Goal: Contribute content: Contribute content

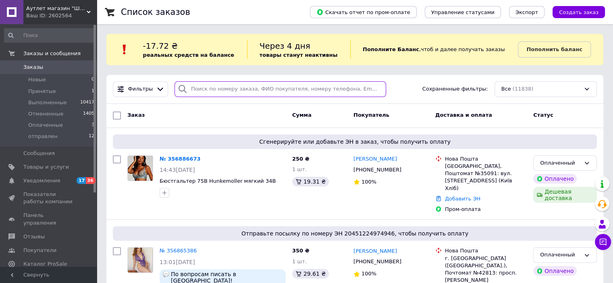
paste input "356619463"
click at [200, 84] on input "search" at bounding box center [281, 89] width 212 height 16
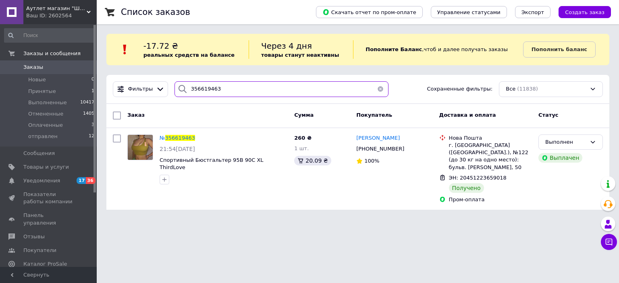
type input "356619463"
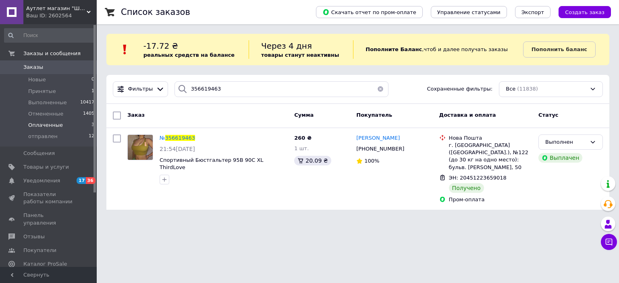
click at [35, 127] on span "Оплаченные" at bounding box center [45, 125] width 35 height 7
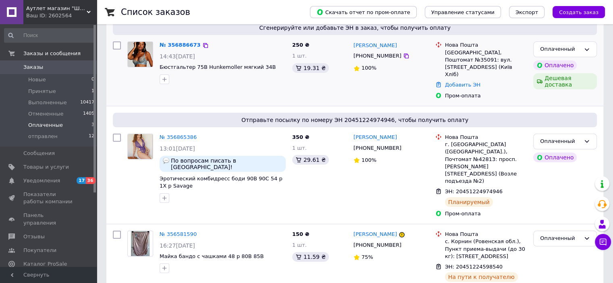
scroll to position [146, 0]
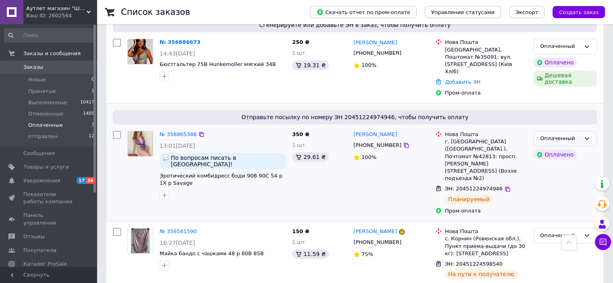
click at [587, 135] on icon at bounding box center [587, 138] width 6 height 6
click at [548, 192] on li "отправлен" at bounding box center [565, 199] width 63 height 15
click at [52, 89] on span "Принятые" at bounding box center [42, 91] width 28 height 7
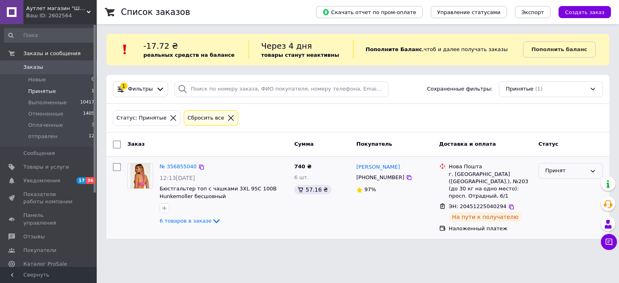
click at [595, 173] on icon at bounding box center [593, 171] width 6 height 6
click at [564, 233] on li "отправлен" at bounding box center [571, 232] width 64 height 15
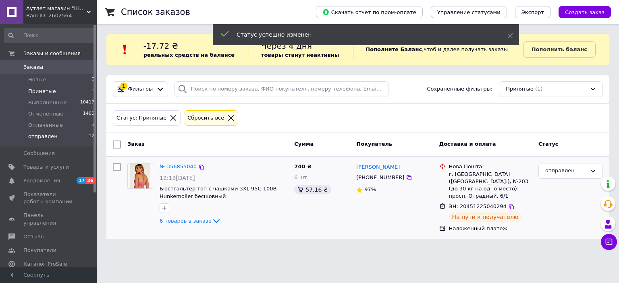
click at [33, 135] on span "отправлен" at bounding box center [42, 136] width 29 height 7
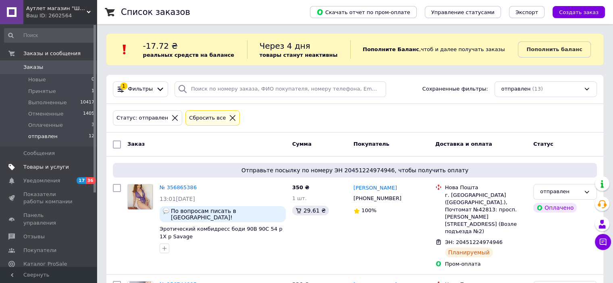
click at [37, 168] on span "Товары и услуги" at bounding box center [46, 167] width 46 height 7
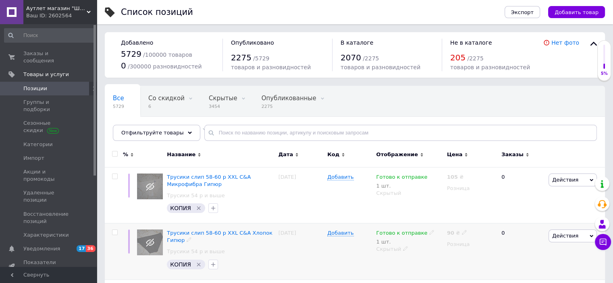
click at [166, 271] on div "Трусики слип 58-60 р XXL C&A Хлопок Гипюр Трусики 54 р и выше КОПИЯ" at bounding box center [220, 252] width 111 height 56
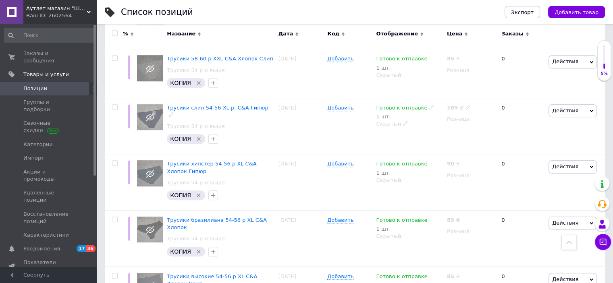
scroll to position [512, 0]
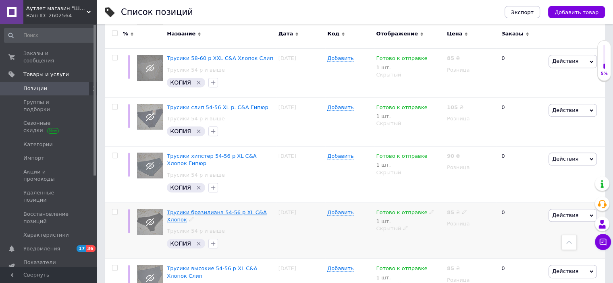
click at [261, 210] on span "Трусики бразилиана 54-56 р XL C&A Хлопок" at bounding box center [217, 216] width 100 height 13
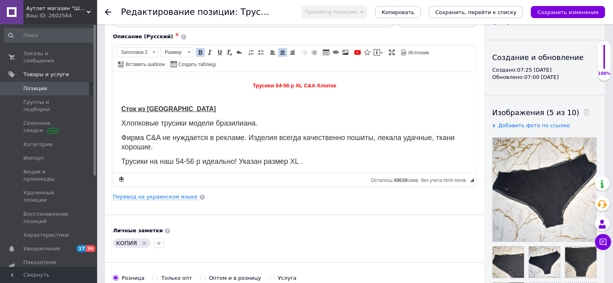
click at [262, 126] on p "Хлопковые трусики модели бразилиана." at bounding box center [294, 123] width 346 height 9
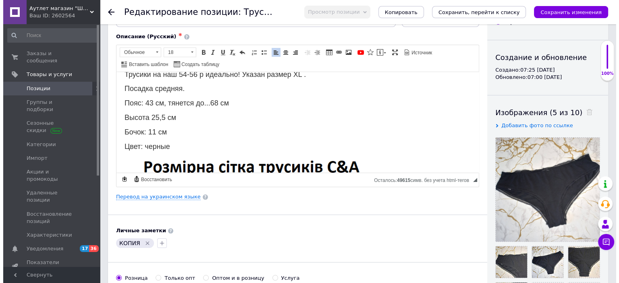
scroll to position [96, 0]
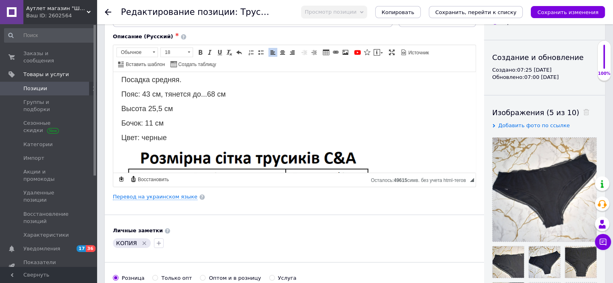
click at [152, 119] on span "Бочок: 11 см" at bounding box center [142, 123] width 42 height 8
click at [160, 104] on span "Высота 25,5 см" at bounding box center [147, 108] width 52 height 8
click at [148, 90] on span "Пояс: 43 см, тянется до...68 см" at bounding box center [173, 94] width 104 height 8
click at [555, 12] on icon "Сохранить изменения" at bounding box center [567, 12] width 61 height 6
click at [169, 197] on link "Перевод на украинском языке" at bounding box center [155, 197] width 85 height 6
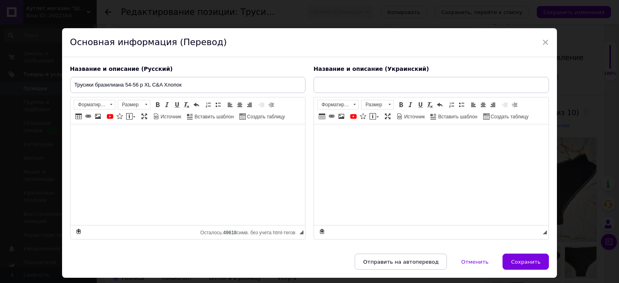
type input "Трусики бразиліана 54-56 р XL C&A Бавовна"
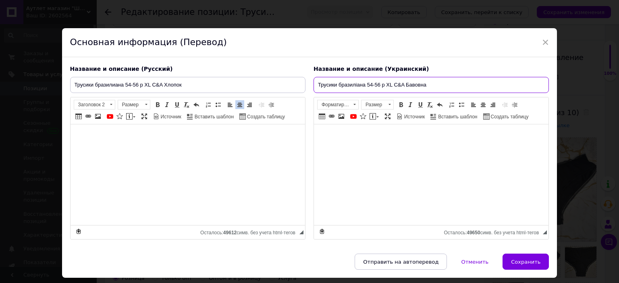
click at [444, 85] on input "Трусики бразиліана 54-56 р XL C&A Бавовна" at bounding box center [431, 85] width 235 height 16
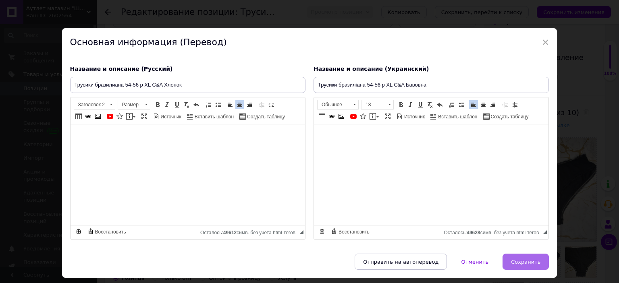
click at [523, 261] on span "Сохранить" at bounding box center [525, 262] width 29 height 6
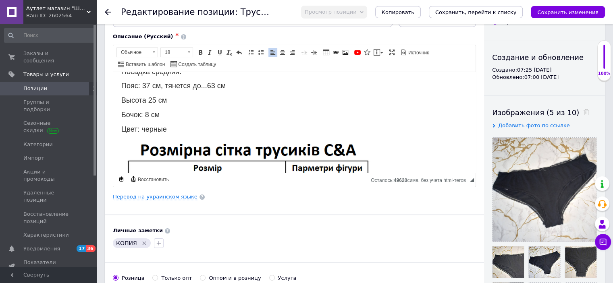
scroll to position [0, 0]
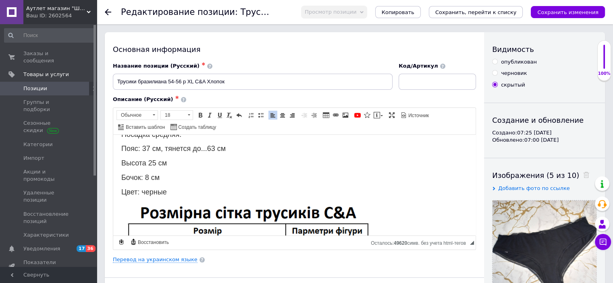
click at [496, 62] on input "опубликован" at bounding box center [494, 61] width 5 height 5
radio input "true"
click at [562, 11] on icon "Сохранить изменения" at bounding box center [567, 12] width 61 height 6
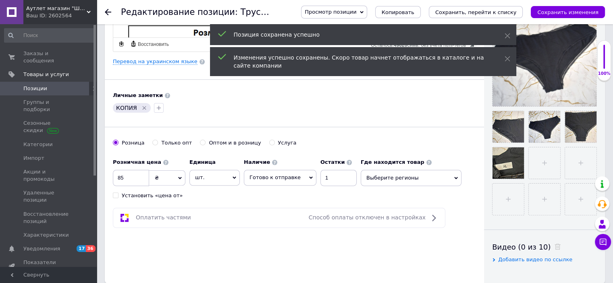
scroll to position [200, 0]
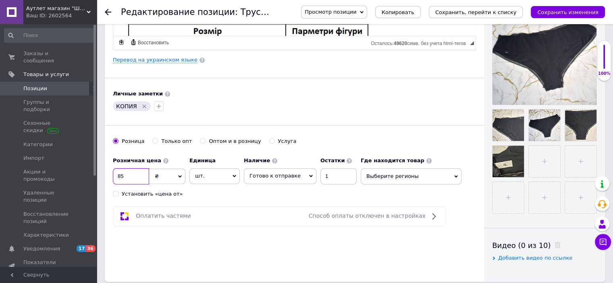
click at [123, 168] on input "85" at bounding box center [131, 176] width 36 height 16
type input "8"
type input "90"
click at [176, 255] on div "Основная информация Название позиции (Русский) ✱ Трусики бразилиана 54-56 р XL …" at bounding box center [294, 57] width 379 height 450
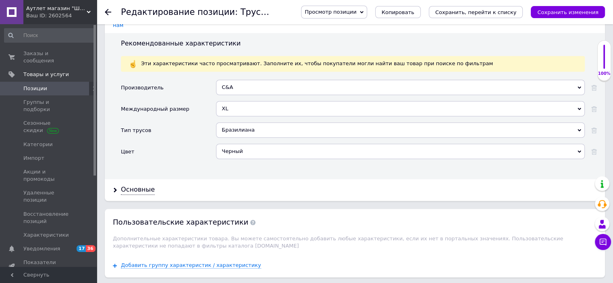
scroll to position [690, 0]
click at [142, 185] on div "Основные" at bounding box center [138, 189] width 34 height 9
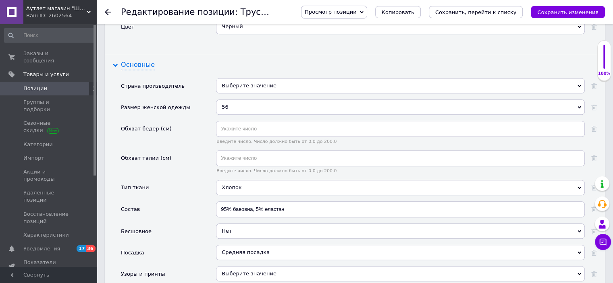
scroll to position [818, 0]
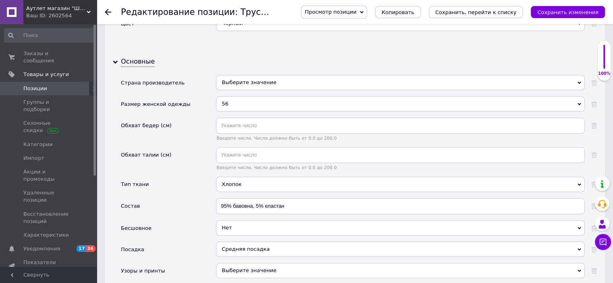
click at [235, 96] on div "56" at bounding box center [400, 103] width 369 height 15
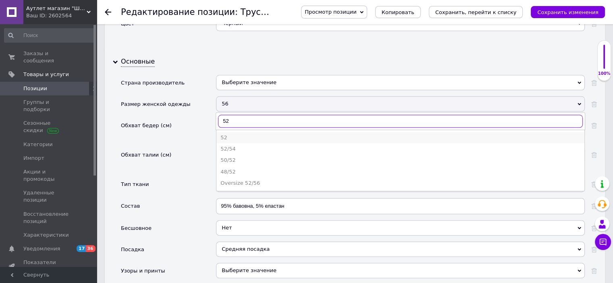
type input "52"
click at [228, 134] on div "52" at bounding box center [400, 137] width 360 height 7
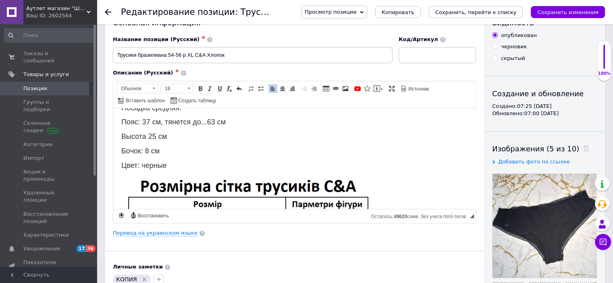
scroll to position [0, 0]
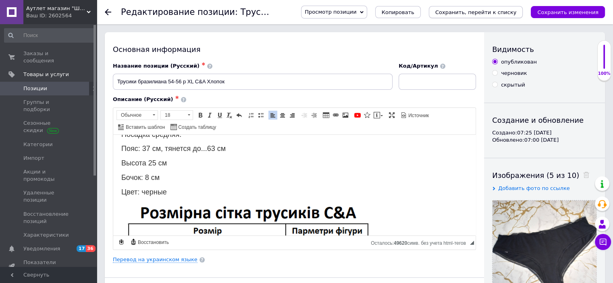
click at [501, 10] on icon "Сохранить, перейти к списку" at bounding box center [475, 12] width 81 height 6
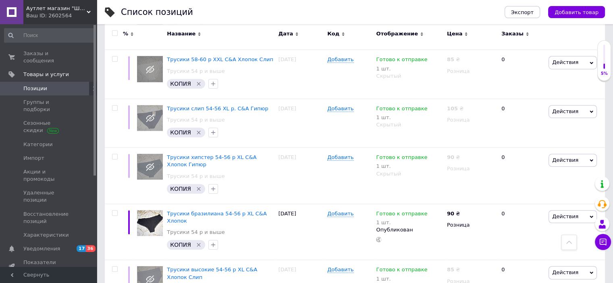
scroll to position [514, 0]
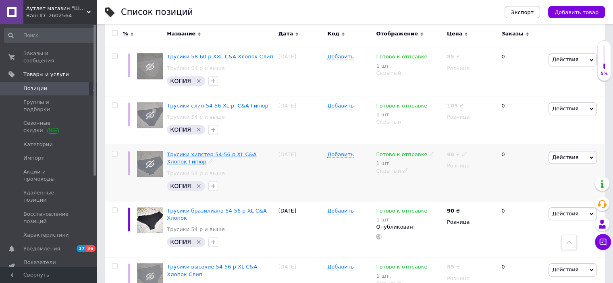
click at [198, 152] on span "Трусики хипстер 54-56 р XL C&A Хлопок Гипюр" at bounding box center [211, 158] width 89 height 13
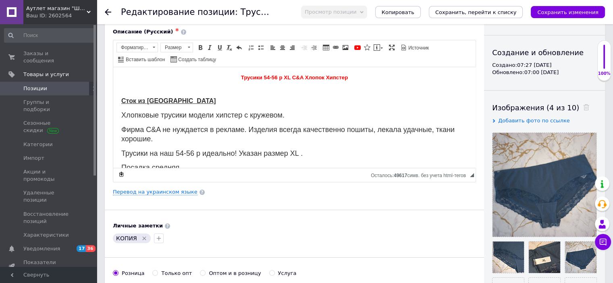
scroll to position [3, 0]
click at [205, 82] on h2 "Трусики 54-56 р XL C&A Хлопок Хипстер" at bounding box center [294, 77] width 346 height 10
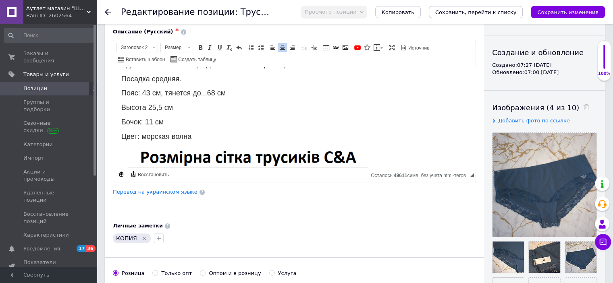
scroll to position [85, 0]
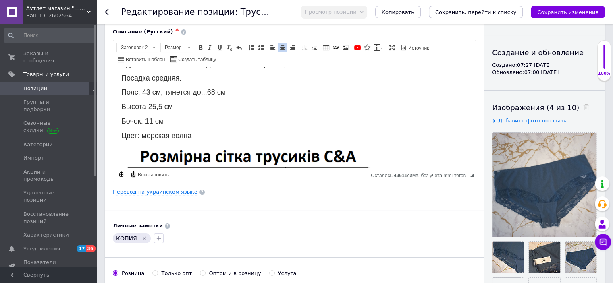
click at [154, 117] on span "Бочок: 11 см" at bounding box center [142, 121] width 42 height 8
click at [156, 102] on span "Высота 25,5 см" at bounding box center [147, 106] width 52 height 8
click at [150, 85] on div "Хлопковые трусики модели хипстер с кружевом. Фирма C&A не нуждается в рекламе. …" at bounding box center [294, 269] width 346 height 497
click at [215, 88] on span "Пояс: 40 см, тянется до...68 см" at bounding box center [173, 92] width 104 height 8
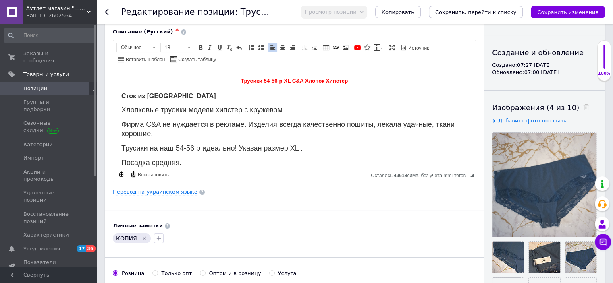
scroll to position [0, 0]
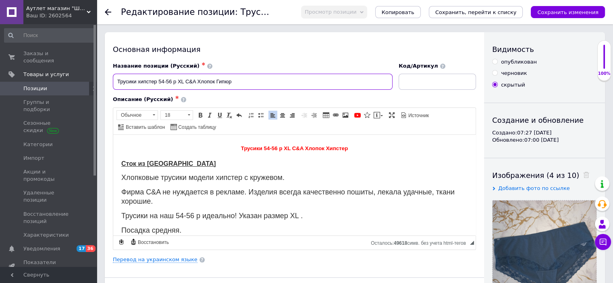
click at [163, 81] on input "Трусики хипстер 54-56 р XL C&A Хлопок Гипюр" at bounding box center [253, 82] width 280 height 16
type input "Трусики хипстер 52-54 р XL C&A Хлопок Гипюр"
click at [266, 147] on span "Трусики 54-56 р XL C&A Хлопок Хипстер" at bounding box center [294, 148] width 107 height 6
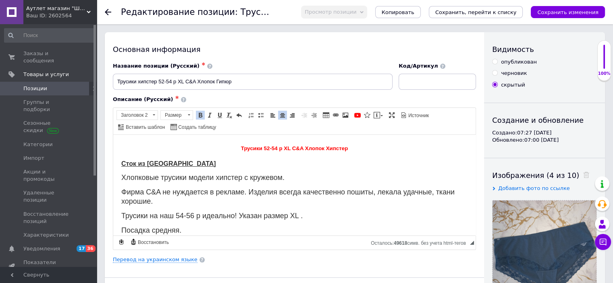
click at [183, 212] on span "Трусики на наш 54-56 р идеально! Указан размер XL ." at bounding box center [211, 216] width 181 height 8
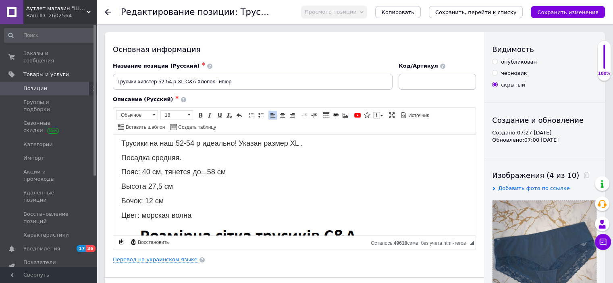
scroll to position [79, 0]
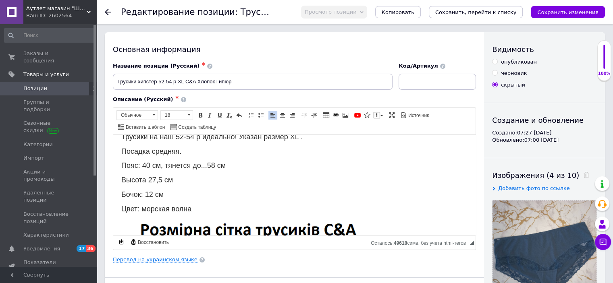
click at [160, 260] on link "Перевод на украинском языке" at bounding box center [155, 260] width 85 height 6
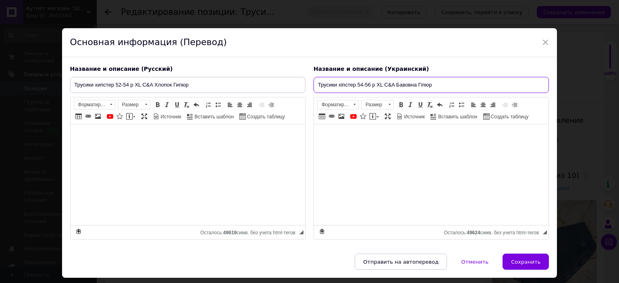
click at [361, 82] on input "Трусики хіпстер 54-56 р XL C&A Бавовна Гіпюр" at bounding box center [431, 85] width 235 height 16
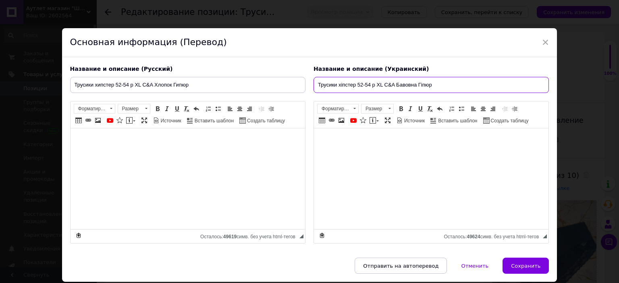
type input "Трусики хіпстер 52-54 р XL C&A Бавовна Гіпюр"
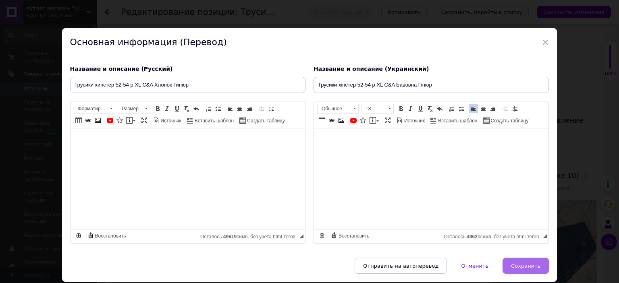
click at [522, 265] on span "Сохранить" at bounding box center [525, 266] width 29 height 6
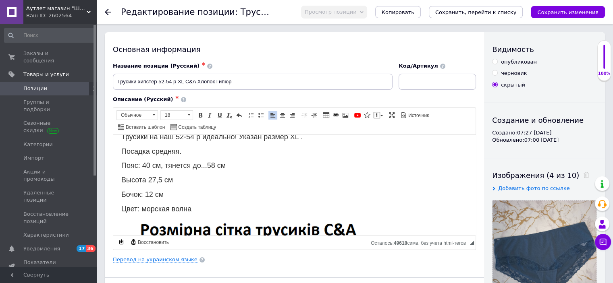
click at [492, 61] on div "Видимость опубликован черновик скрытый Создание и обновление Создано: 07:27 [DA…" at bounding box center [544, 257] width 121 height 450
click at [495, 62] on input "опубликован" at bounding box center [494, 61] width 5 height 5
radio input "true"
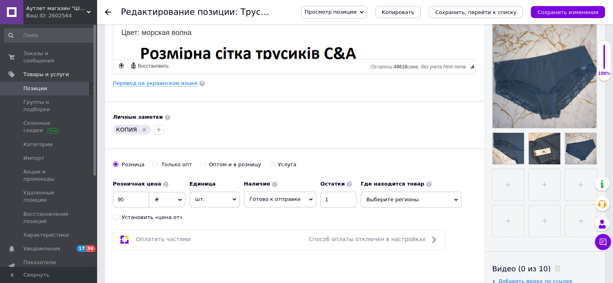
scroll to position [179, 0]
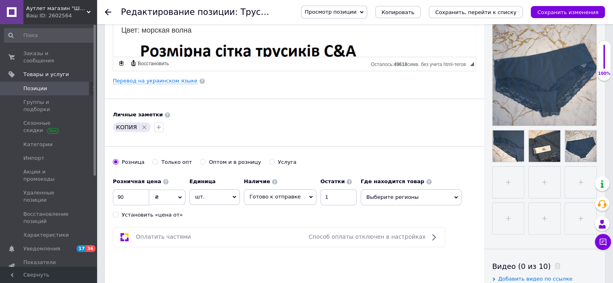
click at [142, 124] on icon "Удалить метку" at bounding box center [144, 127] width 6 height 6
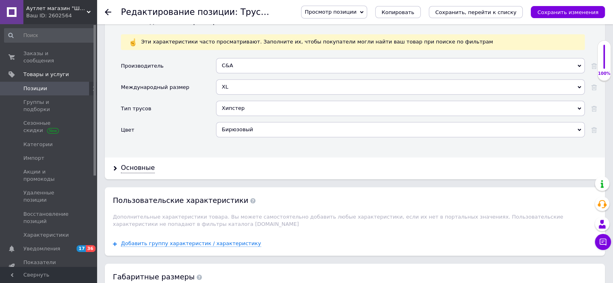
scroll to position [713, 0]
click at [129, 163] on div "Основные" at bounding box center [138, 167] width 34 height 9
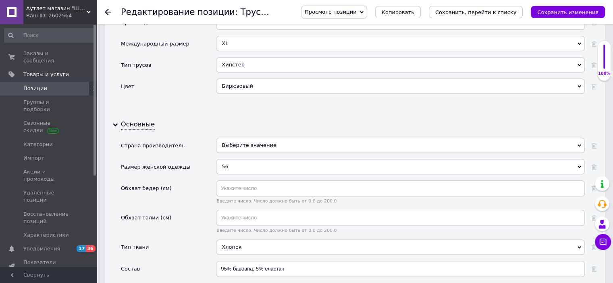
scroll to position [756, 0]
click at [231, 159] on div "56" at bounding box center [400, 166] width 369 height 15
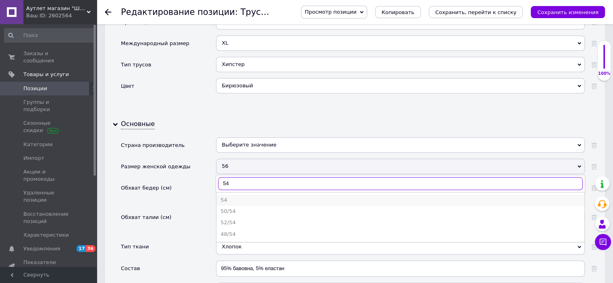
type input "54"
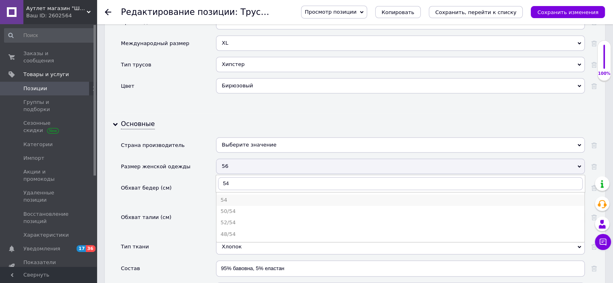
click at [231, 197] on div "54" at bounding box center [400, 200] width 360 height 7
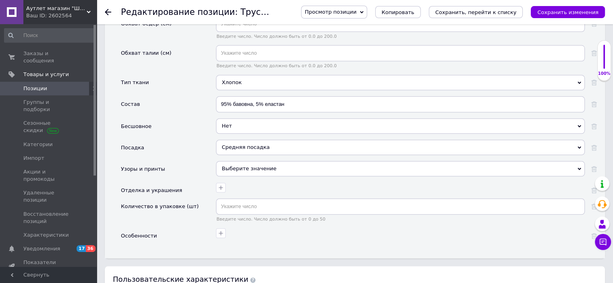
scroll to position [922, 0]
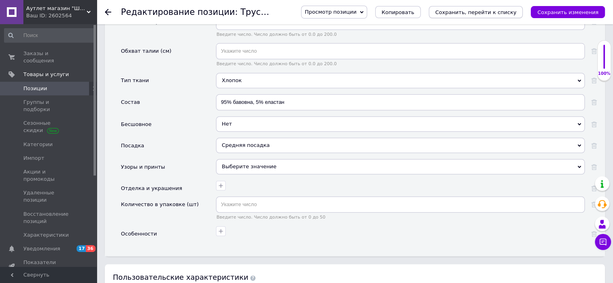
click at [479, 15] on icon "Сохранить, перейти к списку" at bounding box center [475, 12] width 81 height 6
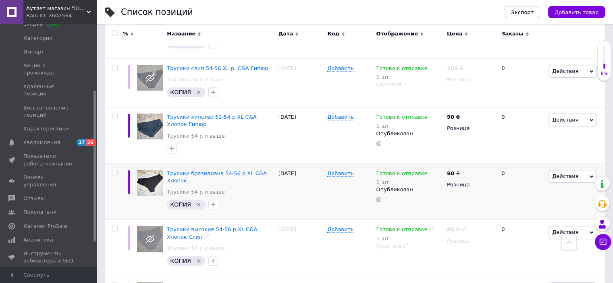
scroll to position [551, 0]
click at [222, 171] on span "Трусики бразилиана 54-56 р XL C&A Хлопок" at bounding box center [217, 177] width 100 height 13
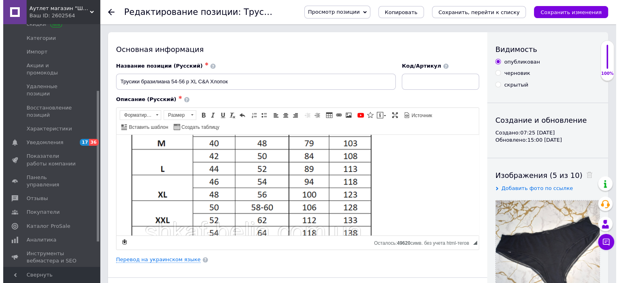
scroll to position [262, 0]
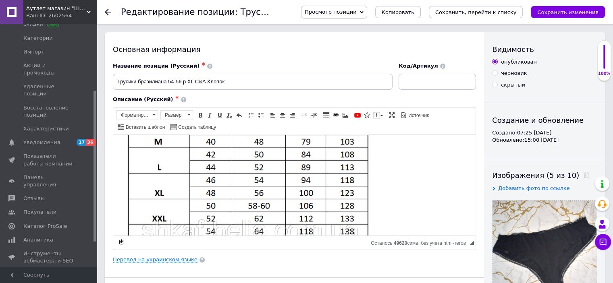
click at [162, 257] on link "Перевод на украинском языке" at bounding box center [155, 260] width 85 height 6
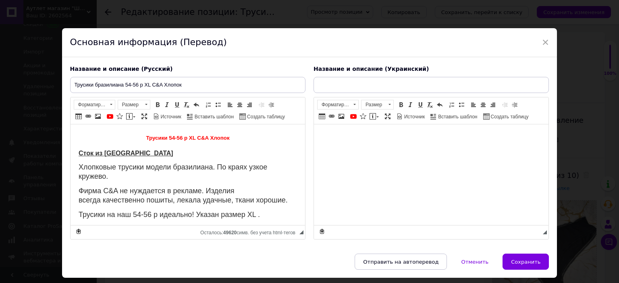
scroll to position [0, 0]
type input "Трусики бразиліана 54-56 р XL C&A Бавовна"
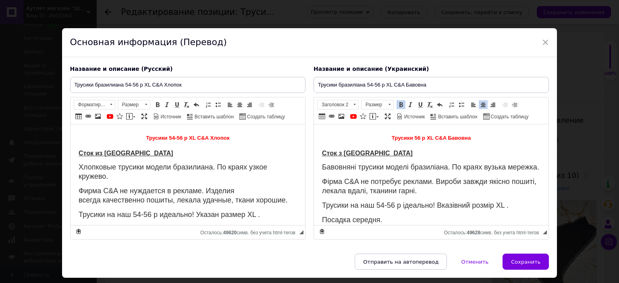
click at [412, 135] on span "Трусики 56 р XL C&A Бавовна" at bounding box center [430, 138] width 79 height 6
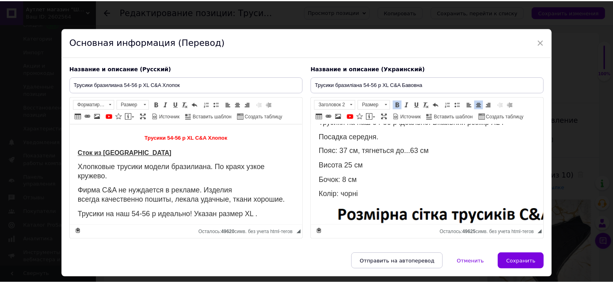
scroll to position [83, 0]
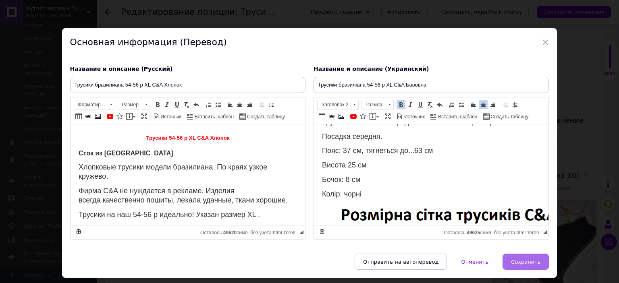
click at [516, 261] on span "Сохранить" at bounding box center [525, 262] width 29 height 6
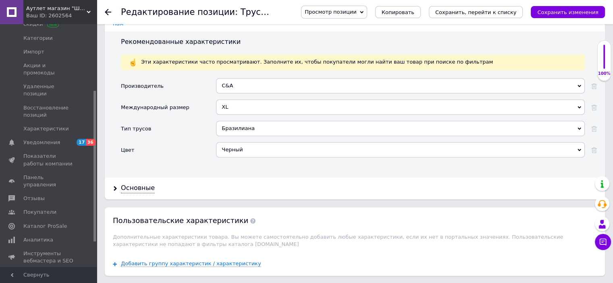
scroll to position [693, 0]
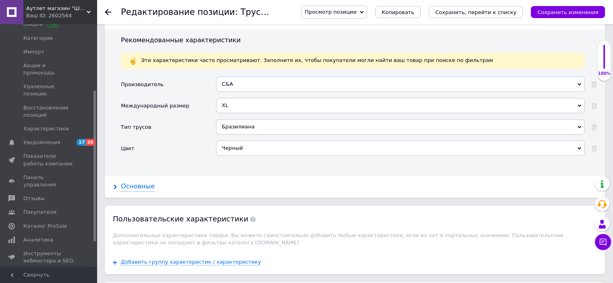
click at [140, 182] on div "Основные" at bounding box center [138, 186] width 34 height 9
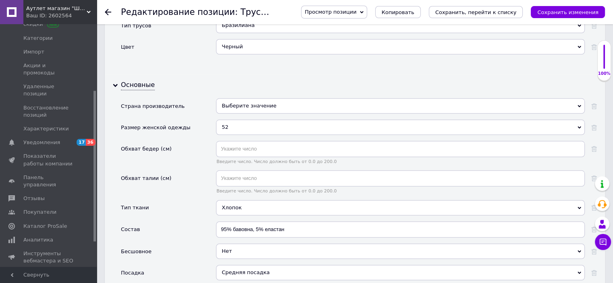
scroll to position [796, 0]
click at [234, 119] on div "52" at bounding box center [400, 126] width 369 height 15
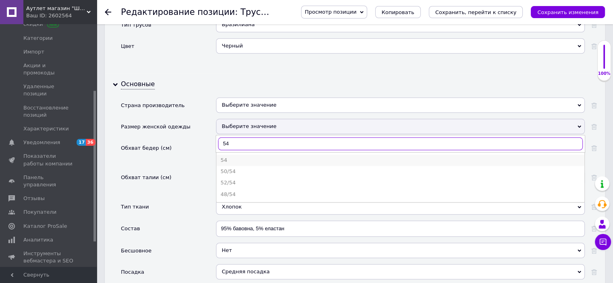
type input "54"
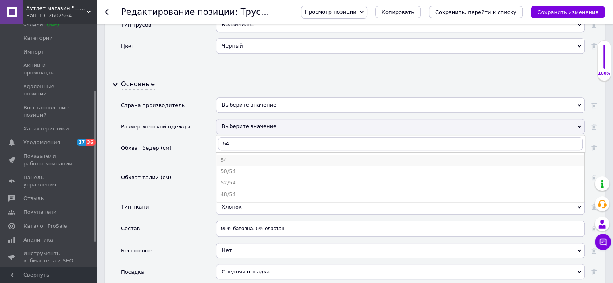
click at [227, 157] on div "54" at bounding box center [400, 160] width 360 height 7
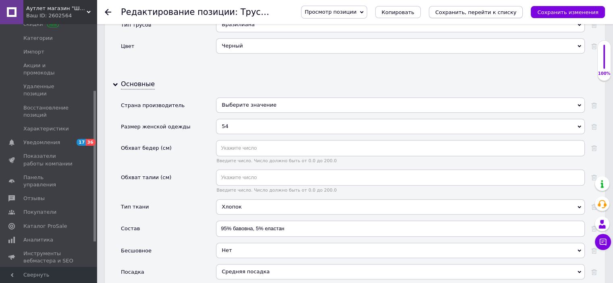
click at [457, 13] on icon "Сохранить, перейти к списку" at bounding box center [475, 12] width 81 height 6
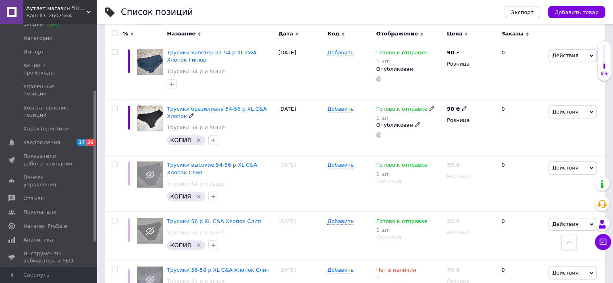
scroll to position [616, 0]
click at [249, 162] on span "Трусики высокие 54-56 р XL C&A Хлопок Слип" at bounding box center [212, 168] width 90 height 13
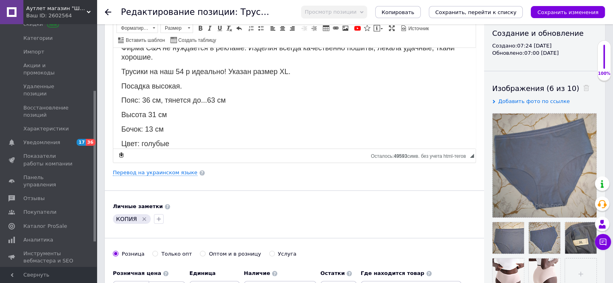
scroll to position [61, 0]
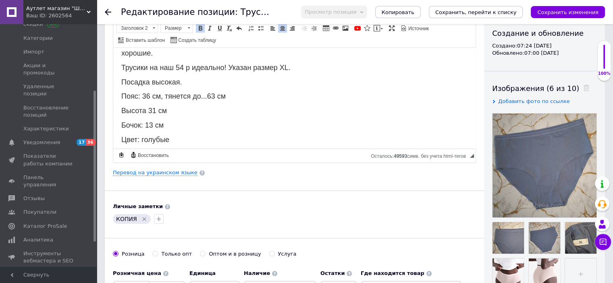
click at [154, 103] on div "Хлопковые трусики модели слип макси. Пояс мягкий. Фирма C&A не нуждается в рекл…" at bounding box center [294, 200] width 346 height 350
click at [152, 121] on span "Бочок: 13 см" at bounding box center [142, 125] width 42 height 8
click at [183, 63] on span "Трусики на наш 54 р идеально! Указан размер XL." at bounding box center [205, 67] width 169 height 8
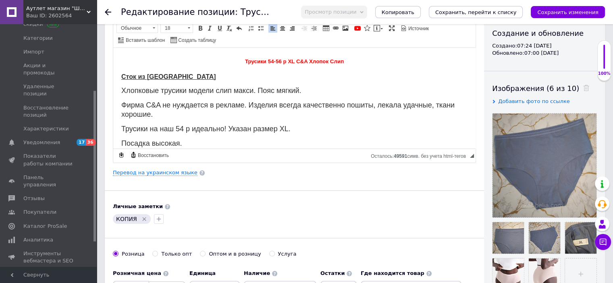
click at [279, 58] on strong "Трусики 54-56 р XL C&A Хлопок Слип" at bounding box center [294, 60] width 99 height 9
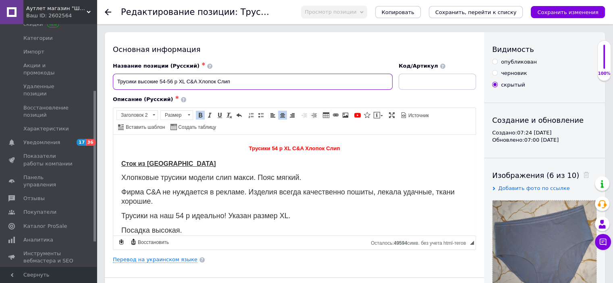
click at [173, 79] on input "Трусики высокие 54-56 р XL C&A Хлопок Слип" at bounding box center [253, 82] width 280 height 16
type input "Трусики высокие 54 р XL C&A Хлопок Слип"
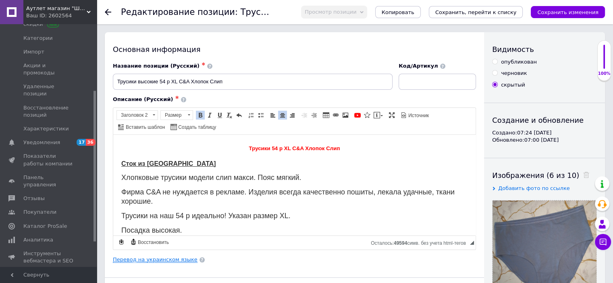
click at [141, 257] on link "Перевод на украинском языке" at bounding box center [155, 260] width 85 height 6
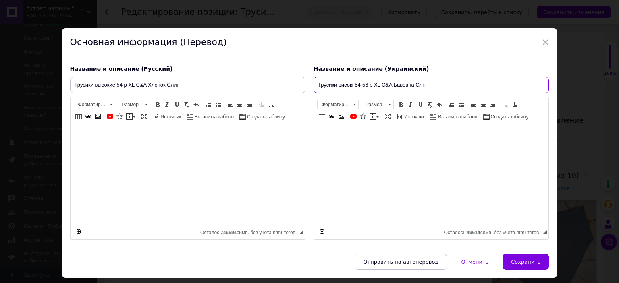
click at [366, 85] on input "Трусики високі 54-56 р XL C&A Бавовна Сліп" at bounding box center [431, 85] width 235 height 16
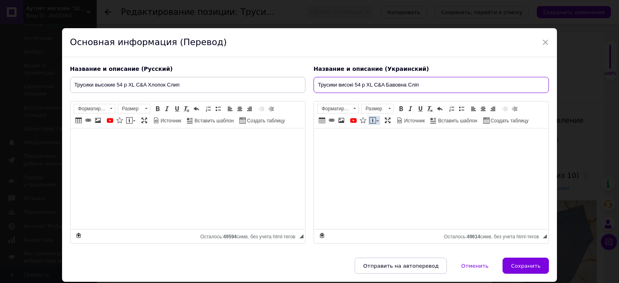
type input "Трусики високі 54 р XL C&A Бавовна Сліп"
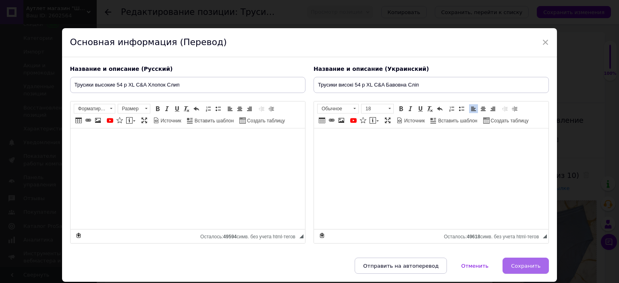
click at [519, 268] on span "Сохранить" at bounding box center [525, 266] width 29 height 6
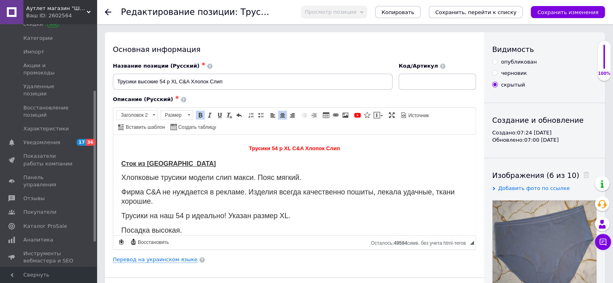
click at [496, 64] on input "опубликован" at bounding box center [494, 61] width 5 height 5
radio input "true"
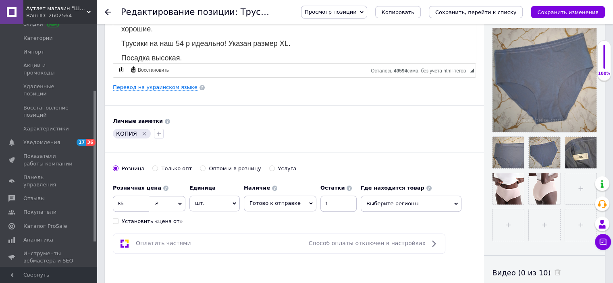
scroll to position [184, 0]
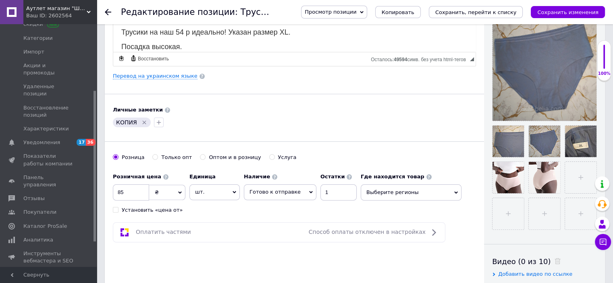
click at [142, 121] on icon "Удалить метку" at bounding box center [144, 122] width 6 height 6
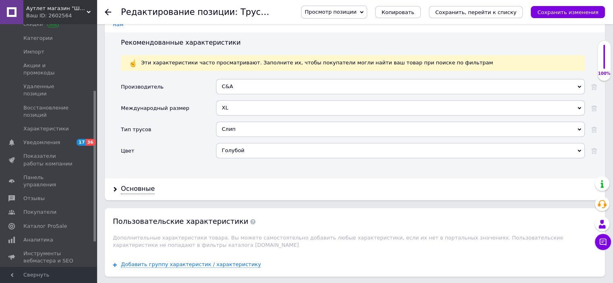
scroll to position [704, 0]
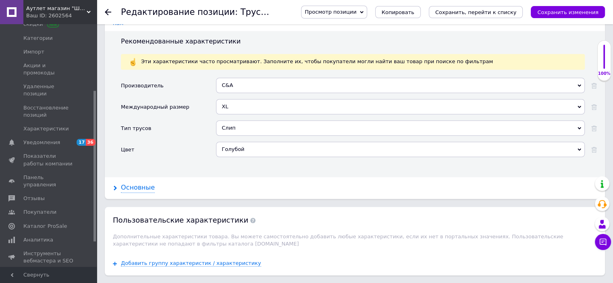
click at [150, 183] on div "Основные" at bounding box center [138, 187] width 34 height 9
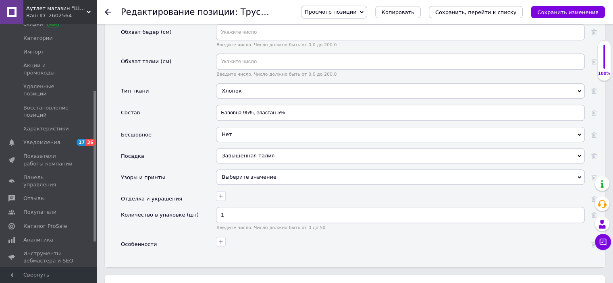
scroll to position [924, 0]
click at [493, 13] on icon "Сохранить, перейти к списку" at bounding box center [475, 12] width 81 height 6
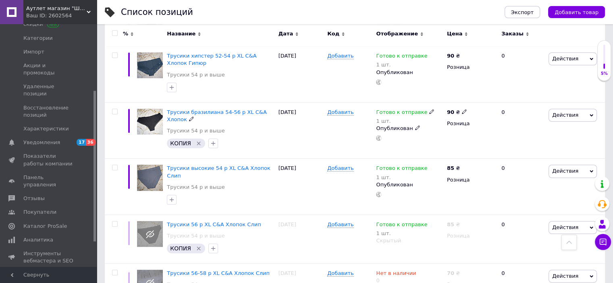
scroll to position [613, 0]
click at [197, 142] on icon "Удалить метку" at bounding box center [199, 144] width 4 height 4
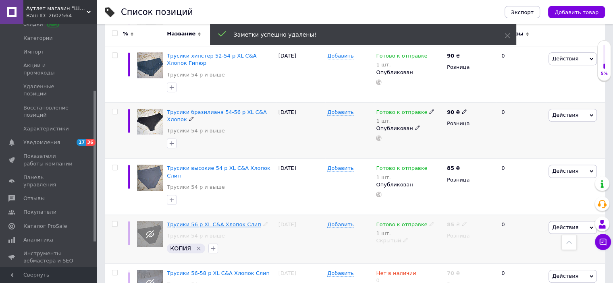
click at [208, 222] on span "Трусики 56 р XL C&A Хлопок Слип" at bounding box center [214, 225] width 94 height 6
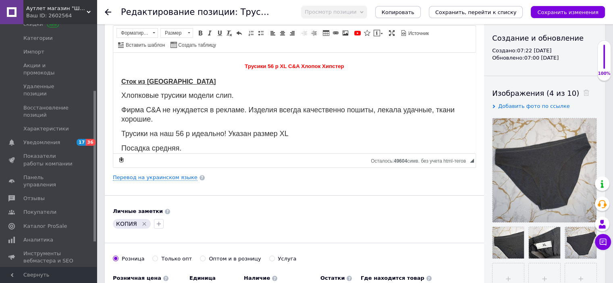
scroll to position [84, 0]
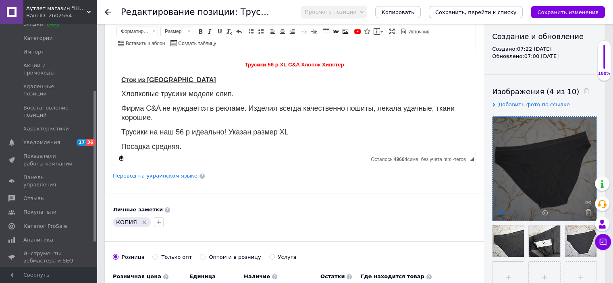
click at [498, 212] on use at bounding box center [501, 212] width 6 height 4
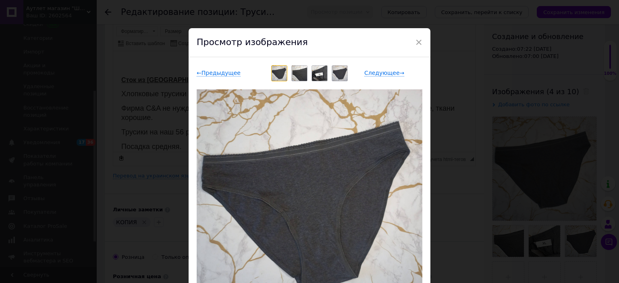
click at [455, 205] on div "× Просмотр изображения ← Предыдущее Следующее → Удалить изображение Удалить все…" at bounding box center [309, 141] width 619 height 283
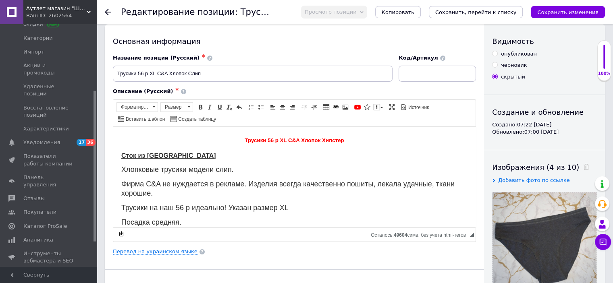
scroll to position [7, 0]
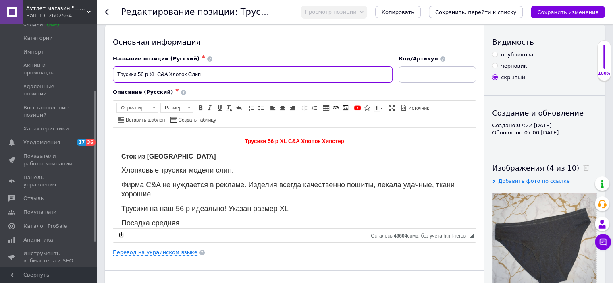
click at [139, 73] on input "Трусики 56 р XL C&A Хлопок Слип" at bounding box center [253, 75] width 280 height 16
type input "Трусики 54-56 р XL C&A Хлопок Слип"
click at [268, 138] on span "Трусики 56 р XL C&A Хлопок Хипстер" at bounding box center [294, 141] width 99 height 6
click at [176, 206] on span "Трусики на наш 56 р идеально! Указан размер XL" at bounding box center [204, 208] width 167 height 8
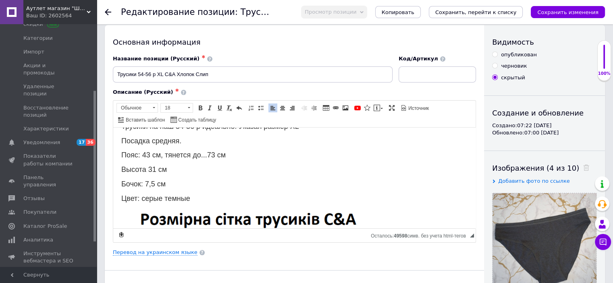
scroll to position [86, 0]
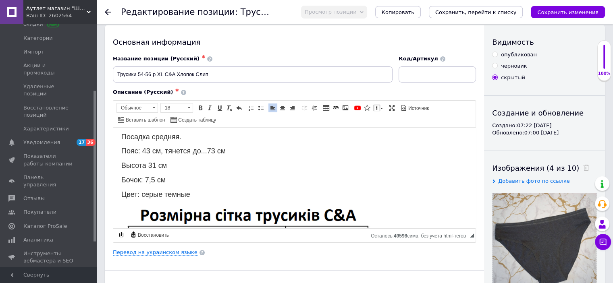
click at [149, 147] on span "Пояс: 43 см, тянется до...73 см" at bounding box center [173, 151] width 104 height 8
click at [149, 176] on span "Бочок: 7,5 см" at bounding box center [143, 180] width 44 height 8
click at [154, 161] on span "Высота 31 см" at bounding box center [144, 165] width 46 height 8
click at [142, 251] on link "Перевод на украинском языке" at bounding box center [155, 253] width 85 height 6
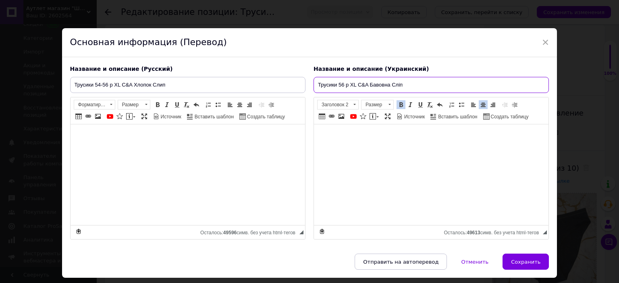
click at [338, 82] on input "Трусики 56 р XL C&A Бавовна Сліп" at bounding box center [431, 85] width 235 height 16
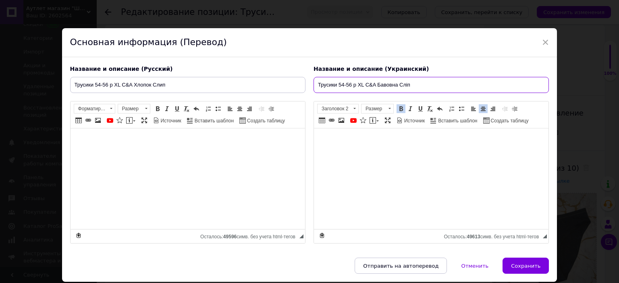
type input "Трусики 54-56 р XL C&A Бавовна Сліп"
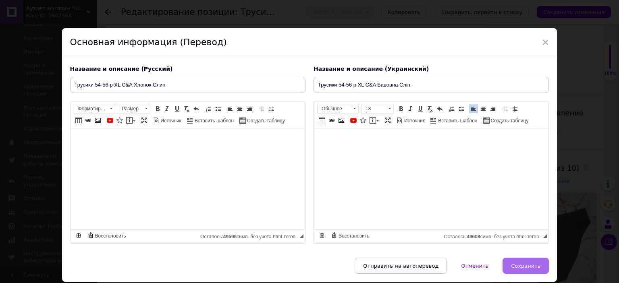
click at [525, 266] on span "Сохранить" at bounding box center [525, 266] width 29 height 6
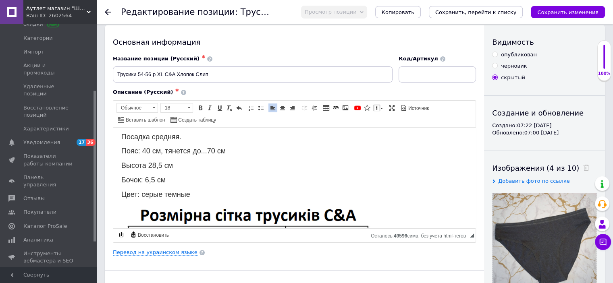
drag, startPoint x: 494, startPoint y: 54, endPoint x: 514, endPoint y: 106, distance: 55.9
click at [514, 106] on div "Видимость опубликован черновик скрытый Создание и обновление Создано: 07:22 [DA…" at bounding box center [544, 250] width 121 height 450
click at [495, 54] on input "опубликован" at bounding box center [494, 54] width 5 height 5
radio input "true"
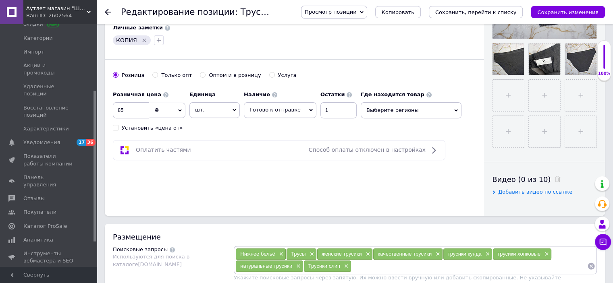
scroll to position [277, 0]
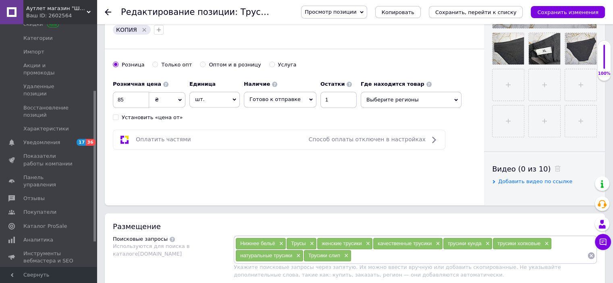
click at [143, 27] on icon "Удалить метку" at bounding box center [144, 30] width 6 height 6
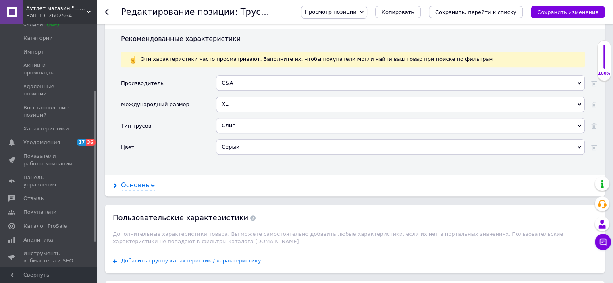
scroll to position [695, 0]
click at [144, 181] on div "Основные" at bounding box center [138, 185] width 34 height 9
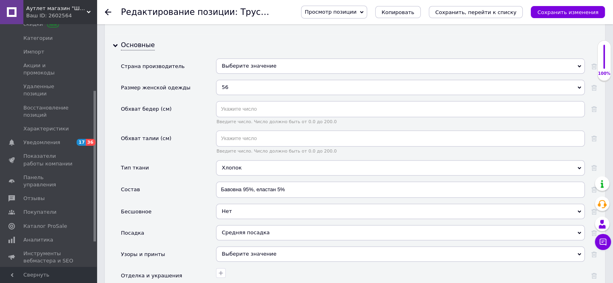
scroll to position [835, 0]
click at [223, 79] on div "56" at bounding box center [400, 86] width 369 height 15
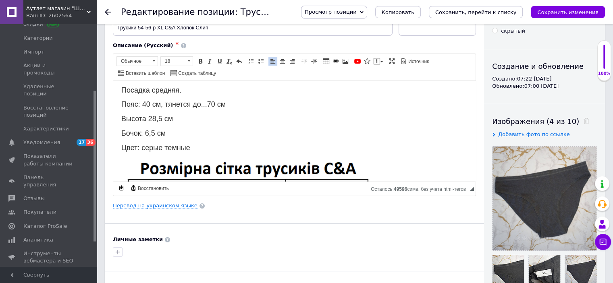
scroll to position [0, 0]
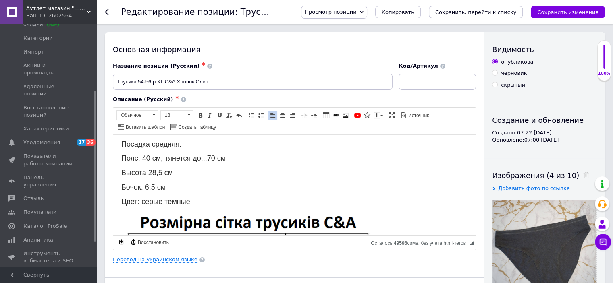
click at [513, 5] on div "Просмотр позиции Сохранить и посмотреть на сайте Сохранить и посмотреть на порт…" at bounding box center [445, 12] width 320 height 24
click at [511, 8] on button "Сохранить, перейти к списку" at bounding box center [476, 12] width 94 height 12
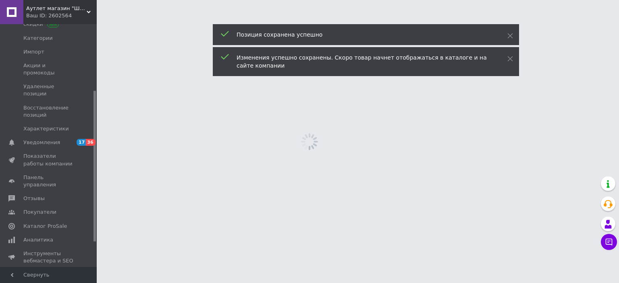
click at [511, 0] on html "Аутлет магазин "Шкаф белья" Ваш ID: 2602564 Сайт Аутлет магазин "Шкаф белья" Ка…" at bounding box center [309, 0] width 619 height 0
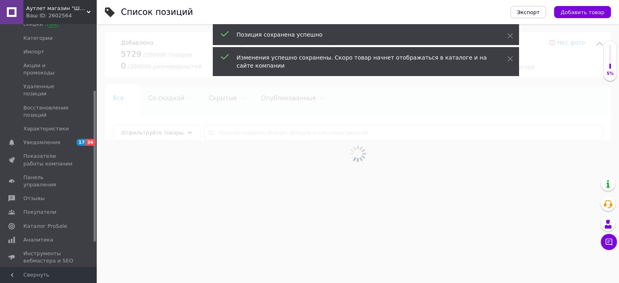
click at [511, 8] on div "Экспорт Добавить товар" at bounding box center [553, 12] width 116 height 24
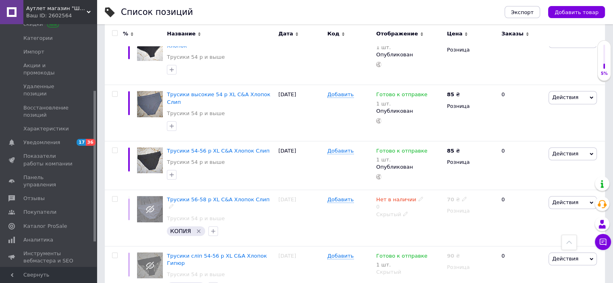
scroll to position [688, 0]
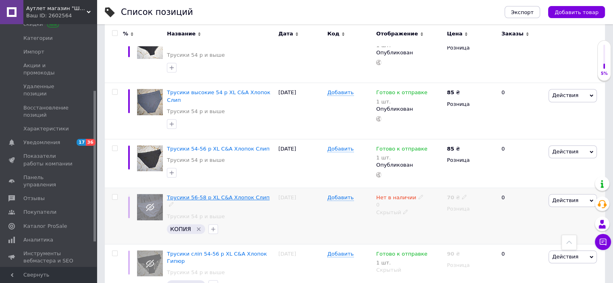
click at [239, 195] on span "Трусики 56-58 р XL C&A Хлопок Слип" at bounding box center [218, 198] width 103 height 6
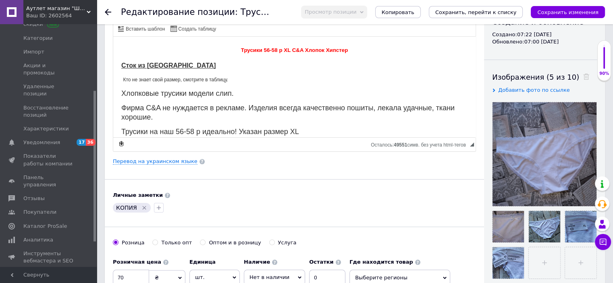
scroll to position [98, 0]
click at [239, 78] on div "Кто не знает свой размер, смотрите в таблицу." at bounding box center [294, 79] width 346 height 9
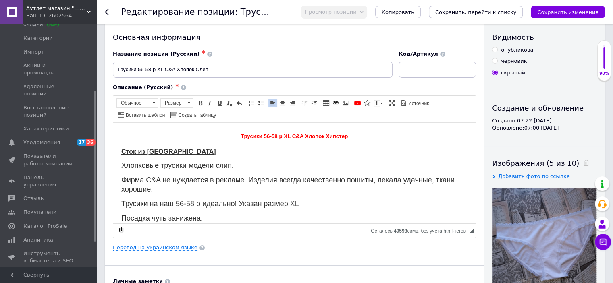
scroll to position [11, 0]
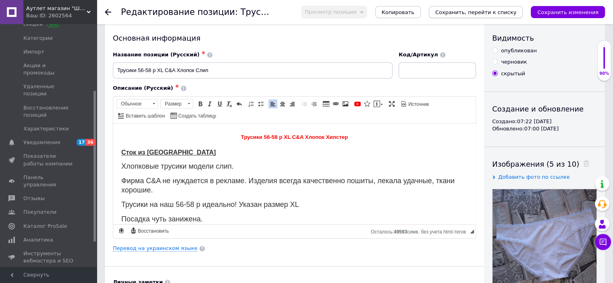
click at [485, 16] on button "Сохранить, перейти к списку" at bounding box center [476, 12] width 94 height 12
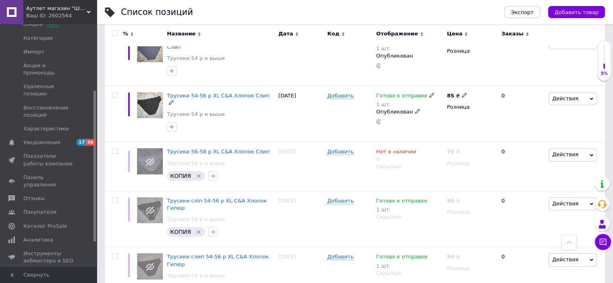
scroll to position [749, 0]
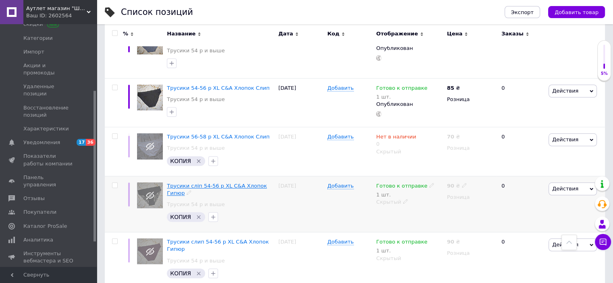
click at [234, 183] on span "Трусики сліп 54-56 р XL C&A Хлопок Гипюр" at bounding box center [217, 189] width 100 height 13
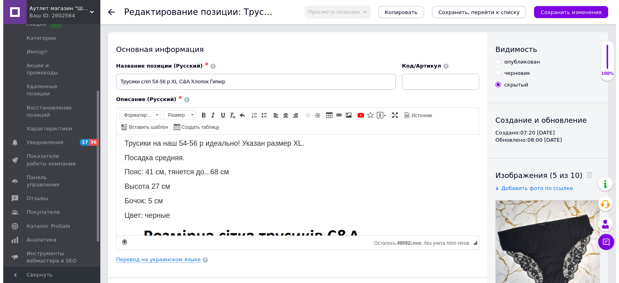
scroll to position [80, 0]
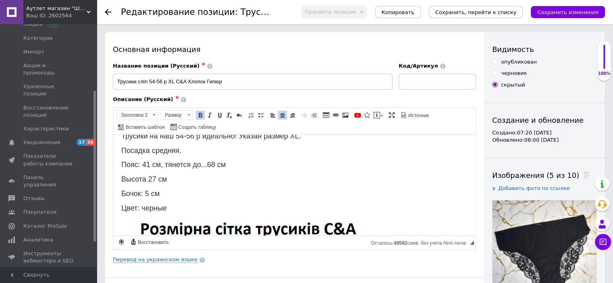
click at [155, 177] on span "Высота 27 см" at bounding box center [144, 179] width 46 height 8
click at [147, 189] on span "Бочок: 5 см" at bounding box center [140, 193] width 38 height 8
click at [148, 160] on span "Пояс: 41 см, тянется до...68 см" at bounding box center [173, 164] width 104 height 8
click at [555, 15] on icon "Сохранить изменения" at bounding box center [567, 12] width 61 height 6
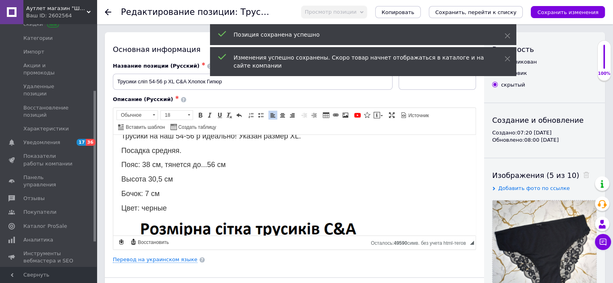
click at [152, 146] on span "Посадка средняя." at bounding box center [151, 150] width 60 height 8
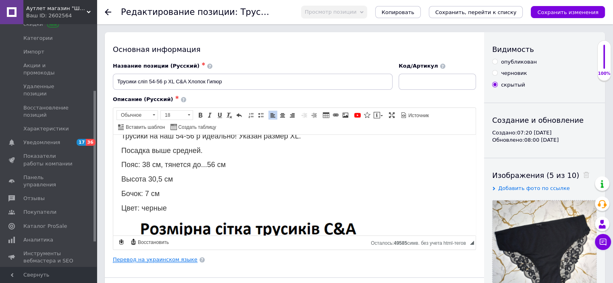
click at [126, 258] on link "Перевод на украинском языке" at bounding box center [155, 260] width 85 height 6
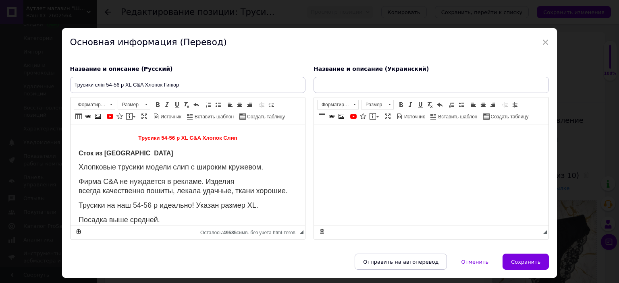
scroll to position [0, 0]
type input "Трусики сліп 54-56 р XL C&A Бавовна Гіпюр"
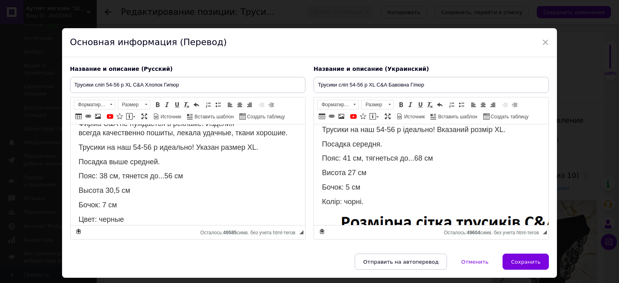
scroll to position [58, 0]
click at [351, 141] on span "Посадка середня." at bounding box center [352, 144] width 60 height 8
click at [349, 154] on span "Пояс: 41 см, тягнеться до...68 см" at bounding box center [377, 158] width 111 height 8
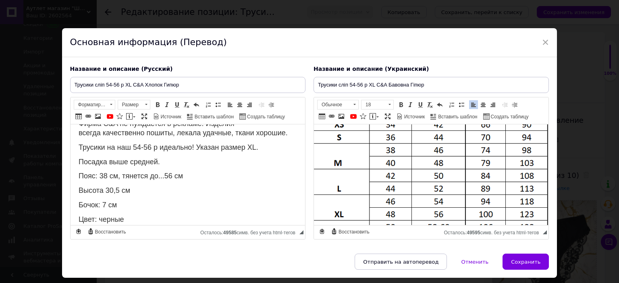
scroll to position [231, 0]
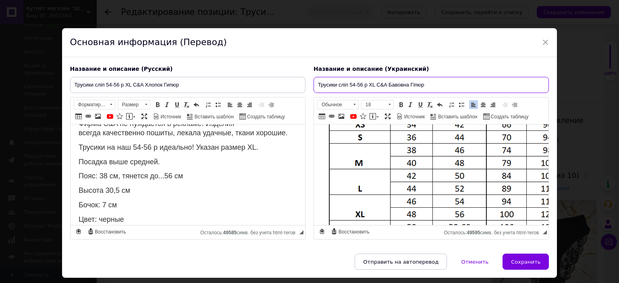
click at [362, 82] on input "Трусики сліп 54-56 р XL C&A Бавовна Гіпюр" at bounding box center [431, 85] width 235 height 16
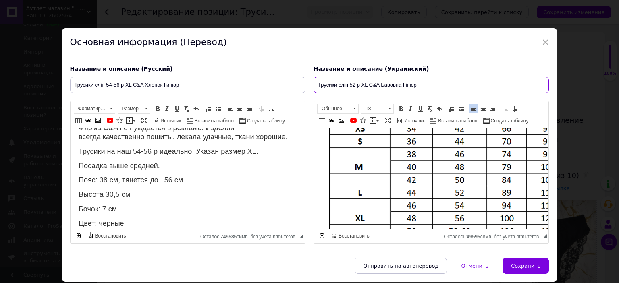
type input "Трусики сліп 52 р XL C&A Бавовна Гіпюр"
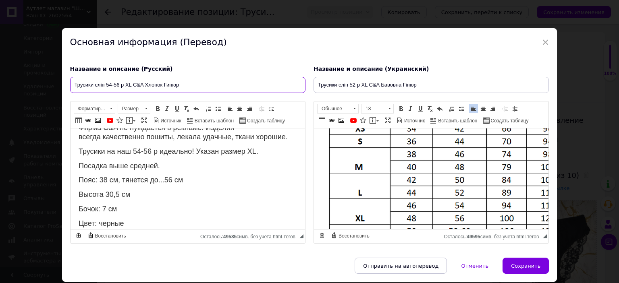
click at [118, 83] on input "Трусики сліп 54-56 р XL C&A Хлопок Гипюр" at bounding box center [187, 85] width 235 height 16
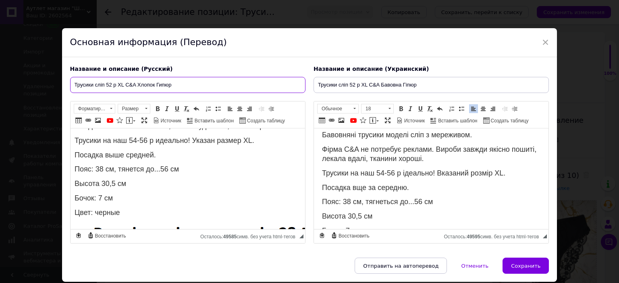
scroll to position [31, 0]
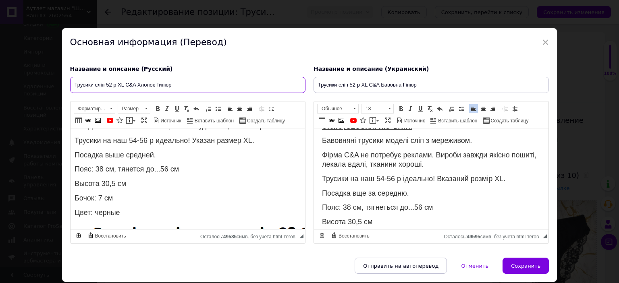
type input "Трусики сліп 52 р XL C&A Хлопок Гипюр"
click at [394, 175] on span "Трусики на наш 54-56 р ідеально! Вказаний розмір XL." at bounding box center [413, 179] width 183 height 8
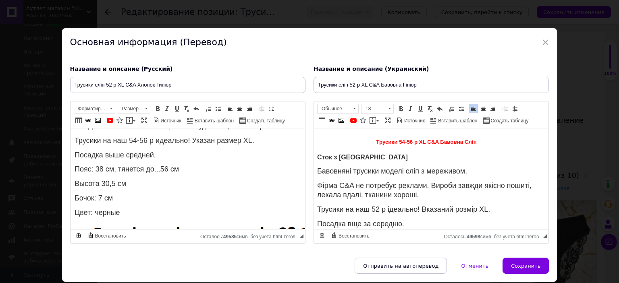
scroll to position [0, 6]
click at [408, 138] on strong "Трусики 54-56 р XL C&A Бавовна Сліп" at bounding box center [424, 141] width 100 height 9
click at [145, 137] on span "Трусики на наш 54-56 р идеально! Указан размер XL." at bounding box center [164, 141] width 180 height 8
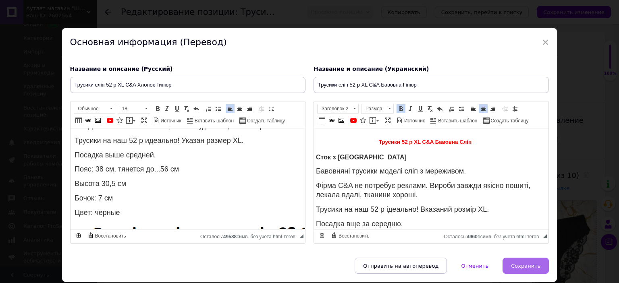
click at [515, 260] on button "Сохранить" at bounding box center [526, 266] width 46 height 16
type input "Трусики сліп 52 р XL C&A Хлопок Гипюр"
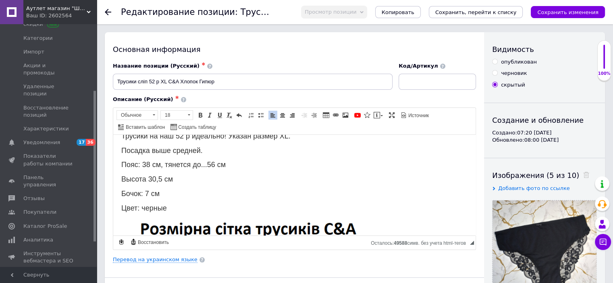
scroll to position [0, 0]
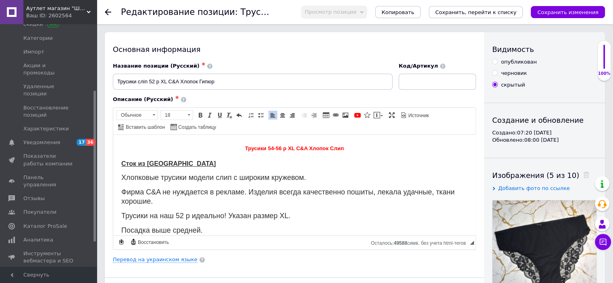
click at [278, 147] on span "Трусики 54-56 р XL C&A Хлопок Слип" at bounding box center [294, 148] width 99 height 6
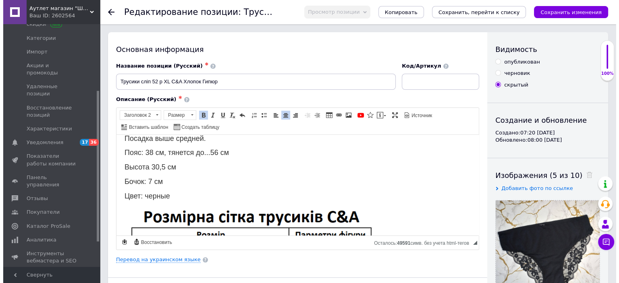
scroll to position [92, 0]
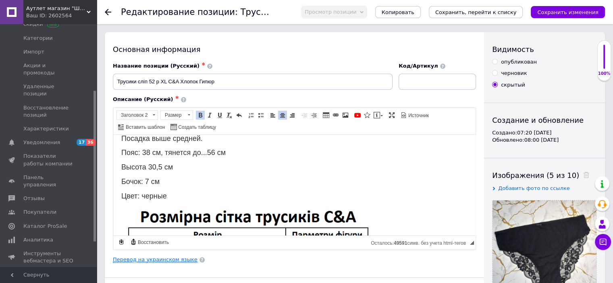
click at [140, 259] on link "Перевод на украинском языке" at bounding box center [155, 260] width 85 height 6
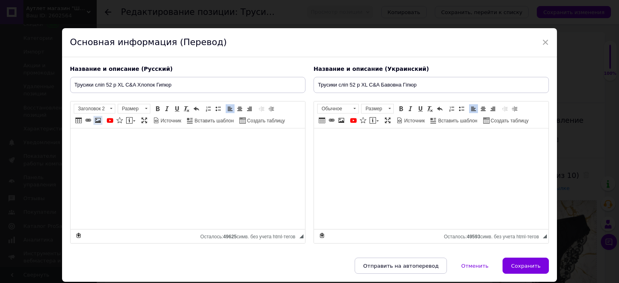
click at [101, 121] on link "Изображение" at bounding box center [98, 120] width 9 height 9
select select
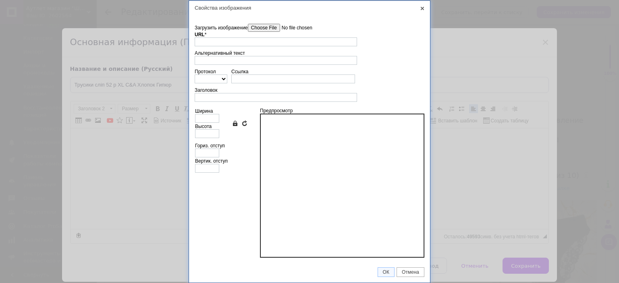
click at [269, 27] on input"] "Загрузить изображение" at bounding box center [294, 28] width 92 height 8
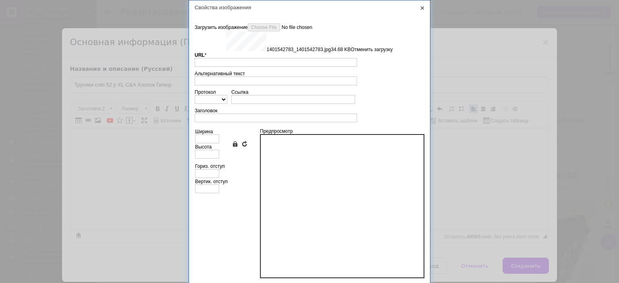
type input "[URL][DOMAIN_NAME]"
type input "617"
type input "304"
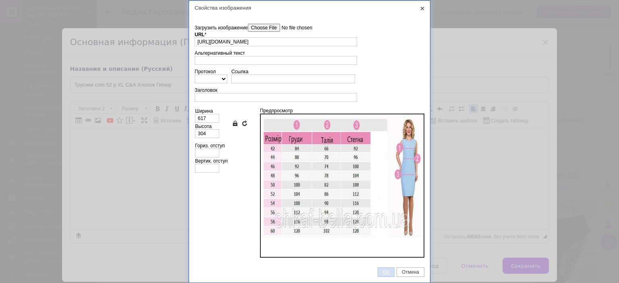
click at [389, 270] on span "ОК" at bounding box center [386, 273] width 16 height 6
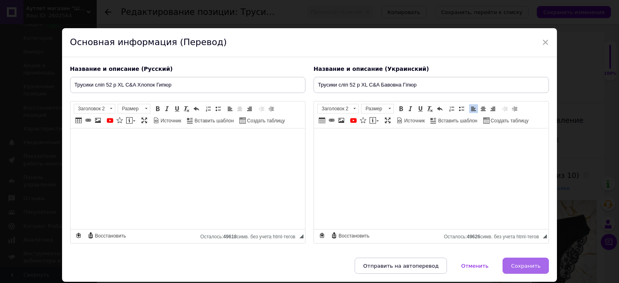
click at [526, 263] on span "Сохранить" at bounding box center [525, 266] width 29 height 6
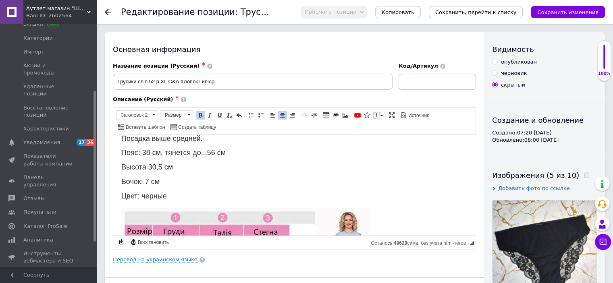
click at [508, 63] on div "опубликован" at bounding box center [519, 61] width 36 height 7
click at [497, 63] on input "опубликован" at bounding box center [494, 61] width 5 height 5
radio input "true"
click at [545, 18] on button "Сохранить изменения" at bounding box center [568, 12] width 74 height 12
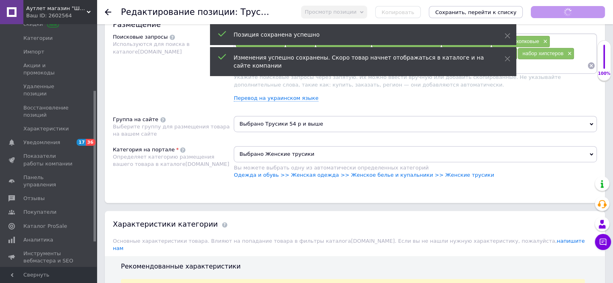
scroll to position [496, 0]
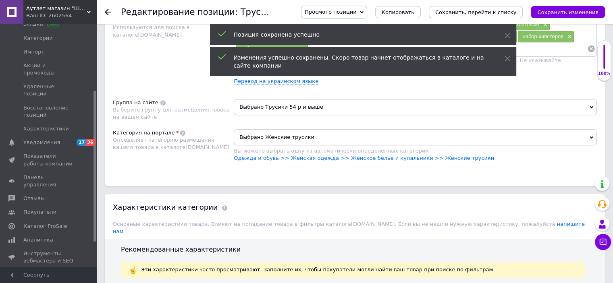
click at [277, 103] on span "Выбрано Трусики 54 р и выше" at bounding box center [415, 107] width 363 height 16
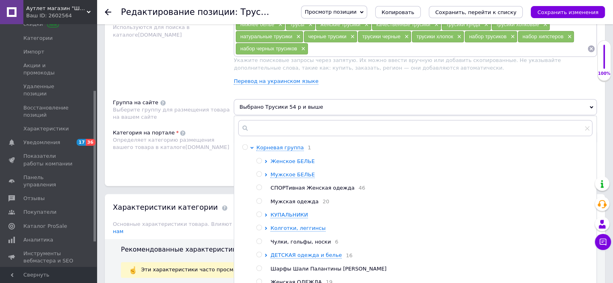
click at [280, 159] on span "Женское БЕЛЬЕ" at bounding box center [292, 161] width 44 height 6
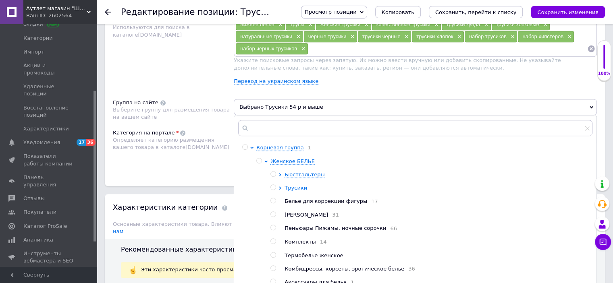
click at [290, 187] on span "Трусики" at bounding box center [296, 188] width 23 height 6
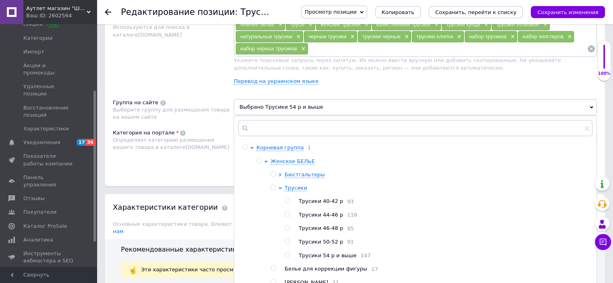
click at [287, 243] on input "radio" at bounding box center [287, 241] width 5 height 5
radio input "true"
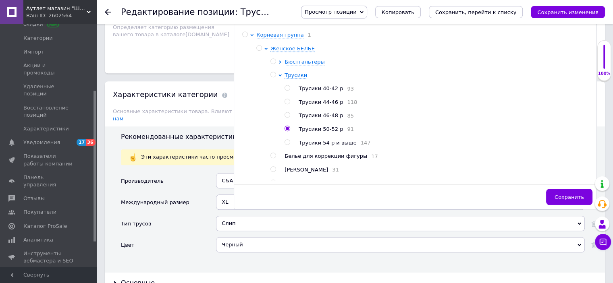
scroll to position [611, 0]
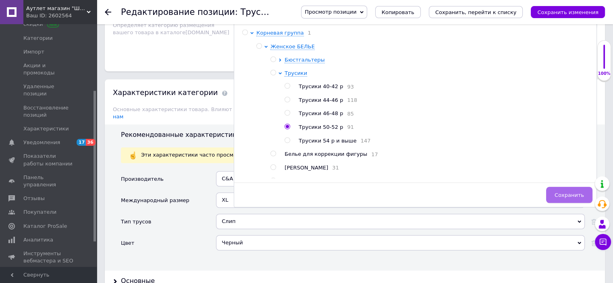
click at [574, 194] on span "Сохранить" at bounding box center [569, 195] width 29 height 6
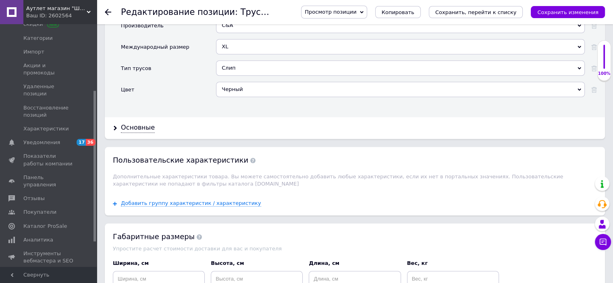
scroll to position [768, 0]
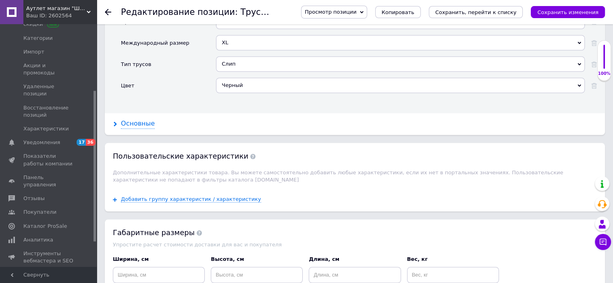
click at [135, 119] on div "Основные" at bounding box center [138, 123] width 34 height 9
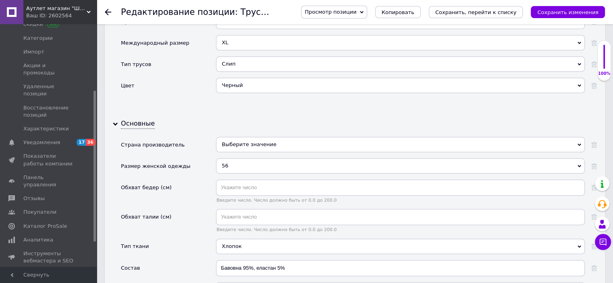
click at [229, 160] on div "56" at bounding box center [400, 165] width 369 height 15
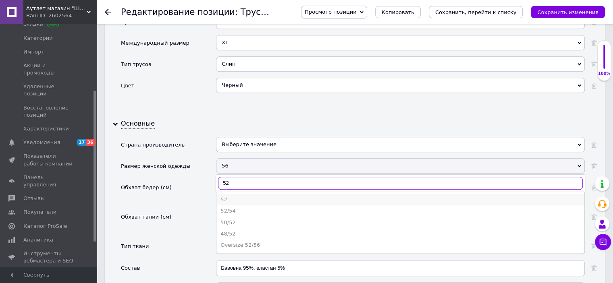
type input "52"
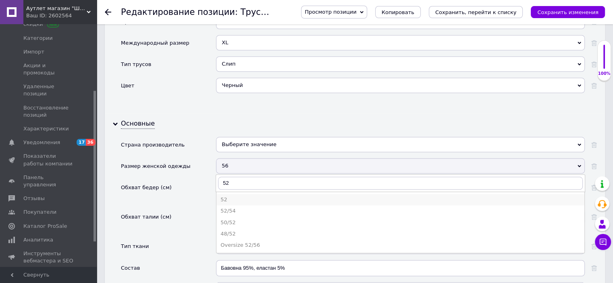
click at [226, 196] on div "52" at bounding box center [400, 199] width 360 height 7
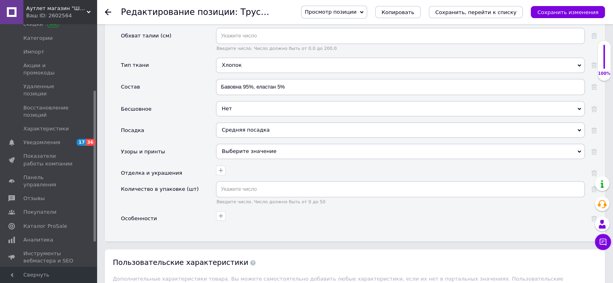
scroll to position [950, 0]
click at [263, 123] on div "Средняя посадка" at bounding box center [400, 130] width 369 height 15
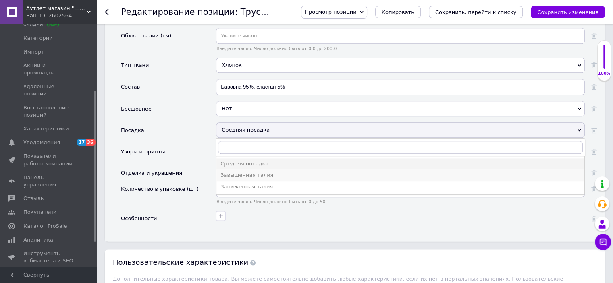
click at [241, 172] on div "Завышенная талия" at bounding box center [400, 175] width 360 height 7
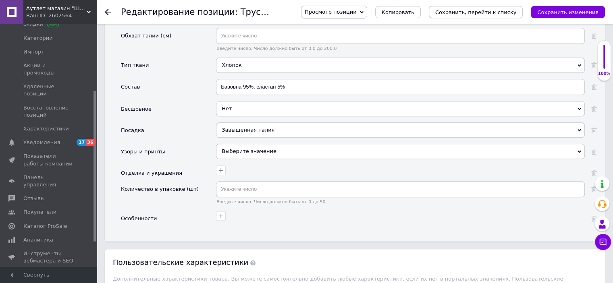
click at [460, 12] on icon "Сохранить, перейти к списку" at bounding box center [475, 12] width 81 height 6
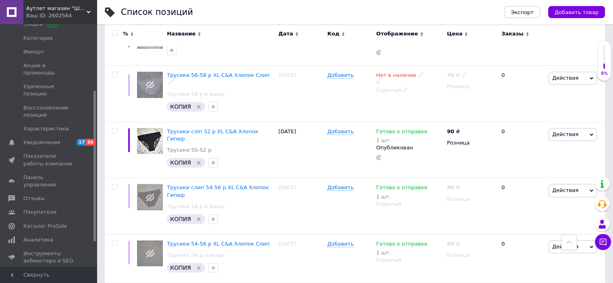
scroll to position [811, 0]
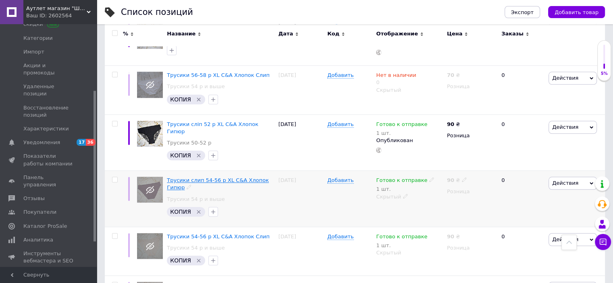
click at [248, 177] on span "Трусики слип 54-56 р XL C&A Хлопок Гипюр" at bounding box center [218, 183] width 102 height 13
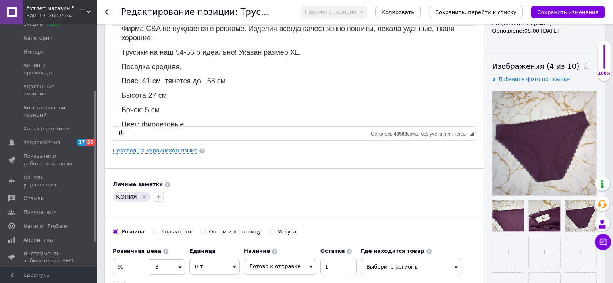
scroll to position [56, 0]
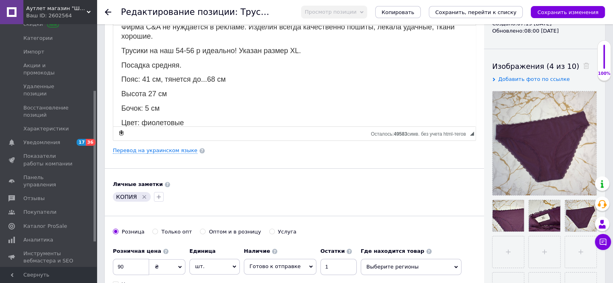
click at [150, 70] on div "Хлопковые трусики модели слип. По краям узкое кружево. Фирма C&A не нуждается в…" at bounding box center [294, 183] width 346 height 350
click at [148, 104] on span "Бочок: 5 см" at bounding box center [140, 108] width 38 height 8
click at [156, 89] on span "Высота 27 см" at bounding box center [144, 93] width 46 height 8
click at [557, 14] on icon "Сохранить изменения" at bounding box center [567, 12] width 61 height 6
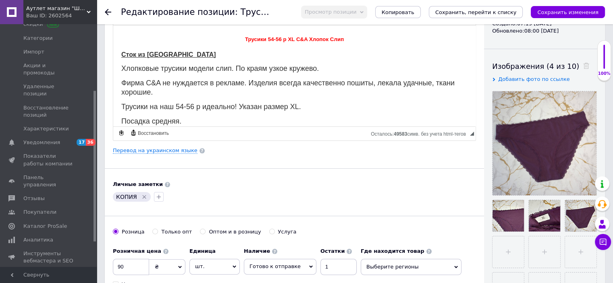
scroll to position [0, 0]
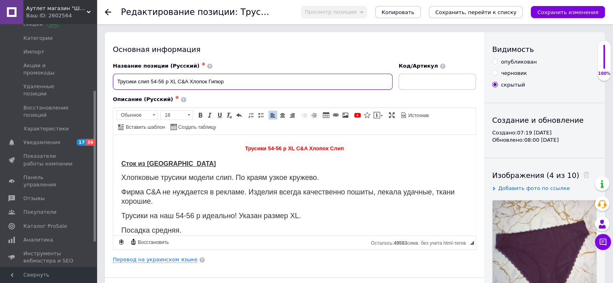
click at [164, 79] on input "Трусики слип 54-56 р XL C&A Хлопок Гипюр" at bounding box center [253, 82] width 280 height 16
type input "Трусики слип 54 р XL C&A Хлопок Гипюр"
click at [281, 150] on span "Трусики 54-56 р XL C&A Хлопок Слип" at bounding box center [294, 148] width 99 height 6
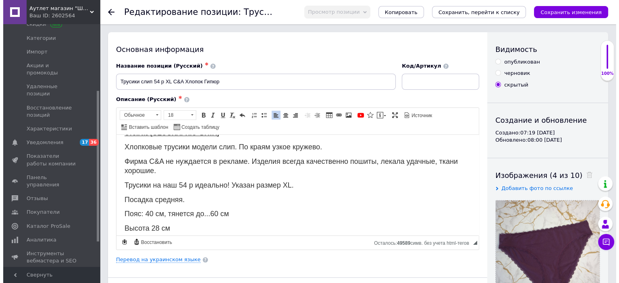
scroll to position [31, 0]
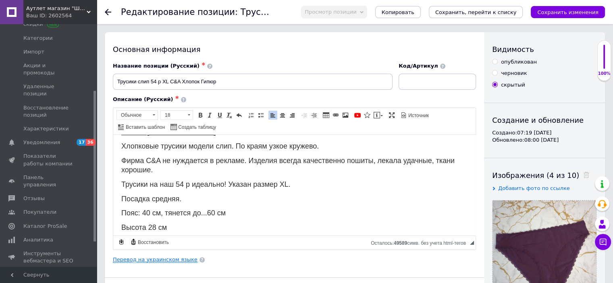
click at [150, 259] on link "Перевод на украинском языке" at bounding box center [155, 260] width 85 height 6
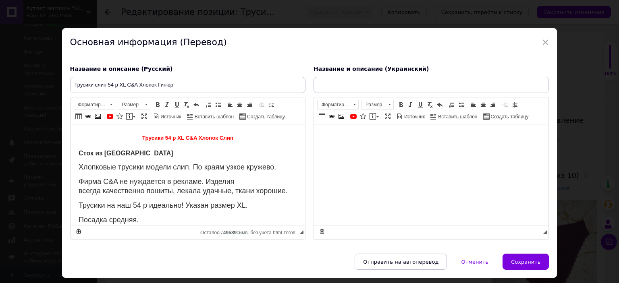
scroll to position [0, 0]
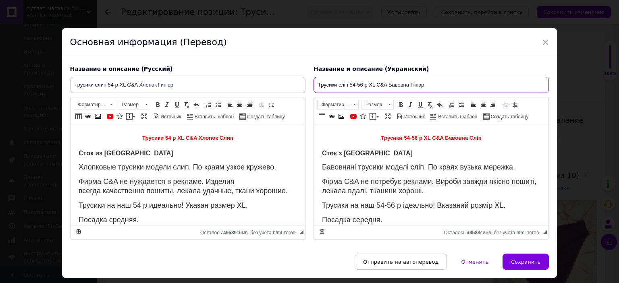
click at [362, 80] on input "Трусики сліп 54-56 р XL C&A Бавовна Гіпюр" at bounding box center [431, 85] width 235 height 16
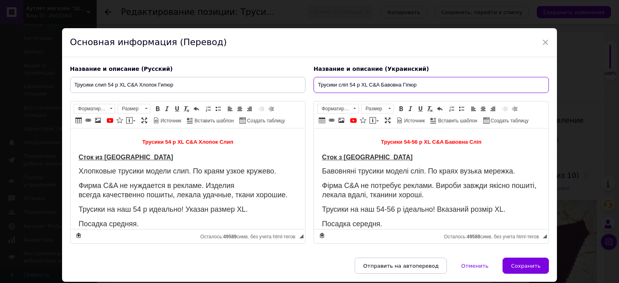
type input "Трусики сліп 54 р XL C&A Бавовна Гіпюр"
click at [414, 141] on span "Трусики 54-56 р XL C&A Бавовна Сліп" at bounding box center [431, 142] width 100 height 6
click at [394, 206] on span "Трусики на наш 54-56 р ідеально! Вказаний розмір XL." at bounding box center [413, 210] width 183 height 8
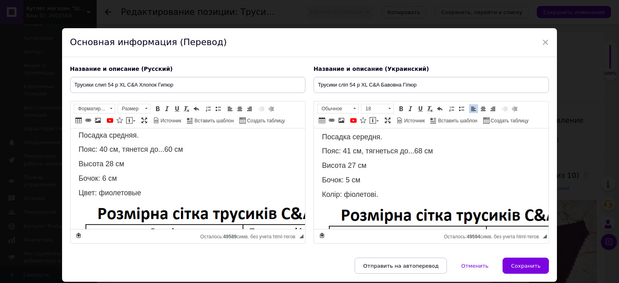
scroll to position [89, 0]
click at [349, 147] on span "Пояс: 41 см, тягнеться до...68 см" at bounding box center [377, 151] width 111 height 8
click at [422, 147] on span "Пояс: 40 см, тягнеться до...68 см" at bounding box center [377, 151] width 111 height 8
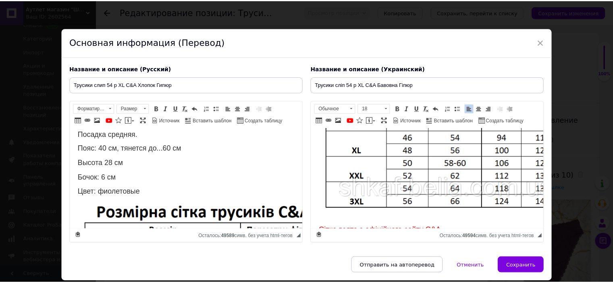
scroll to position [298, 0]
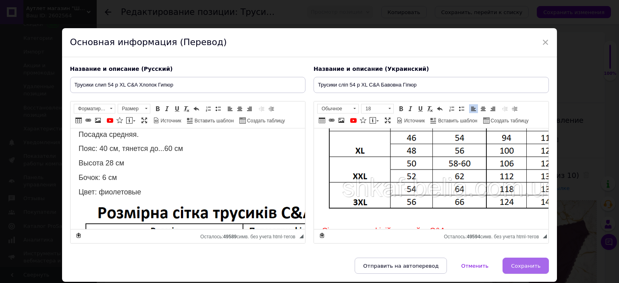
click at [523, 267] on span "Сохранить" at bounding box center [525, 266] width 29 height 6
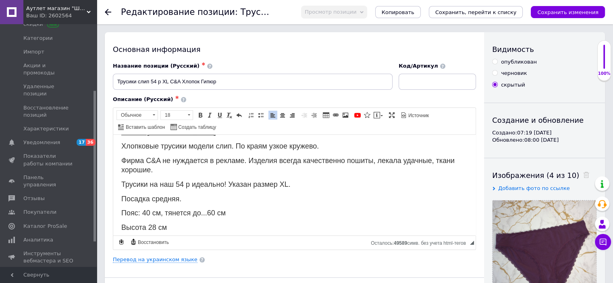
click at [496, 61] on input "опубликован" at bounding box center [494, 61] width 5 height 5
radio input "true"
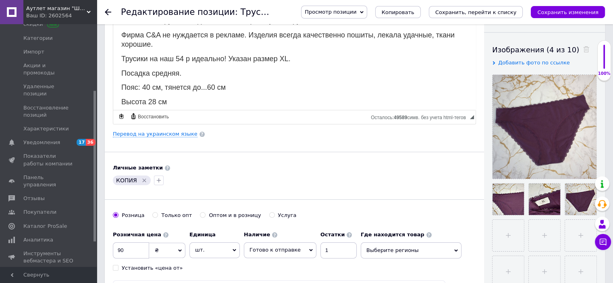
scroll to position [129, 0]
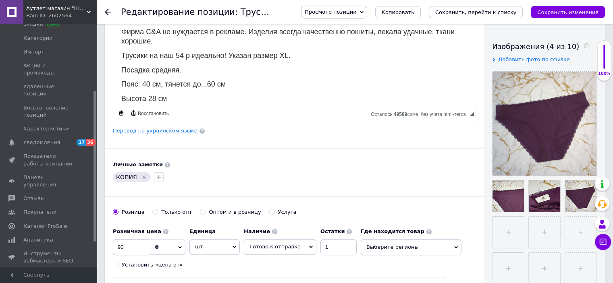
click at [143, 174] on icon "Удалить метку" at bounding box center [144, 177] width 6 height 6
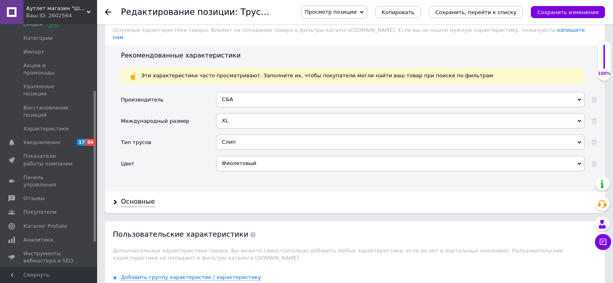
scroll to position [694, 0]
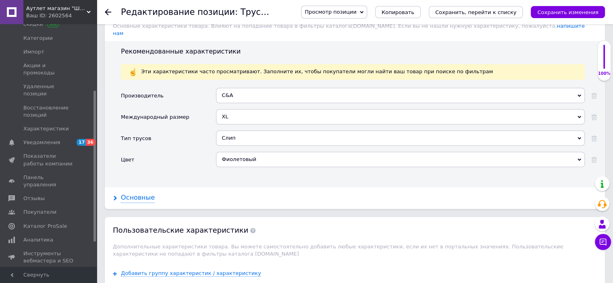
click at [140, 193] on div "Основные" at bounding box center [138, 197] width 34 height 9
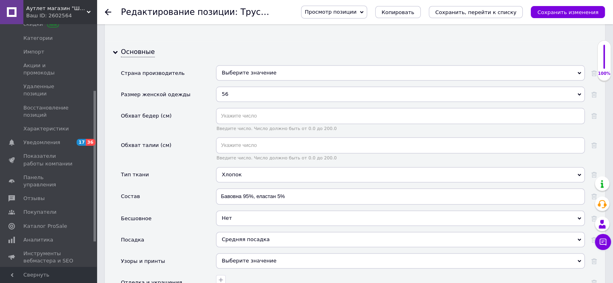
scroll to position [841, 0]
click at [274, 87] on div "56" at bounding box center [400, 92] width 369 height 15
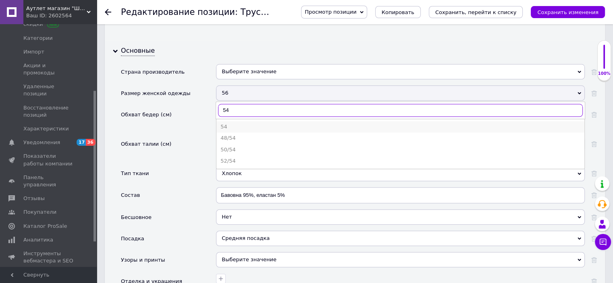
type input "54"
click at [227, 123] on div "54" at bounding box center [400, 126] width 360 height 7
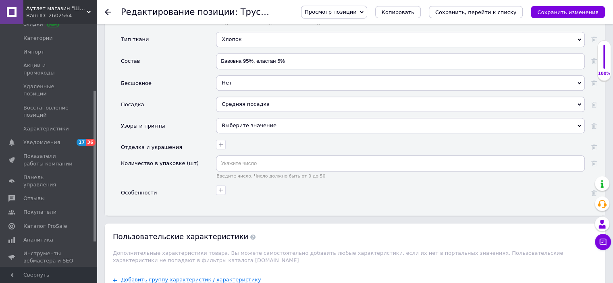
scroll to position [978, 0]
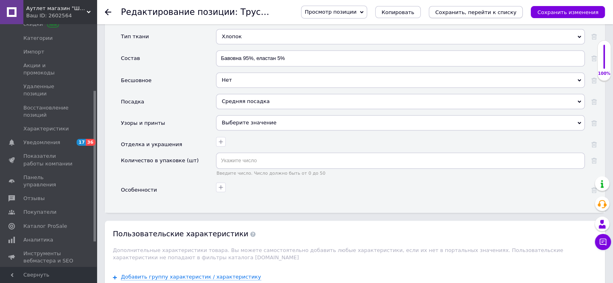
click at [484, 10] on icon "Сохранить, перейти к списку" at bounding box center [475, 12] width 81 height 6
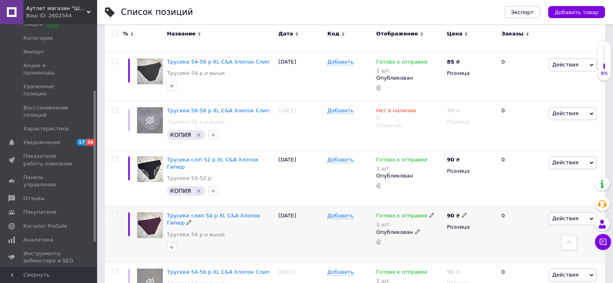
scroll to position [777, 0]
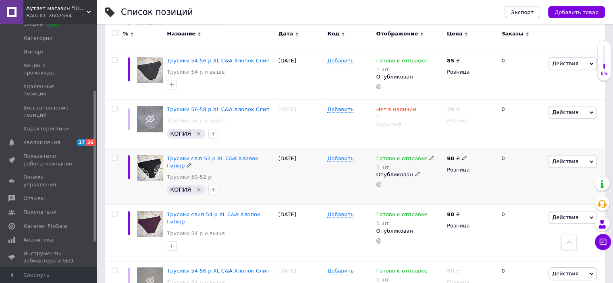
click at [198, 188] on icon "Удалить метку" at bounding box center [199, 190] width 4 height 4
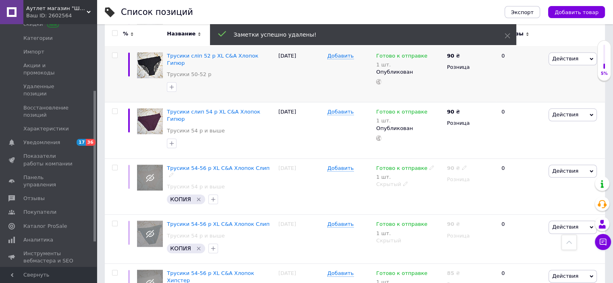
scroll to position [880, 0]
click at [192, 165] on span "Трусики 54-56 р XL C&A Хлопок Слип" at bounding box center [218, 168] width 103 height 6
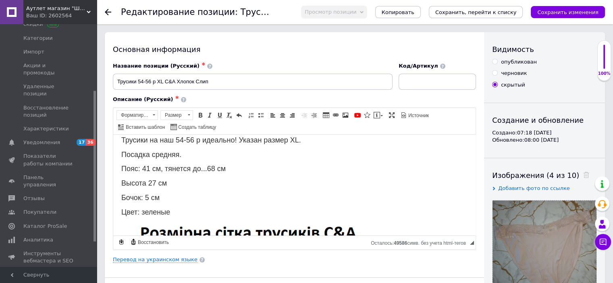
scroll to position [76, 0]
click at [149, 193] on span "Бочок: 5 см" at bounding box center [140, 197] width 38 height 8
click at [150, 164] on span "Пояс: 41 см, тянется до...68 см" at bounding box center [173, 168] width 104 height 8
click at [162, 208] on span "Цвет: зеленые" at bounding box center [145, 212] width 49 height 8
click at [162, 208] on p "Цвет: бледно-[PERSON_NAME]" at bounding box center [294, 212] width 346 height 9
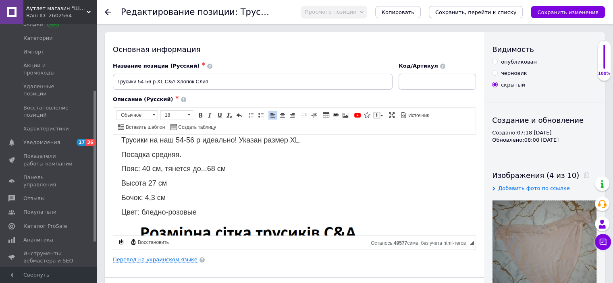
click at [139, 260] on link "Перевод на украинском языке" at bounding box center [155, 260] width 85 height 6
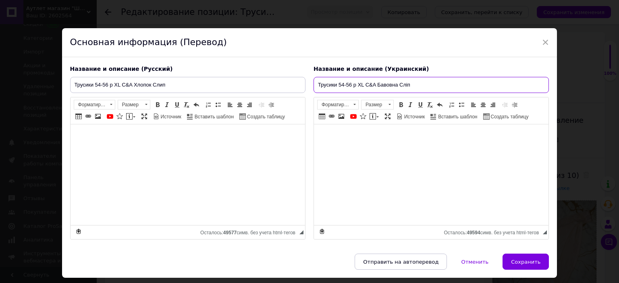
click at [338, 85] on input "Трусики 54-56 р XL C&A Бавовна Сліп" at bounding box center [431, 85] width 235 height 16
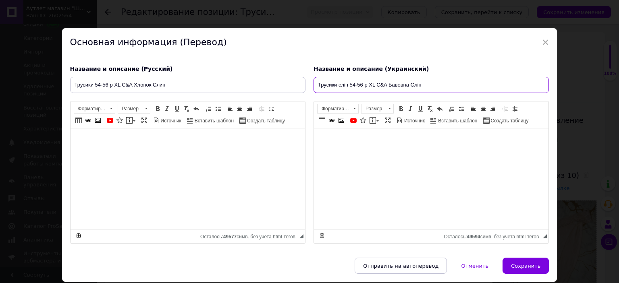
click at [417, 89] on input "Трусики сліп 54-56 р XL C&A Бавовна Сліп" at bounding box center [431, 85] width 235 height 16
type input "Трусики сліп 54-56 р XL C&A Бавовна Гіпюр"
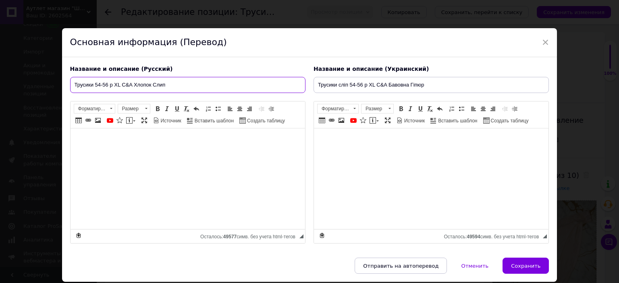
click at [179, 87] on input "Трусики 54-56 р XL C&A Хлопок Слип" at bounding box center [187, 85] width 235 height 16
click at [94, 83] on input "Трусики 54-56 р XL C&A Хлопок Гипюр" at bounding box center [187, 85] width 235 height 16
type input "Трусики слип 54-56 р XL C&A Хлопок Гипюр"
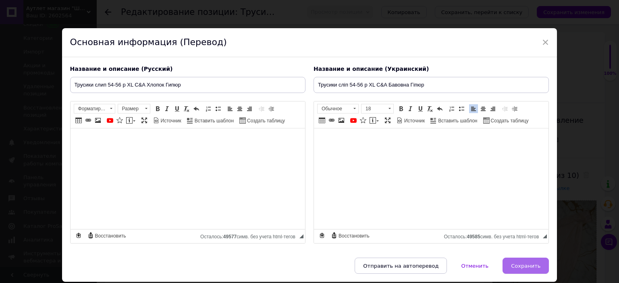
click at [522, 269] on button "Сохранить" at bounding box center [526, 266] width 46 height 16
type input "Трусики слип 54-56 р XL C&A Хлопок Гипюр"
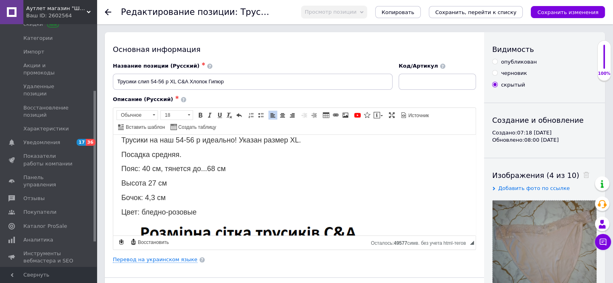
click at [495, 63] on input "опубликован" at bounding box center [494, 61] width 5 height 5
radio input "true"
click at [561, 17] on button "Сохранить изменения" at bounding box center [568, 12] width 74 height 12
click at [563, 14] on div "Сохранить изменения" at bounding box center [568, 12] width 74 height 12
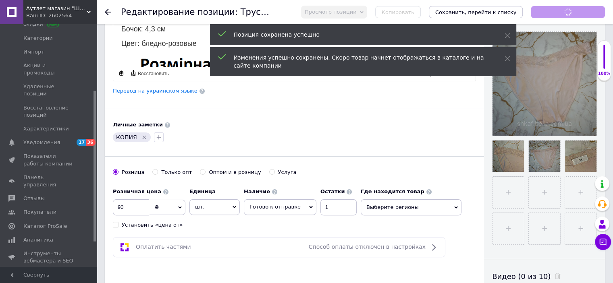
scroll to position [174, 0]
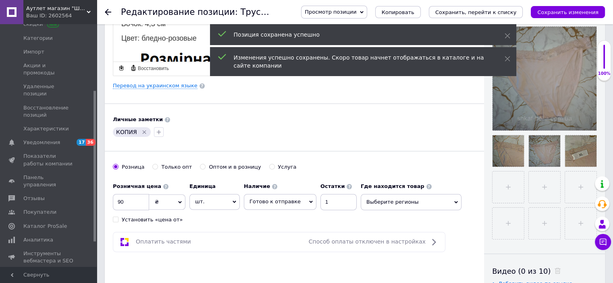
click at [143, 132] on icon "Удалить метку" at bounding box center [145, 133] width 4 height 4
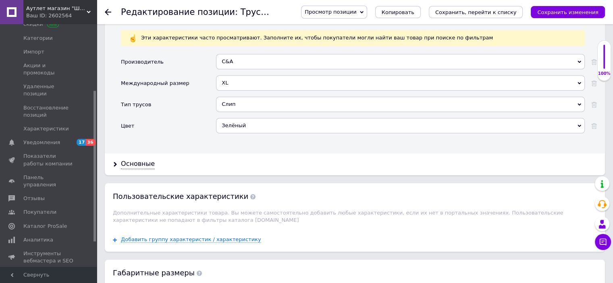
scroll to position [730, 0]
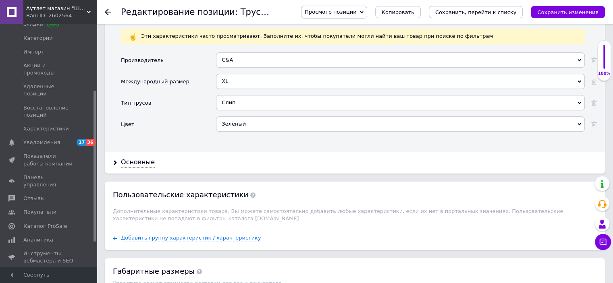
click at [241, 118] on div "Зелёный" at bounding box center [400, 123] width 369 height 15
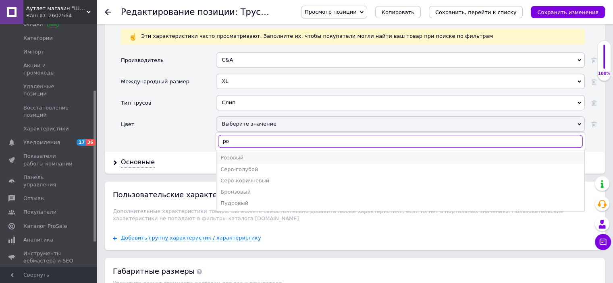
type input "ро"
click at [249, 154] on div "Розовый" at bounding box center [400, 157] width 360 height 7
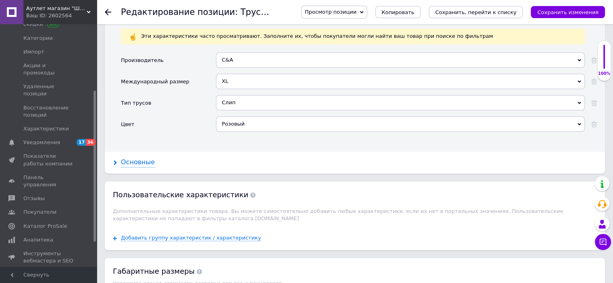
click at [142, 158] on div "Основные" at bounding box center [138, 162] width 34 height 9
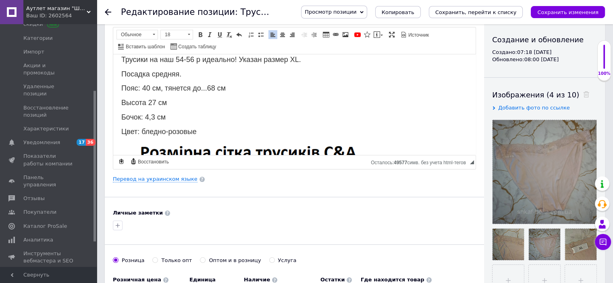
scroll to position [0, 0]
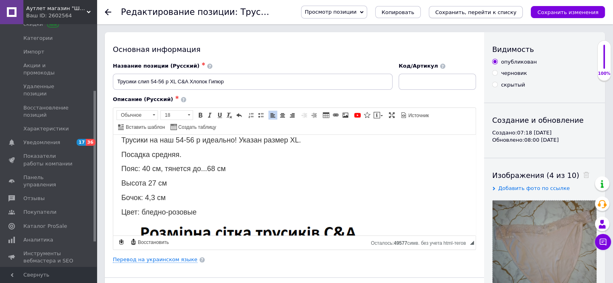
click at [516, 10] on icon "Сохранить, перейти к списку" at bounding box center [475, 12] width 81 height 6
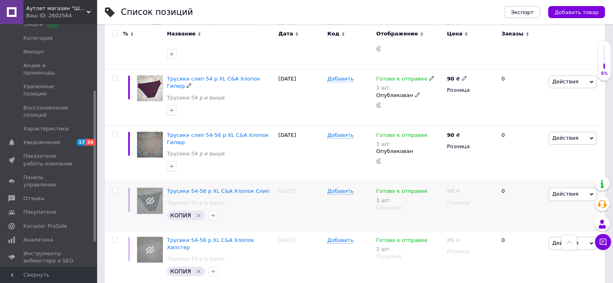
scroll to position [913, 0]
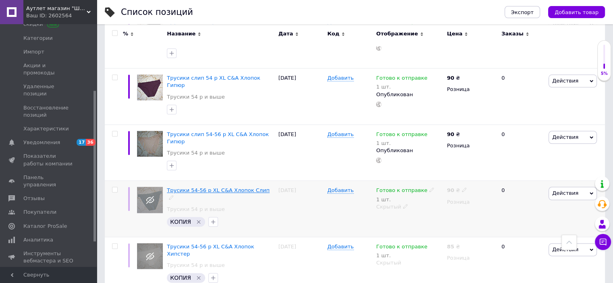
click at [240, 187] on span "Трусики 54-56 р XL C&A Хлопок Слип" at bounding box center [218, 190] width 103 height 6
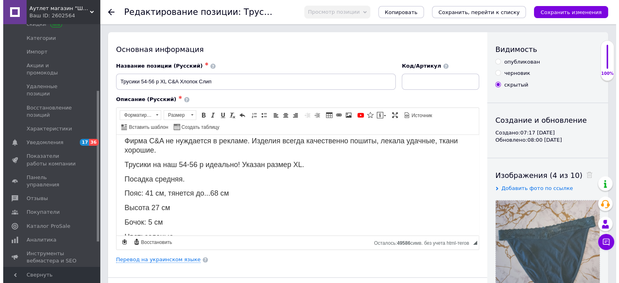
scroll to position [52, 0]
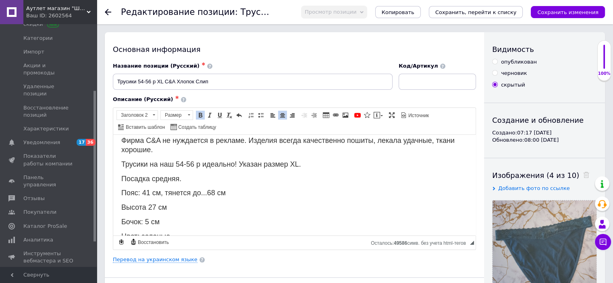
click at [150, 189] on span "Пояс: 41 см, тянется до...68 см" at bounding box center [173, 193] width 104 height 8
click at [215, 189] on span "Пояс: 40 см, тянется до...68 см" at bounding box center [173, 193] width 104 height 8
click at [173, 257] on link "Перевод на украинском языке" at bounding box center [155, 260] width 85 height 6
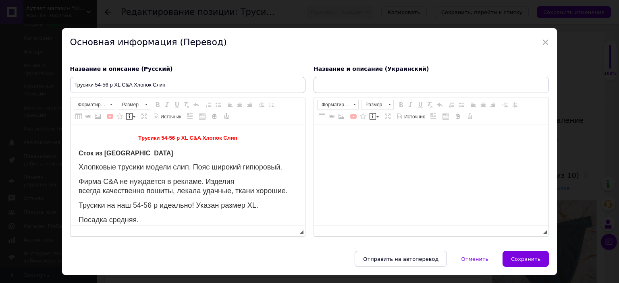
scroll to position [0, 0]
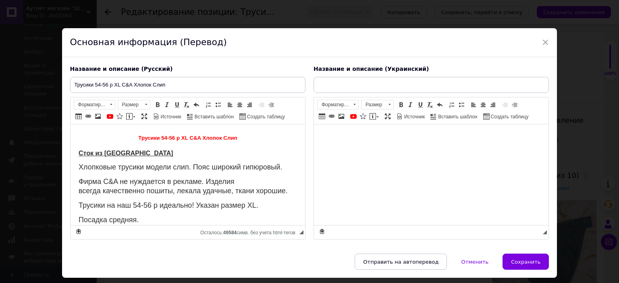
type input "Трусики 54-56 р XL C&A Бавовна Сліп"
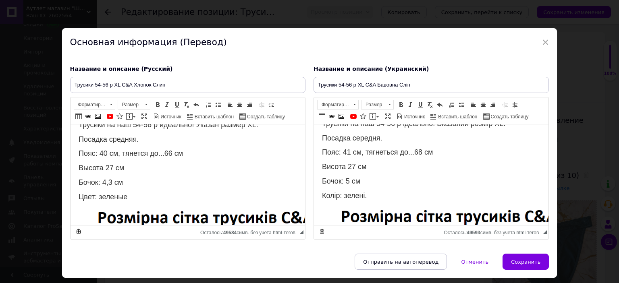
scroll to position [85, 0]
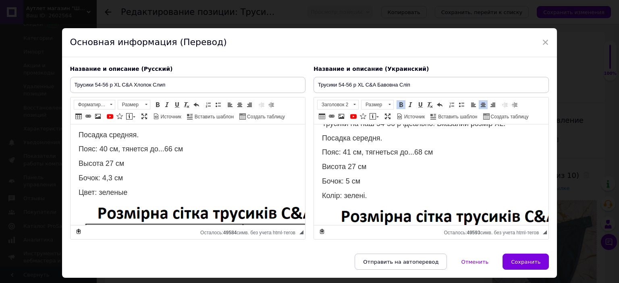
click at [349, 148] on span "Пояс: 41 см, тягнеться до...68 см" at bounding box center [377, 152] width 111 height 8
click at [420, 149] on span "Пояс: 40 см, тягнеться до...68 см" at bounding box center [377, 152] width 111 height 8
click at [349, 180] on span "Бочок: 5 см" at bounding box center [341, 181] width 38 height 8
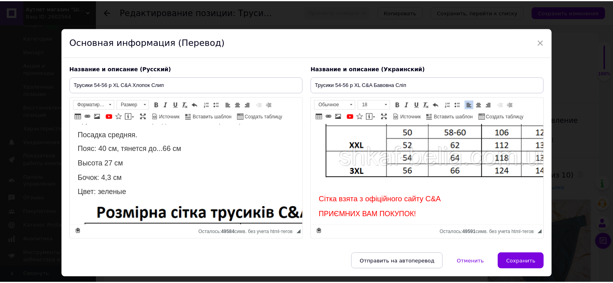
scroll to position [329, 0]
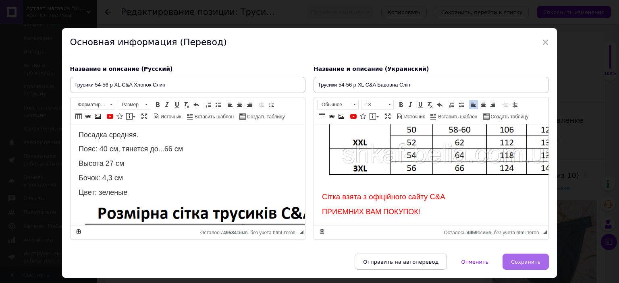
click at [514, 257] on button "Сохранить" at bounding box center [526, 262] width 46 height 16
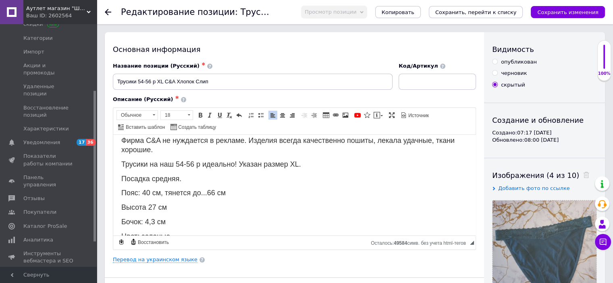
click at [496, 62] on input "опубликован" at bounding box center [494, 61] width 5 height 5
radio input "true"
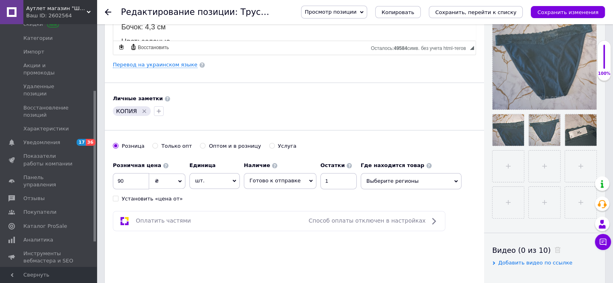
scroll to position [201, 0]
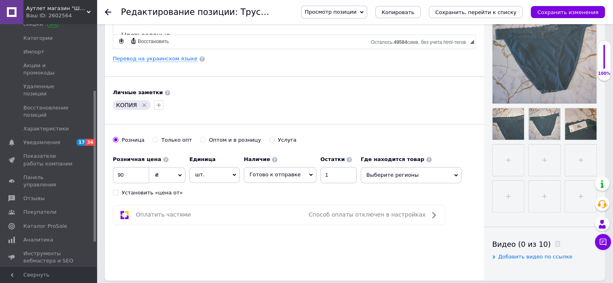
click at [143, 102] on icon "Удалить метку" at bounding box center [144, 105] width 6 height 6
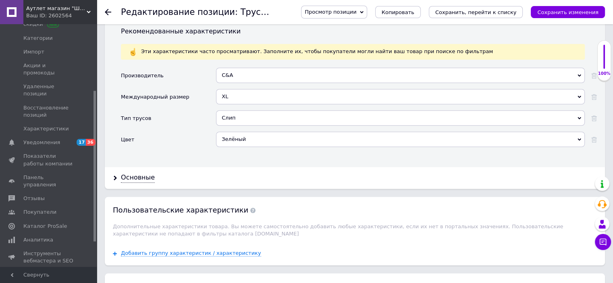
scroll to position [712, 0]
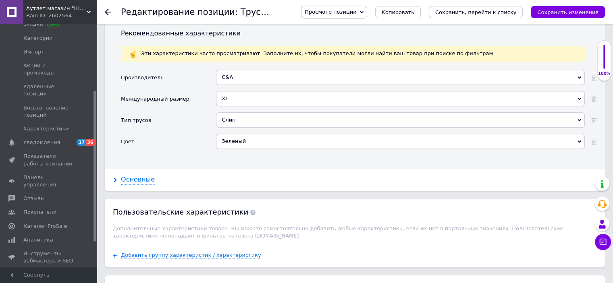
click at [127, 175] on div "Основные" at bounding box center [138, 179] width 34 height 9
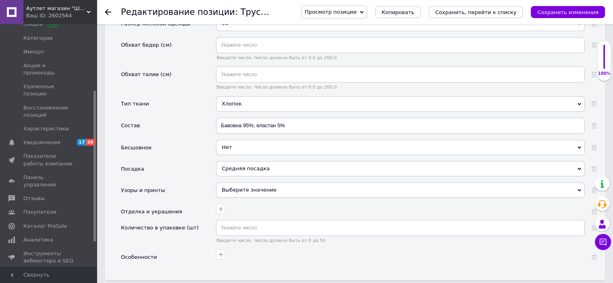
scroll to position [915, 0]
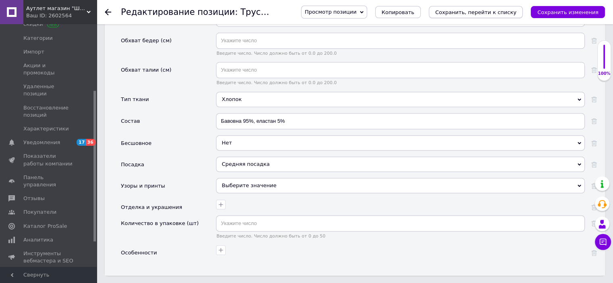
click at [513, 15] on icon "Сохранить, перейти к списку" at bounding box center [475, 12] width 81 height 6
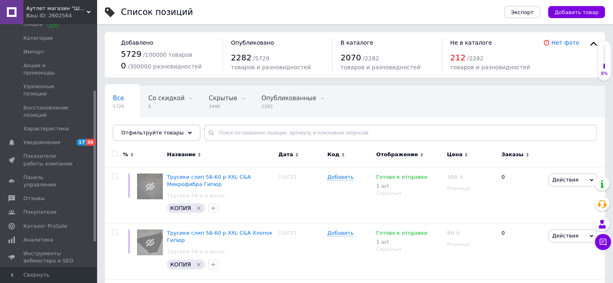
drag, startPoint x: 112, startPoint y: 155, endPoint x: 116, endPoint y: 154, distance: 4.5
click at [116, 154] on input "checkbox" at bounding box center [114, 154] width 5 height 5
checkbox input "true"
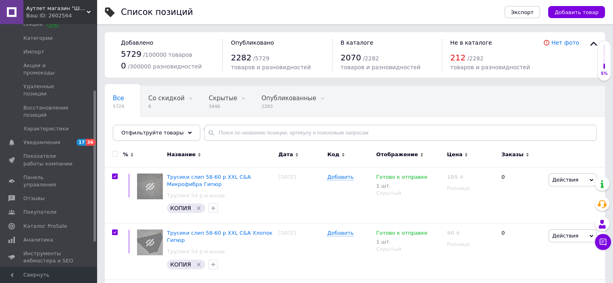
checkbox input "true"
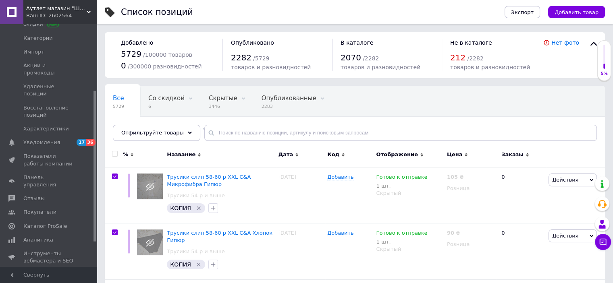
checkbox input "true"
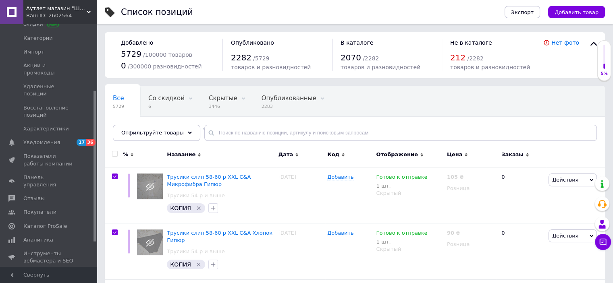
checkbox input "true"
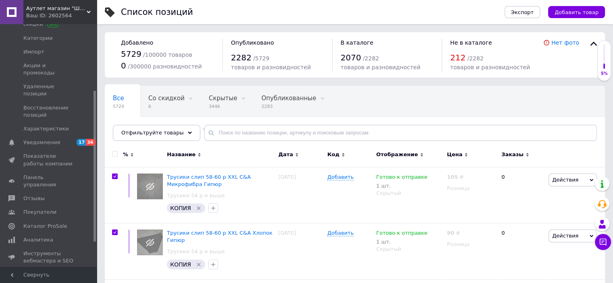
checkbox input "true"
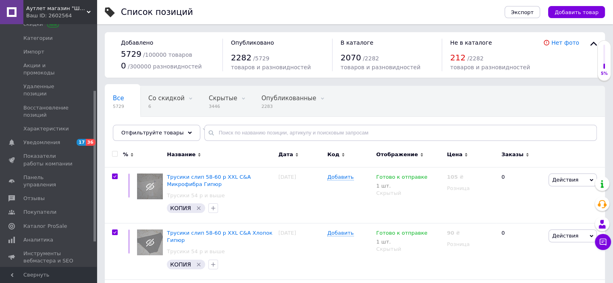
checkbox input "true"
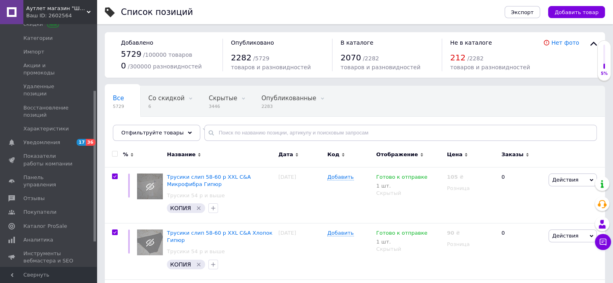
checkbox input "true"
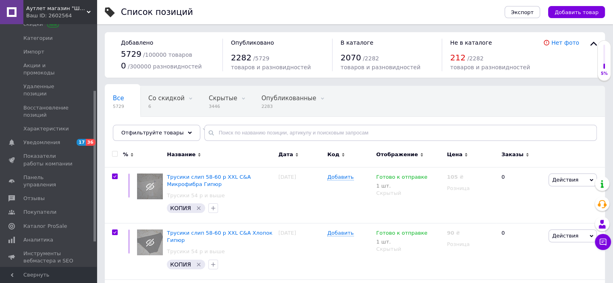
checkbox input "true"
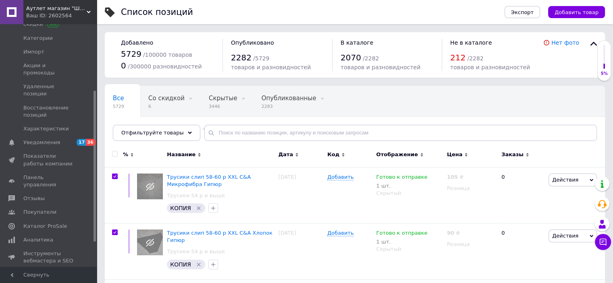
checkbox input "true"
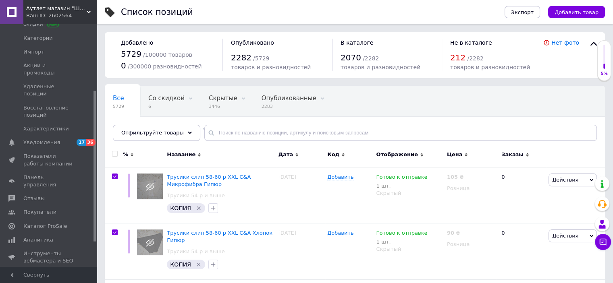
checkbox input "true"
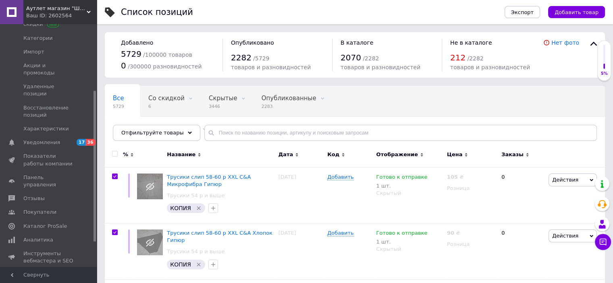
checkbox input "true"
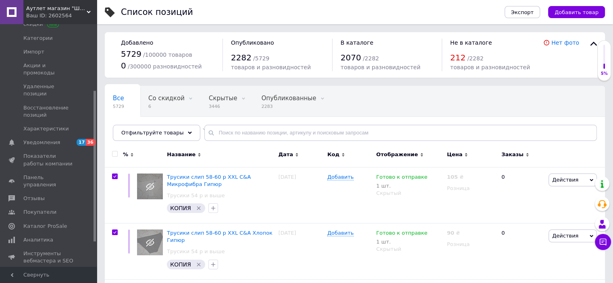
checkbox input "true"
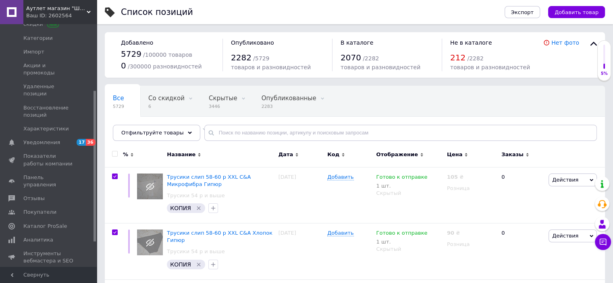
checkbox input "true"
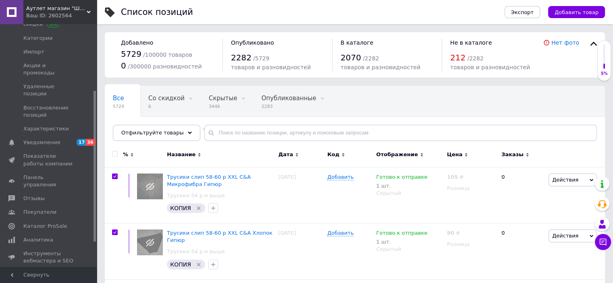
checkbox input "true"
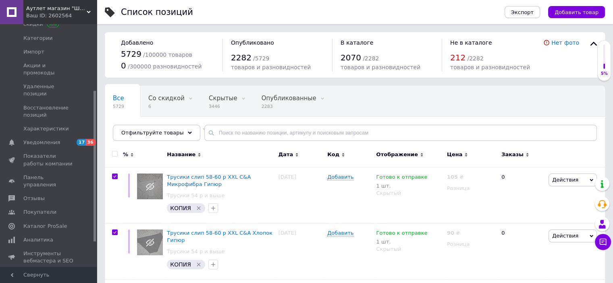
checkbox input "true"
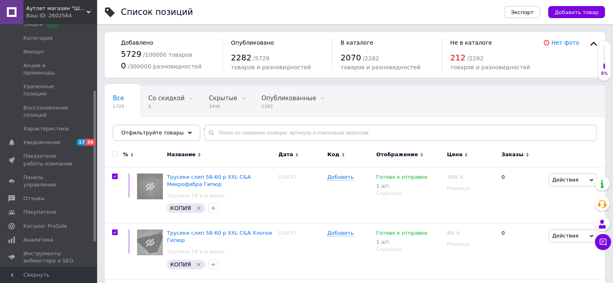
checkbox input "true"
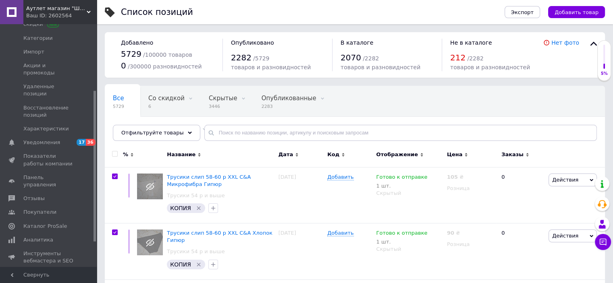
checkbox input "true"
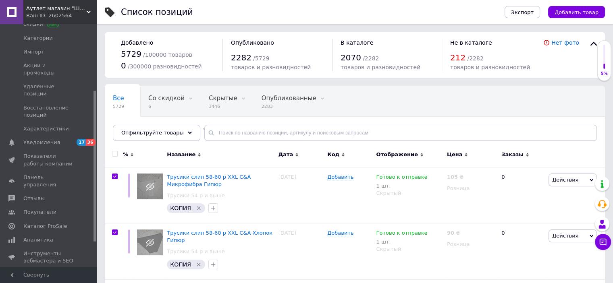
checkbox input "true"
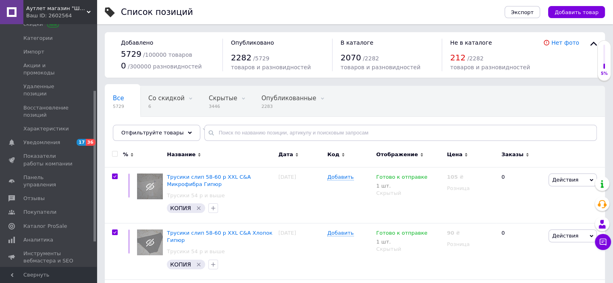
checkbox input "true"
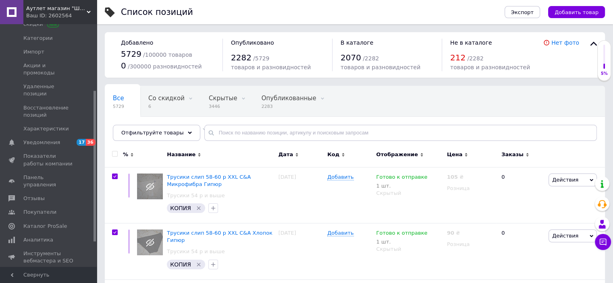
checkbox input "true"
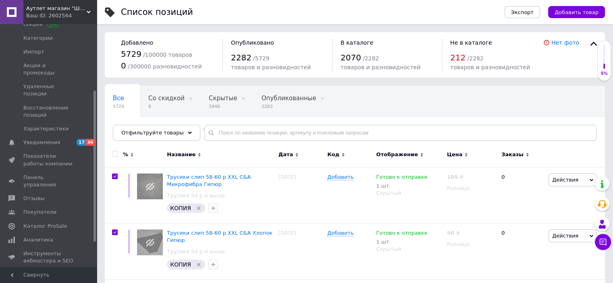
checkbox input "true"
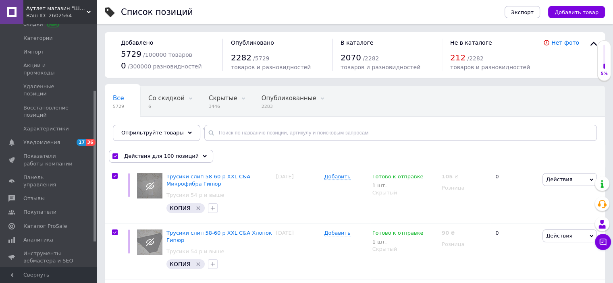
click at [116, 154] on input "checkbox" at bounding box center [114, 156] width 5 height 5
checkbox input "false"
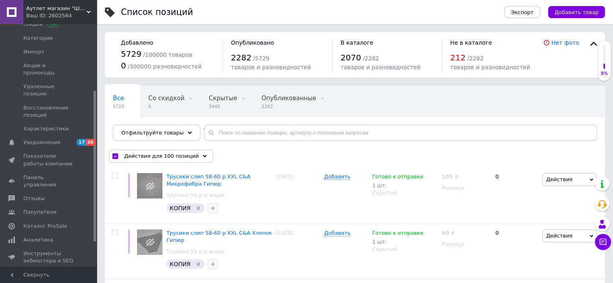
checkbox input "false"
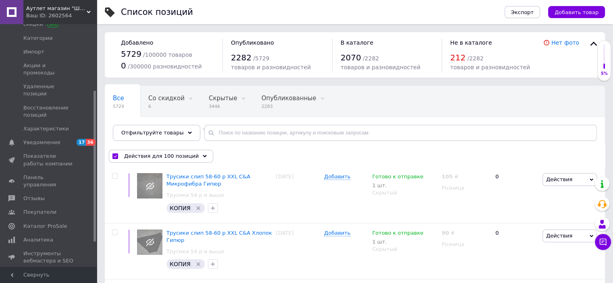
checkbox input "false"
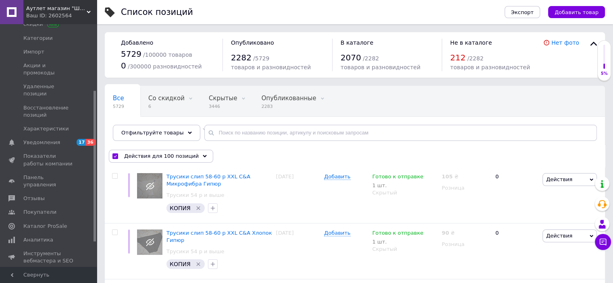
checkbox input "false"
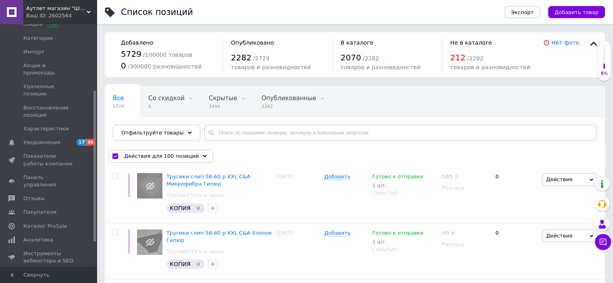
checkbox input "false"
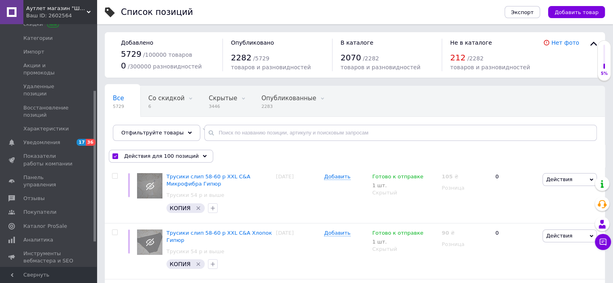
checkbox input "false"
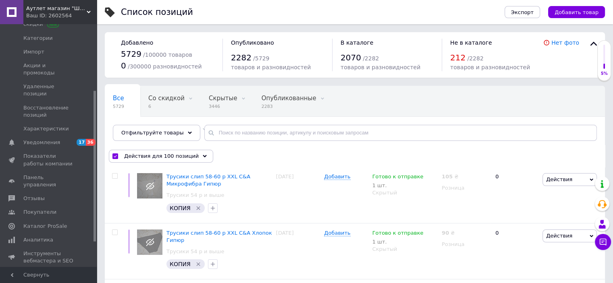
checkbox input "false"
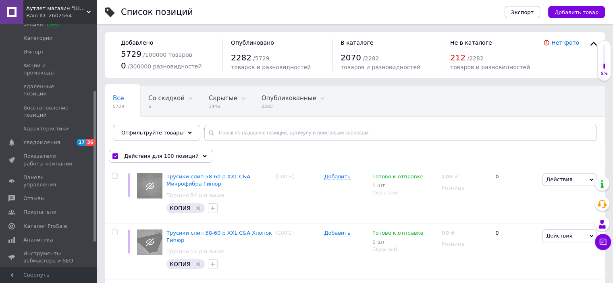
checkbox input "false"
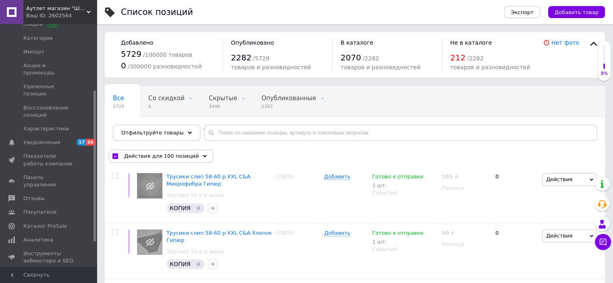
checkbox input "false"
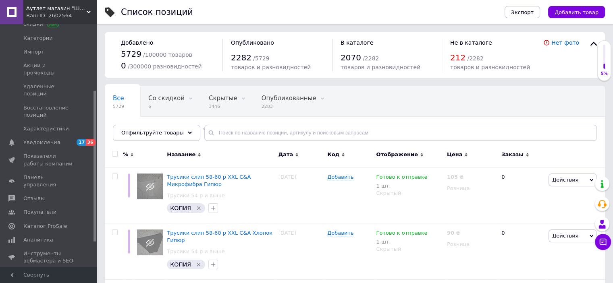
click at [116, 154] on input "checkbox" at bounding box center [114, 154] width 5 height 5
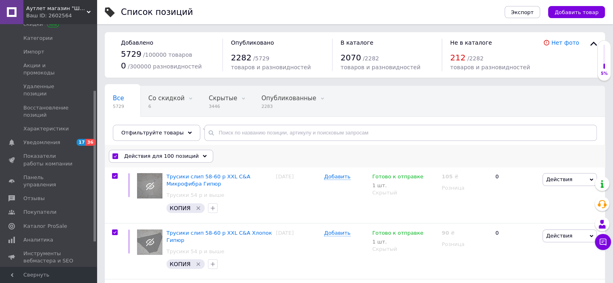
click at [152, 159] on div "Действия для 100 позиций" at bounding box center [161, 156] width 104 height 13
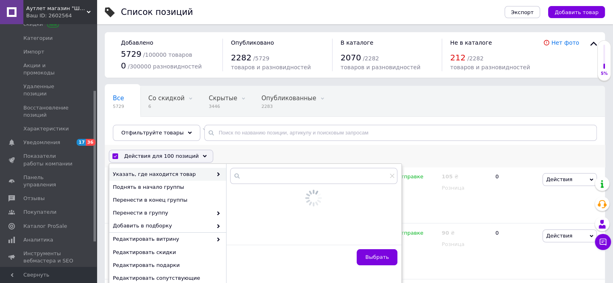
click at [183, 176] on span "Указать, где находится товар" at bounding box center [163, 174] width 100 height 7
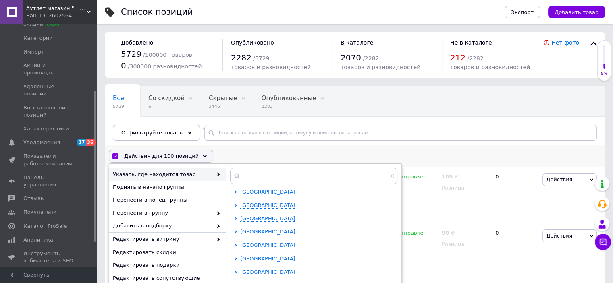
scroll to position [148, 0]
click at [266, 204] on span "[GEOGRAPHIC_DATA]" at bounding box center [267, 205] width 55 height 6
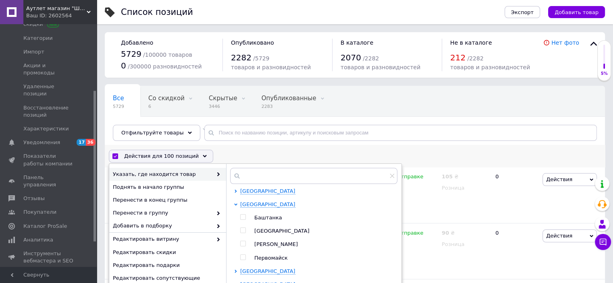
click at [243, 243] on input "checkbox" at bounding box center [242, 243] width 5 height 5
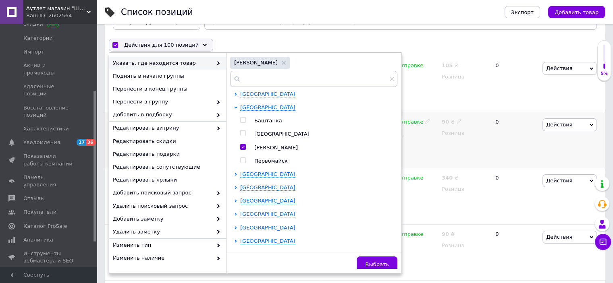
scroll to position [120, 0]
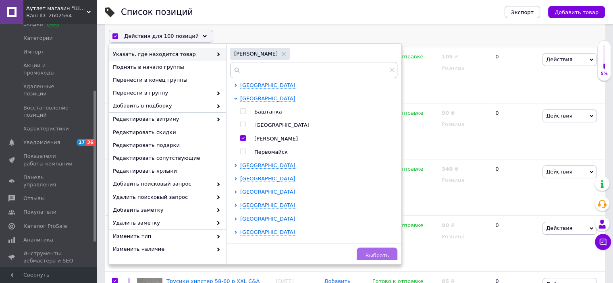
click at [366, 250] on button "Выбрать" at bounding box center [377, 256] width 41 height 16
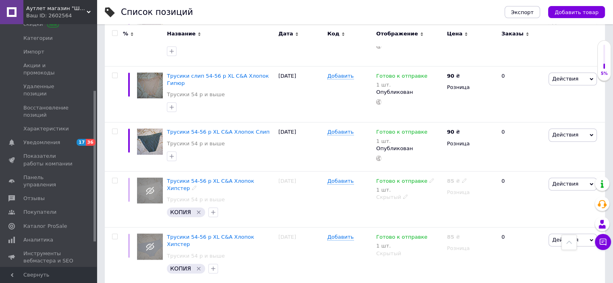
scroll to position [972, 0]
click at [217, 178] on span "Трусики 54-56 р XL C&A Хлопок Хипстер" at bounding box center [210, 184] width 87 height 13
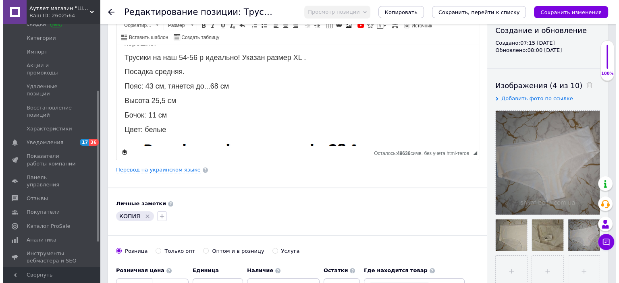
scroll to position [77, 0]
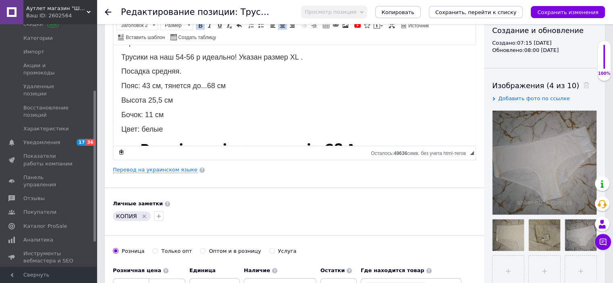
click at [152, 110] on span "Бочок: 11 см" at bounding box center [142, 114] width 42 height 8
click at [162, 96] on span "Высота 25,5 см" at bounding box center [147, 100] width 52 height 8
click at [149, 81] on span "Пояс: 43 см, тянется до...68 см" at bounding box center [173, 85] width 104 height 8
click at [221, 81] on span "Пояс: 42,5 см, тянется до...68 см" at bounding box center [176, 85] width 110 height 8
click at [131, 168] on link "Перевод на украинском языке" at bounding box center [155, 170] width 85 height 6
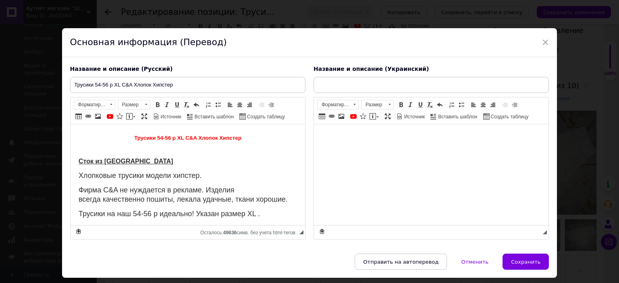
scroll to position [0, 0]
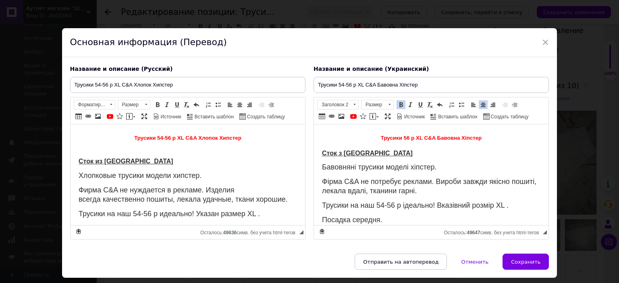
click at [401, 138] on span "Трусики 56 р XL C&A Бавовна Хіпстер" at bounding box center [431, 138] width 101 height 6
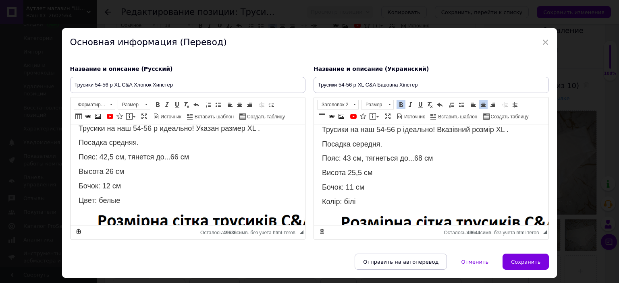
scroll to position [87, 0]
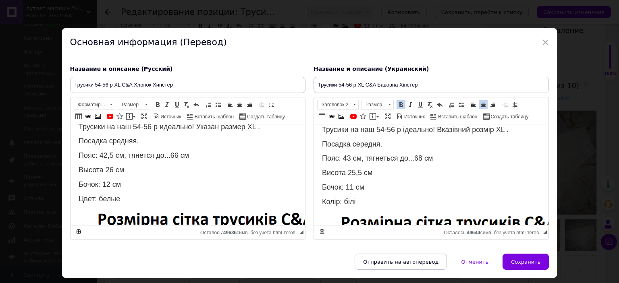
click at [350, 154] on span "Пояс: 43 см, тягнеться до...68 см" at bounding box center [377, 158] width 111 height 8
click at [426, 154] on span "Пояс: 42,5 см, тягнеться до...68 см" at bounding box center [380, 158] width 117 height 8
click at [458, 127] on span "Трусики на наш 54-56 р ідеально! Вказівний розмір XL ." at bounding box center [415, 130] width 187 height 8
click at [362, 169] on span "Висота 25,5 см" at bounding box center [347, 173] width 50 height 8
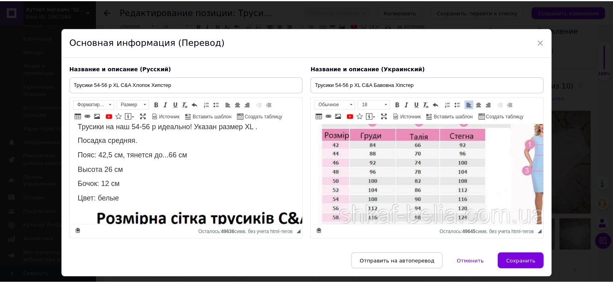
scroll to position [435, 0]
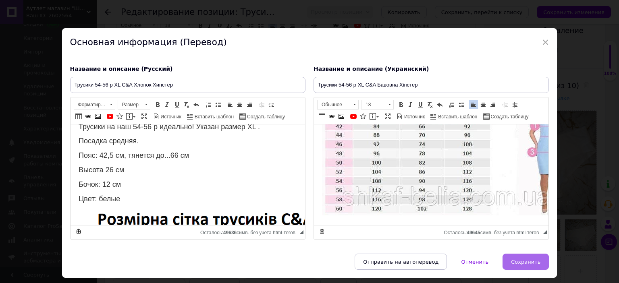
click at [521, 261] on span "Сохранить" at bounding box center [525, 262] width 29 height 6
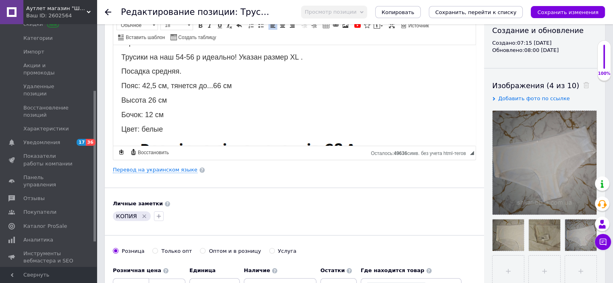
scroll to position [0, 0]
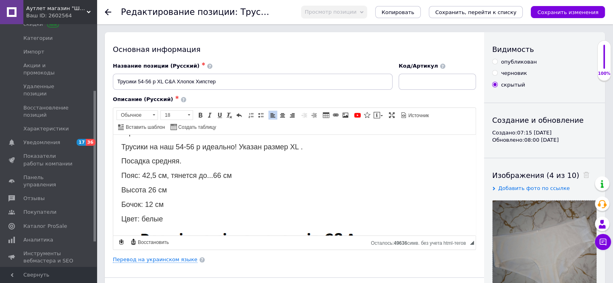
click at [496, 60] on input "опубликован" at bounding box center [494, 61] width 5 height 5
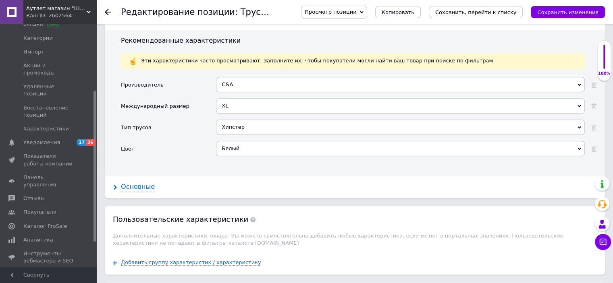
scroll to position [693, 0]
click at [133, 182] on div "Основные" at bounding box center [138, 186] width 34 height 9
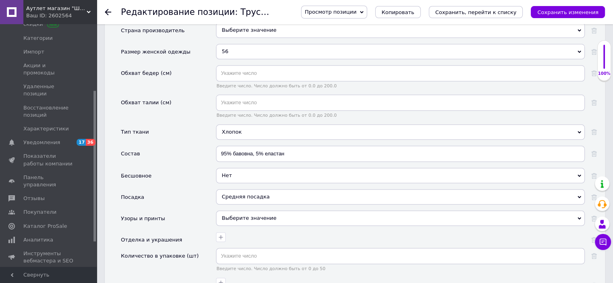
scroll to position [871, 0]
click at [465, 9] on icon "Сохранить, перейти к списку" at bounding box center [475, 12] width 81 height 6
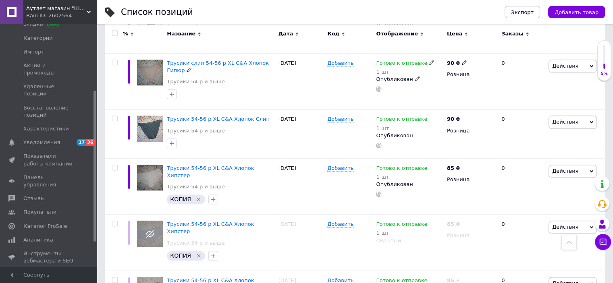
scroll to position [986, 0]
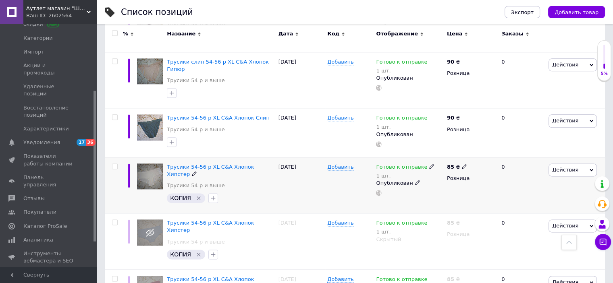
click at [198, 195] on icon "Удалить метку" at bounding box center [199, 198] width 6 height 6
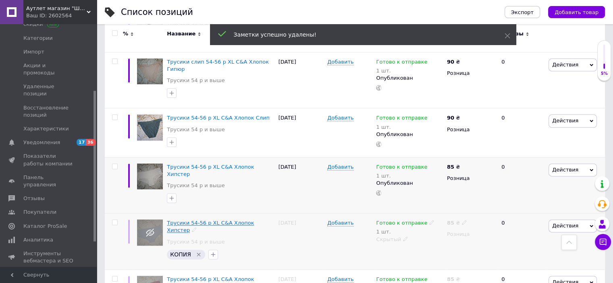
click at [187, 220] on span "Трусики 54-56 р XL C&A Хлопок Хипстер" at bounding box center [210, 226] width 87 height 13
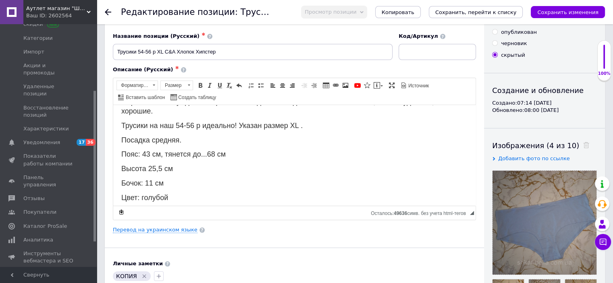
scroll to position [71, 0]
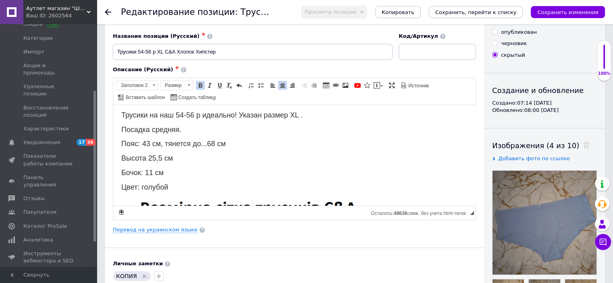
click at [152, 168] on span "Бочок: 11 см" at bounding box center [142, 172] width 42 height 8
click at [123, 231] on link "Перевод на украинском языке" at bounding box center [155, 230] width 85 height 6
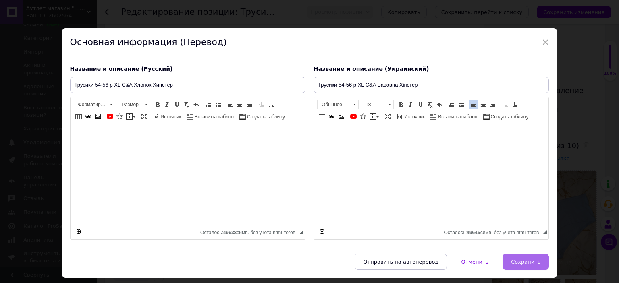
click at [519, 256] on button "Сохранить" at bounding box center [526, 262] width 46 height 16
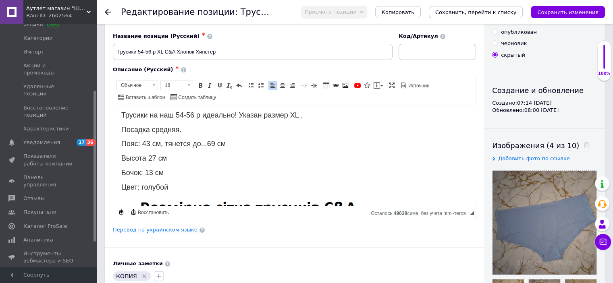
click at [495, 31] on input "опубликован" at bounding box center [494, 31] width 5 height 5
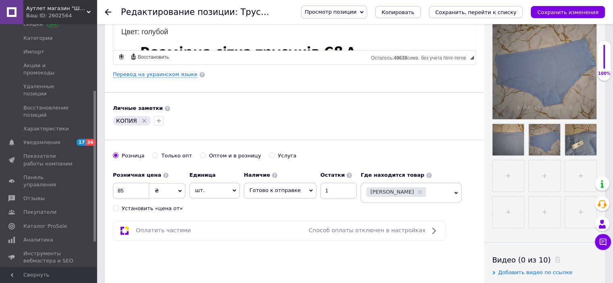
scroll to position [193, 0]
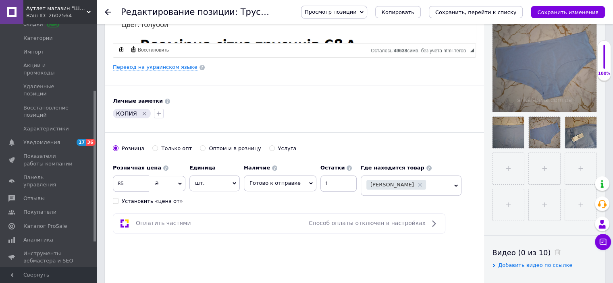
click at [144, 111] on icon "Удалить метку" at bounding box center [144, 113] width 6 height 6
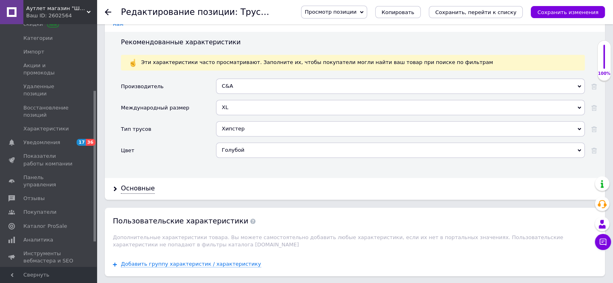
scroll to position [692, 0]
click at [142, 184] on div "Основные" at bounding box center [138, 188] width 34 height 9
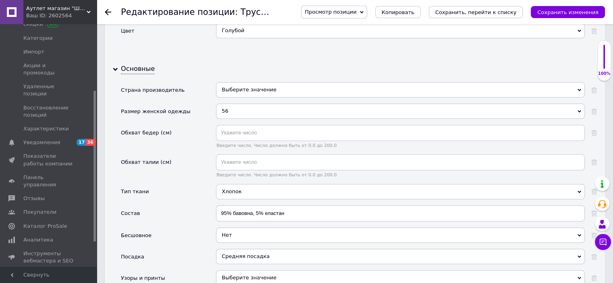
scroll to position [814, 0]
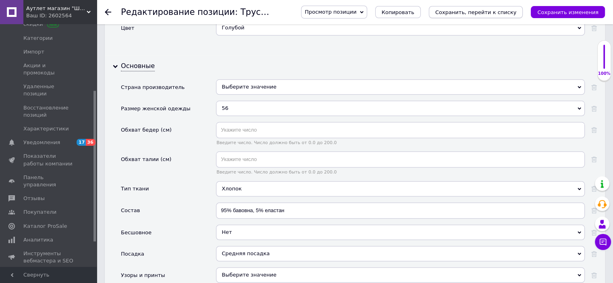
click at [465, 12] on icon "Сохранить, перейти к списку" at bounding box center [475, 12] width 81 height 6
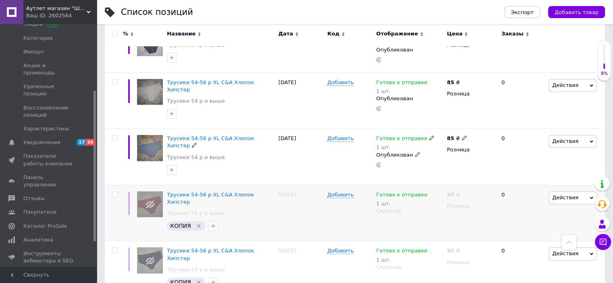
scroll to position [1071, 0]
click at [223, 191] on span "Трусики 54-56 р XL C&A Хлопок Хипстер" at bounding box center [210, 197] width 87 height 13
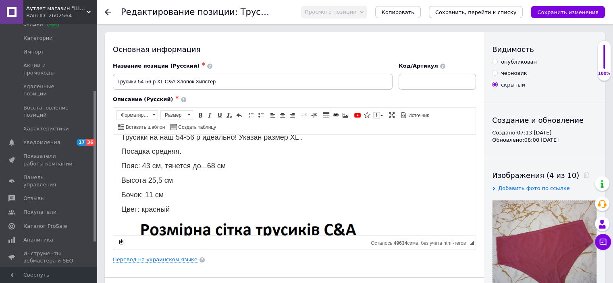
scroll to position [88, 0]
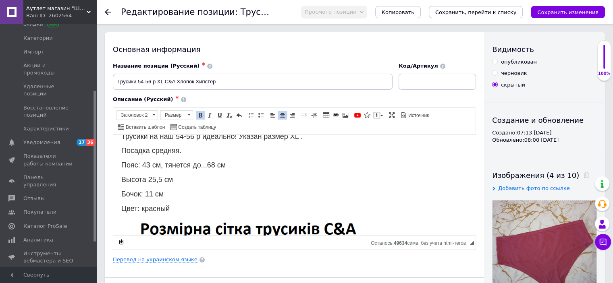
click at [163, 204] on span "Цвет: красный" at bounding box center [145, 208] width 48 height 8
click at [152, 190] on span "Бочок: 11 см" at bounding box center [142, 194] width 42 height 8
click at [163, 175] on span "Высота 25,5 см" at bounding box center [147, 179] width 52 height 8
click at [150, 161] on span "Пояс: 43 см, тянется до...68 см" at bounding box center [173, 165] width 104 height 8
click at [218, 161] on span "Пояс: 42,5 см, тянется до...68 см" at bounding box center [176, 165] width 110 height 8
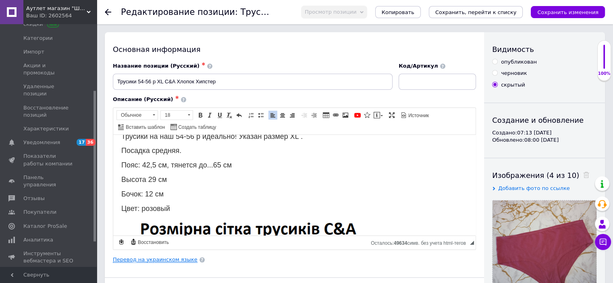
click at [183, 259] on link "Перевод на украинском языке" at bounding box center [155, 260] width 85 height 6
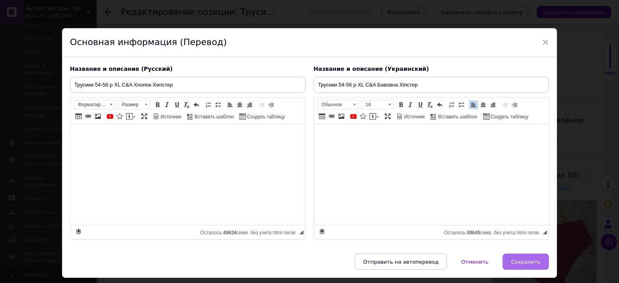
click at [521, 259] on span "Сохранить" at bounding box center [525, 262] width 29 height 6
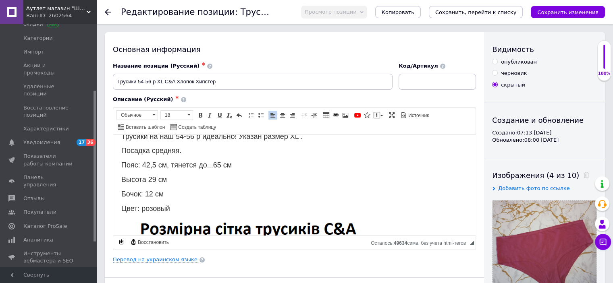
click at [495, 64] on span at bounding box center [495, 62] width 6 height 6
click at [495, 64] on input "опубликован" at bounding box center [494, 61] width 5 height 5
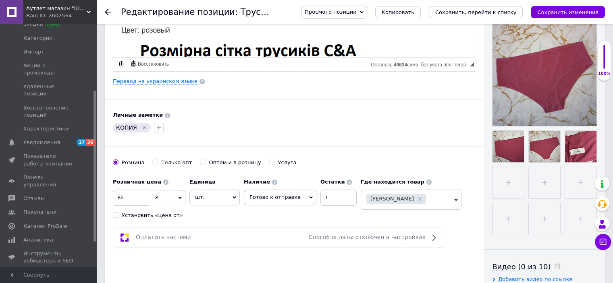
scroll to position [193, 0]
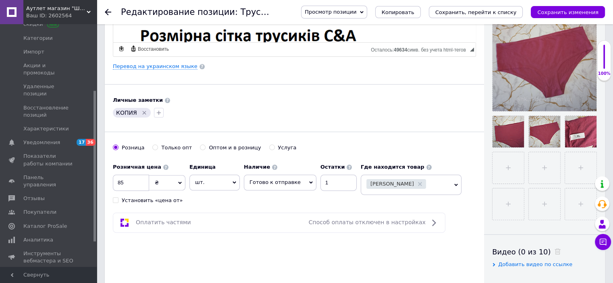
click at [143, 111] on icon "Удалить метку" at bounding box center [144, 113] width 6 height 6
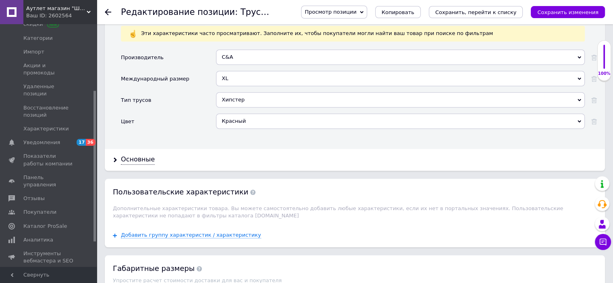
scroll to position [721, 0]
click at [241, 113] on div "Красный" at bounding box center [400, 120] width 369 height 15
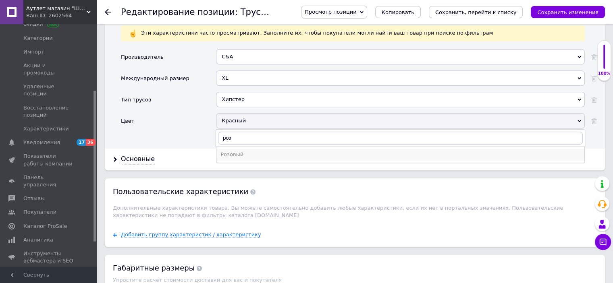
click at [227, 151] on div "Розовый" at bounding box center [400, 154] width 360 height 7
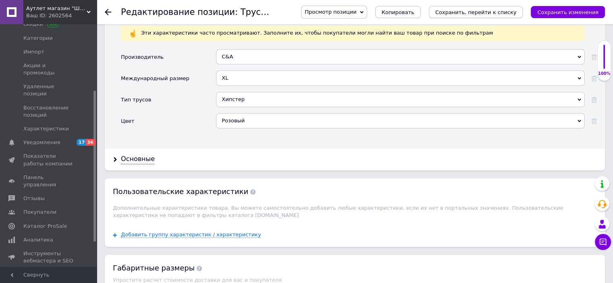
click at [472, 17] on button "Сохранить, перейти к списку" at bounding box center [476, 12] width 94 height 12
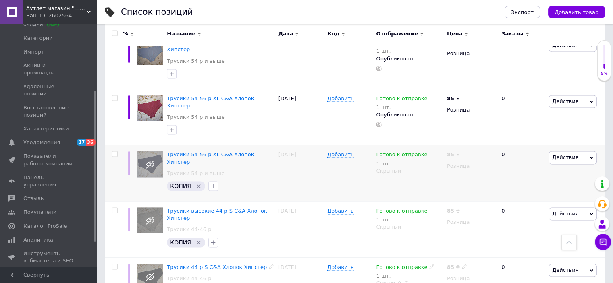
scroll to position [1167, 0]
click at [250, 151] on span "Трусики 54-56 р XL C&A Хлопок Хипстер" at bounding box center [210, 157] width 87 height 13
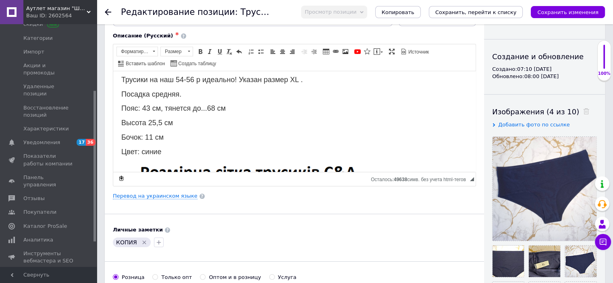
scroll to position [74, 0]
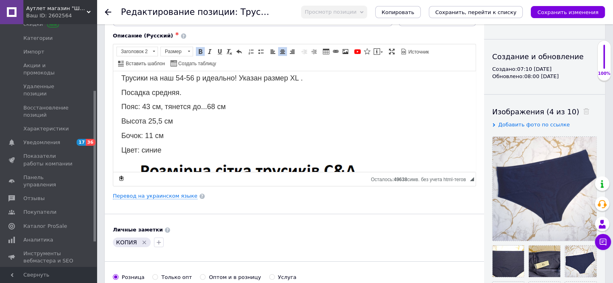
click at [151, 131] on span "Бочок: 11 см" at bounding box center [142, 135] width 42 height 8
click at [154, 111] on div "Хлопковые трусики модели хипстер. Фирма C&A не нуждается в рекламе. Изделия все…" at bounding box center [294, 283] width 346 height 497
click at [150, 102] on span "Пояс: 43 см, тянется до...68 см" at bounding box center [173, 106] width 104 height 8
click at [215, 102] on span "Пояс: 41 см, тянется до...68 см" at bounding box center [173, 106] width 104 height 8
click at [148, 195] on link "Перевод на украинском языке" at bounding box center [155, 196] width 85 height 6
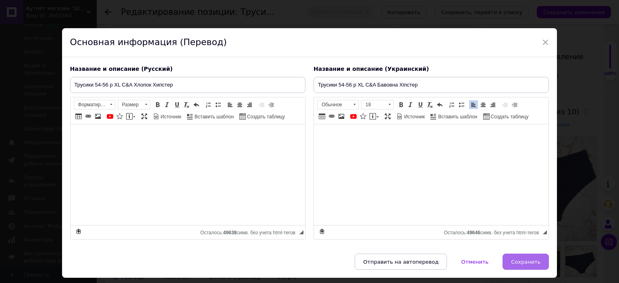
click at [526, 261] on span "Сохранить" at bounding box center [525, 262] width 29 height 6
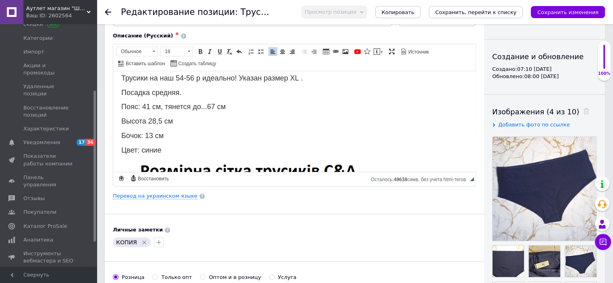
scroll to position [0, 0]
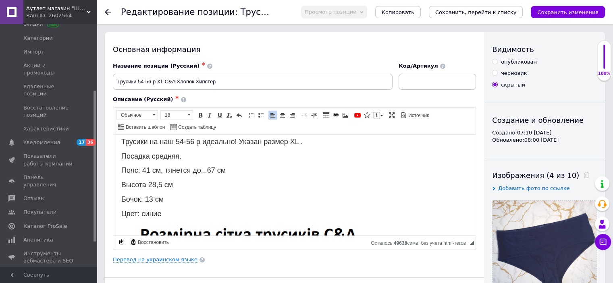
click at [495, 62] on input "опубликован" at bounding box center [494, 61] width 5 height 5
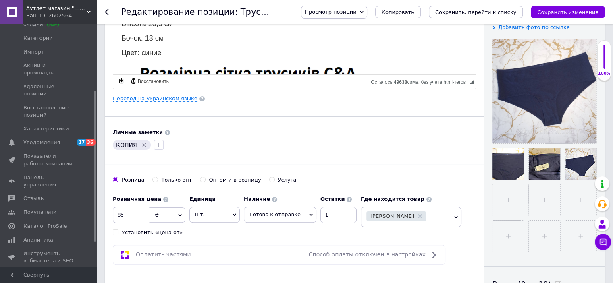
scroll to position [172, 0]
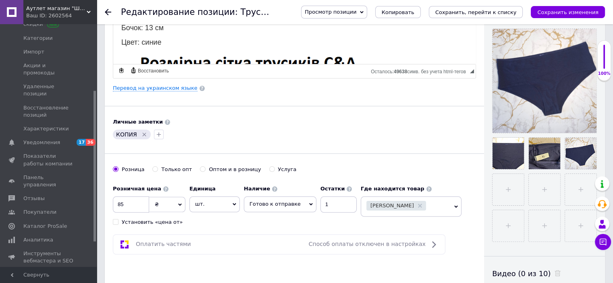
click at [142, 133] on icon "Удалить метку" at bounding box center [144, 134] width 6 height 6
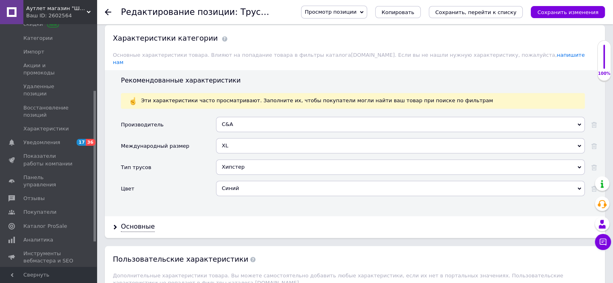
scroll to position [653, 0]
click at [468, 12] on icon "Сохранить, перейти к списку" at bounding box center [475, 12] width 81 height 6
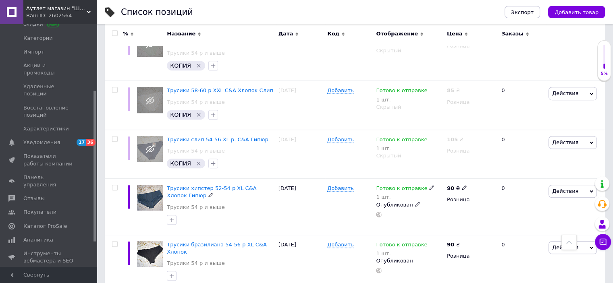
scroll to position [475, 0]
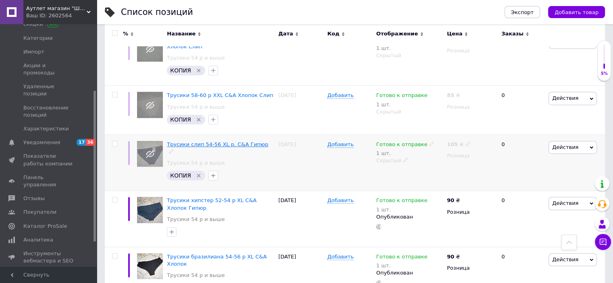
click at [226, 141] on span "Трусики слип 54-56 XL р. C&A Гипюр" at bounding box center [217, 144] width 101 height 6
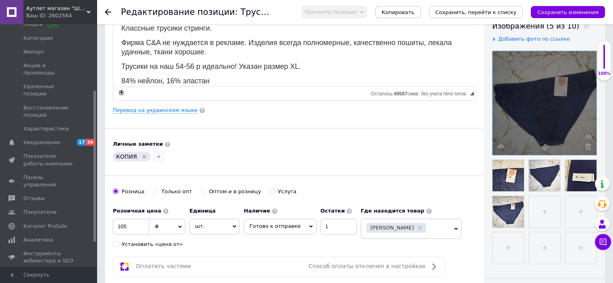
scroll to position [151, 0]
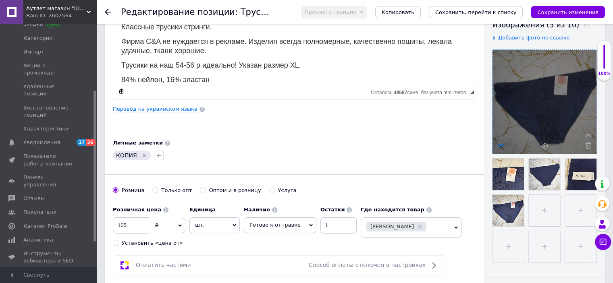
click at [498, 144] on icon at bounding box center [501, 146] width 6 height 6
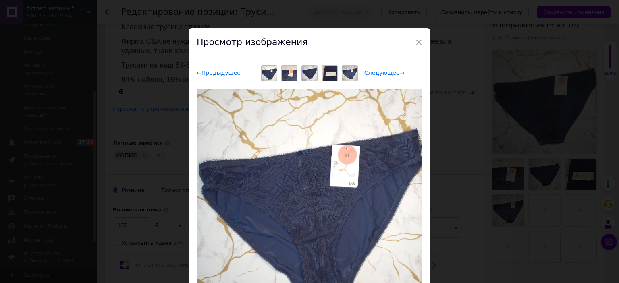
click at [471, 175] on div "× Просмотр изображения ← Предыдущее Следующее → Удалить изображение Удалить все…" at bounding box center [309, 141] width 619 height 283
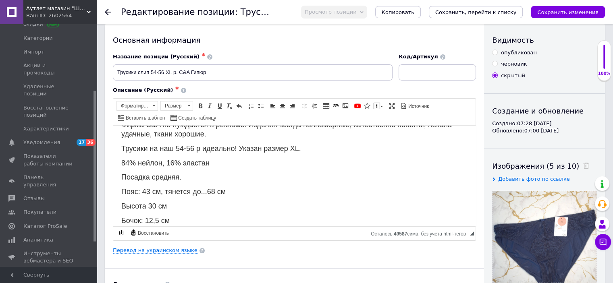
scroll to position [61, 0]
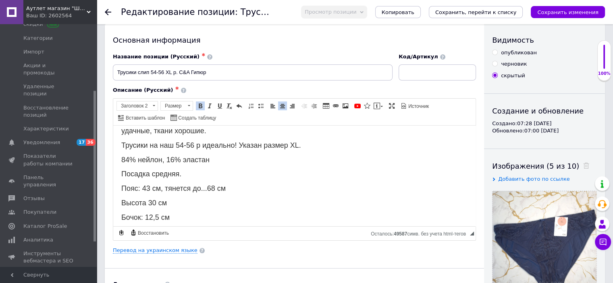
click at [150, 184] on span "Пояс: 43 см, тянется до...68 см" at bounding box center [173, 188] width 104 height 8
click at [214, 184] on span "Пояс: 41 см, тянется до...68 см" at bounding box center [173, 188] width 104 height 8
click at [154, 199] on span "Высота 30 см" at bounding box center [144, 203] width 46 height 8
click at [154, 213] on span "Бочок: 12,5 см" at bounding box center [145, 217] width 48 height 8
click at [175, 156] on span "84% нейлон, 16% эластан" at bounding box center [165, 160] width 88 height 8
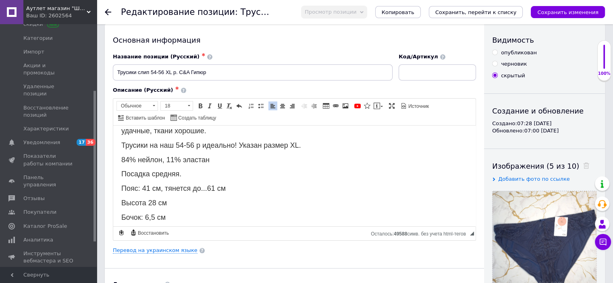
click at [129, 156] on span "84% нейлон, 11% эластан" at bounding box center [165, 160] width 88 height 8
click at [561, 12] on icon "Сохранить изменения" at bounding box center [567, 12] width 61 height 6
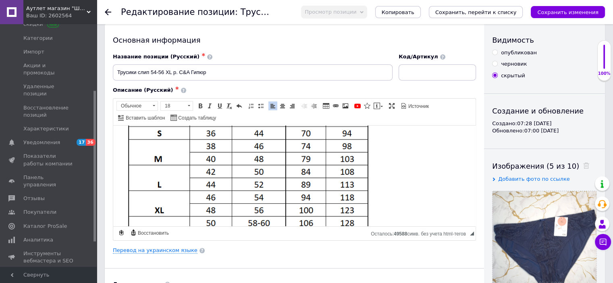
scroll to position [250, 0]
click at [162, 69] on input "Трусики слип 54-56 XL р. C&A Гипюр" at bounding box center [253, 72] width 280 height 16
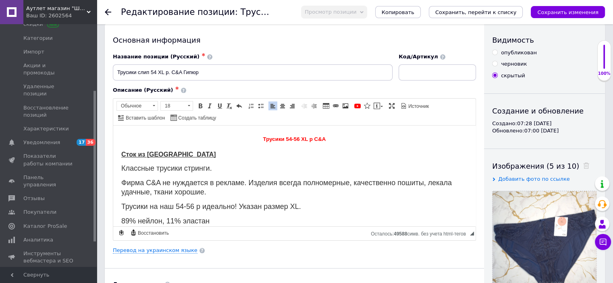
click at [296, 137] on span "Трусики 54-56 XL р C&A" at bounding box center [294, 139] width 63 height 6
click at [193, 202] on span "Трусики на наш 54-56 р идеально! Указан размер XL." at bounding box center [211, 206] width 180 height 8
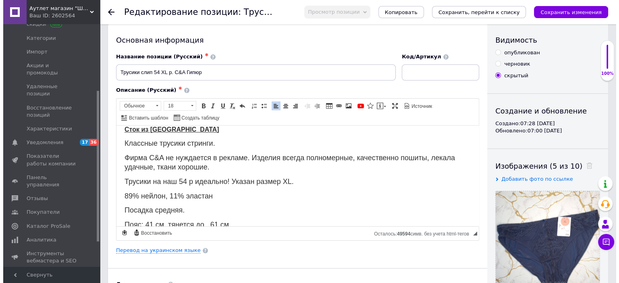
scroll to position [25, 0]
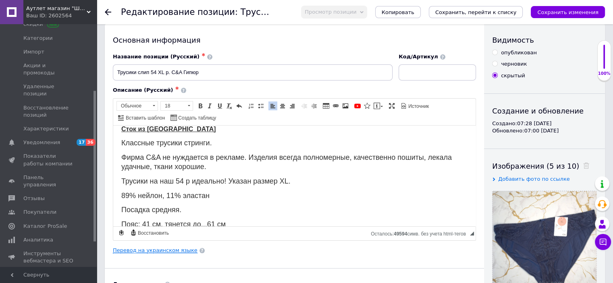
click at [158, 248] on link "Перевод на украинском языке" at bounding box center [155, 251] width 85 height 6
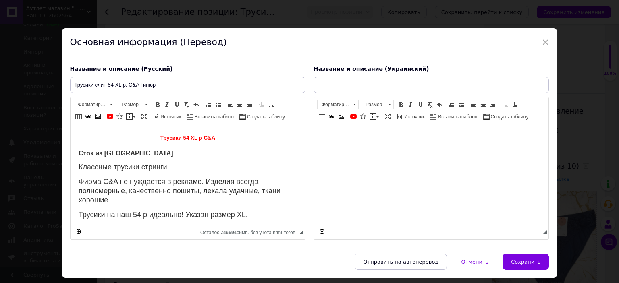
scroll to position [0, 0]
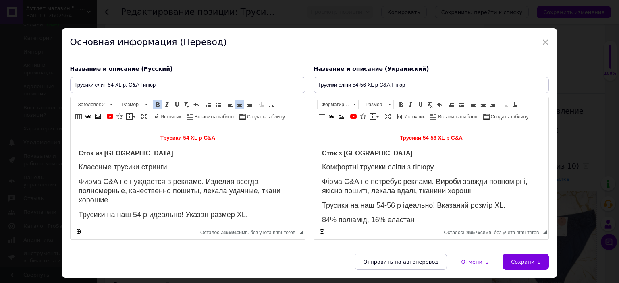
click at [166, 166] on span "Классные трусики стринги." at bounding box center [123, 167] width 91 height 8
click at [435, 167] on span "Комфортні трусики сліпи з гіпюру." at bounding box center [378, 167] width 113 height 8
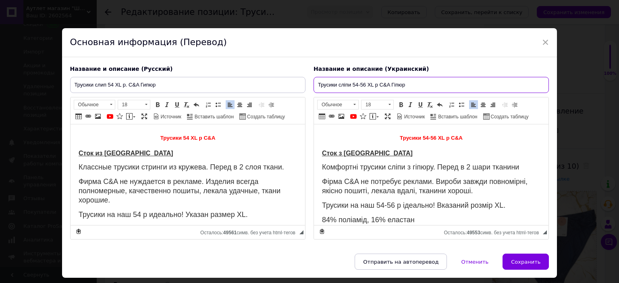
click at [365, 82] on input "Трусики сліпи 54-56 XL р C&A Гіпюр" at bounding box center [431, 85] width 235 height 16
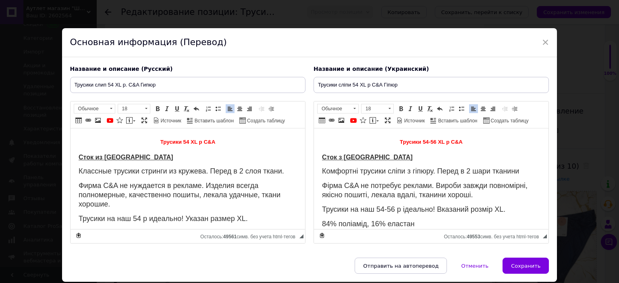
click at [432, 138] on strong "Трусики 54-56 XL р C&A" at bounding box center [430, 141] width 63 height 9
click at [393, 206] on span "Трусики на наш 54-56 р ідеально! Вказаний розмір XL." at bounding box center [413, 210] width 183 height 8
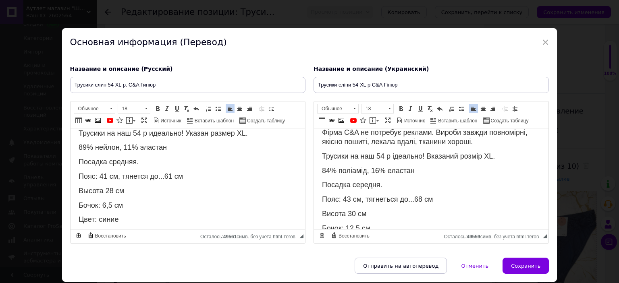
scroll to position [86, 0]
click at [332, 168] on span "84% поліамід, 16% еластан" at bounding box center [368, 171] width 93 height 8
click at [379, 167] on span "89% поліамід, 16% еластан" at bounding box center [368, 171] width 93 height 8
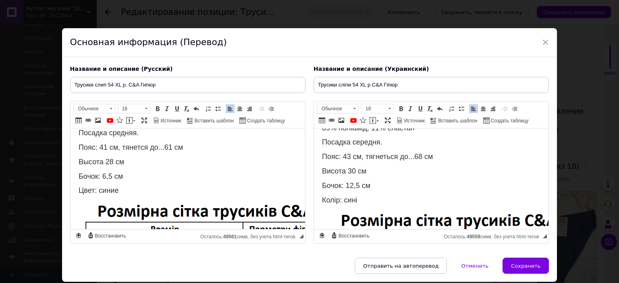
scroll to position [125, 0]
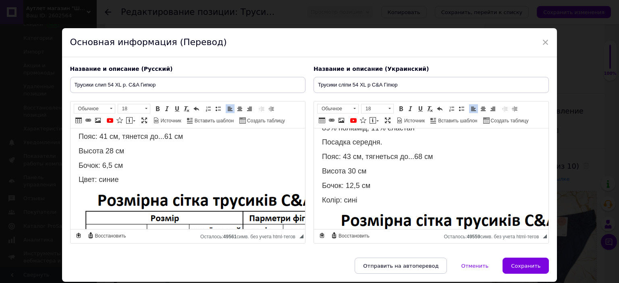
click at [349, 150] on div "Комфортні трусики сліпи з гіпюру. Перед в 2 шари тканини Фірма C&A не потребує …" at bounding box center [431, 253] width 218 height 365
click at [419, 153] on span "Пояс: 41 см, тягнеться до...68 см" at bounding box center [377, 157] width 111 height 8
click at [354, 168] on span "Висота 30 см" at bounding box center [344, 171] width 44 height 8
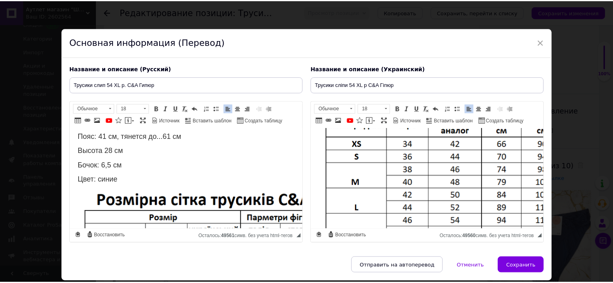
scroll to position [343, 0]
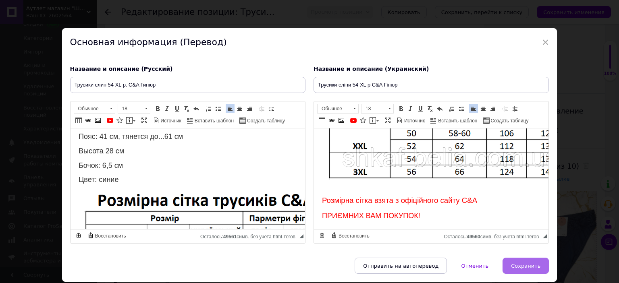
click at [528, 263] on span "Сохранить" at bounding box center [525, 266] width 29 height 6
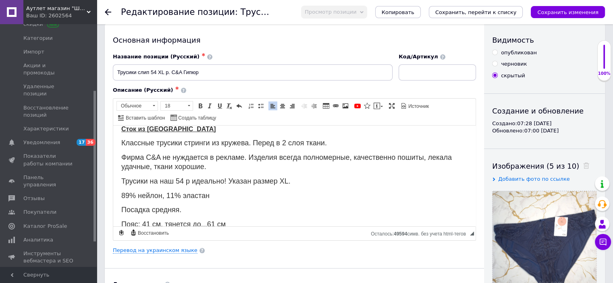
scroll to position [25, 0]
click at [496, 53] on input "опубликован" at bounding box center [494, 52] width 5 height 5
click at [557, 6] on button "Сохранить изменения" at bounding box center [568, 12] width 74 height 12
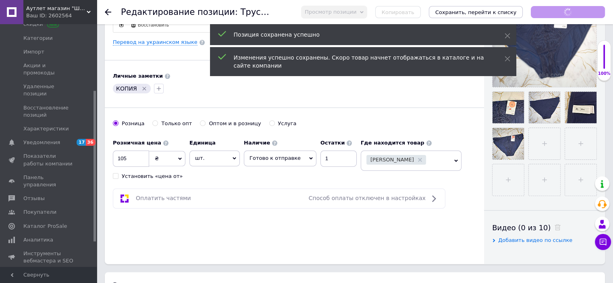
scroll to position [219, 0]
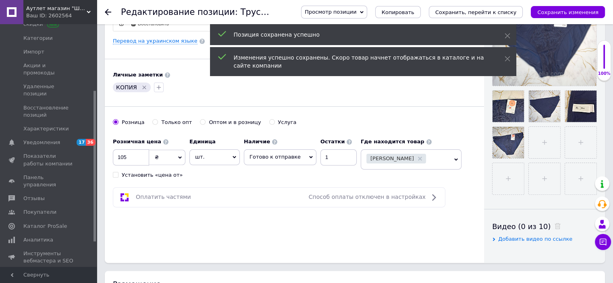
click at [144, 84] on icon "Удалить метку" at bounding box center [144, 87] width 6 height 6
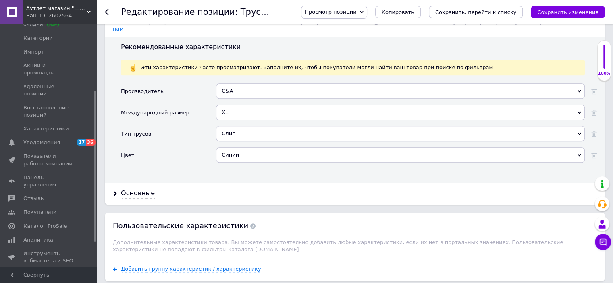
scroll to position [721, 0]
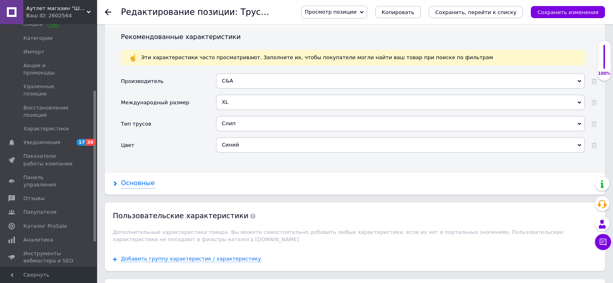
click at [132, 179] on div "Основные" at bounding box center [138, 183] width 34 height 9
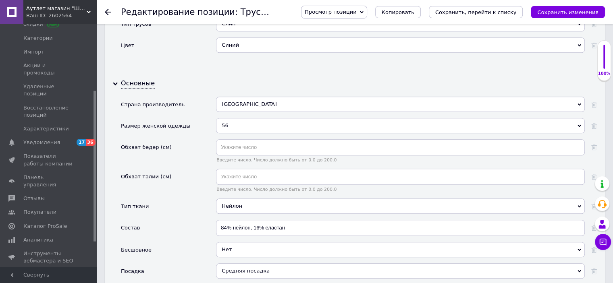
scroll to position [821, 0]
click at [245, 121] on div "56" at bounding box center [400, 125] width 369 height 15
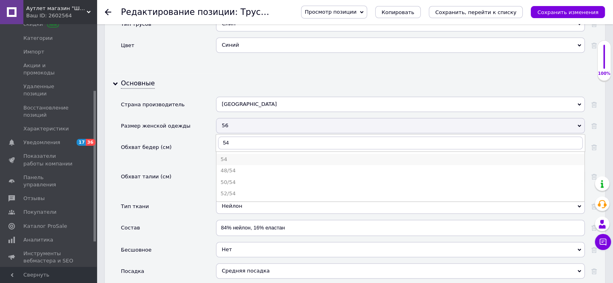
click at [232, 156] on div "54" at bounding box center [400, 159] width 360 height 7
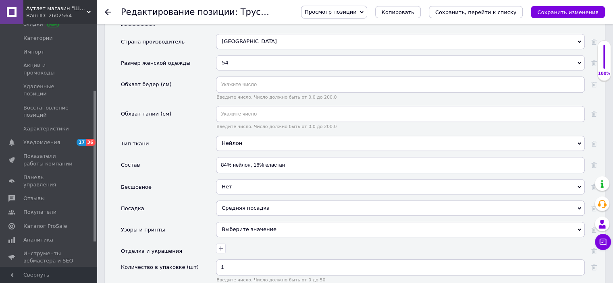
scroll to position [884, 0]
click at [256, 157] on input "84% нейлон, 16% еластан" at bounding box center [400, 165] width 369 height 16
click at [228, 157] on input "84% нейлон, 11% еластан" at bounding box center [400, 165] width 369 height 16
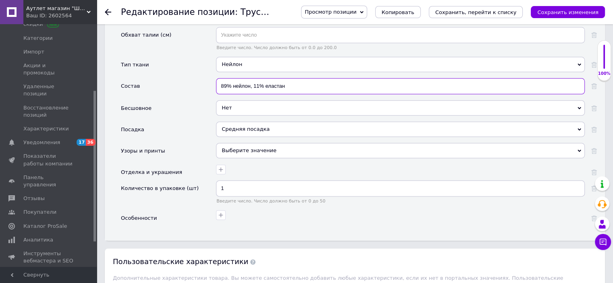
scroll to position [966, 0]
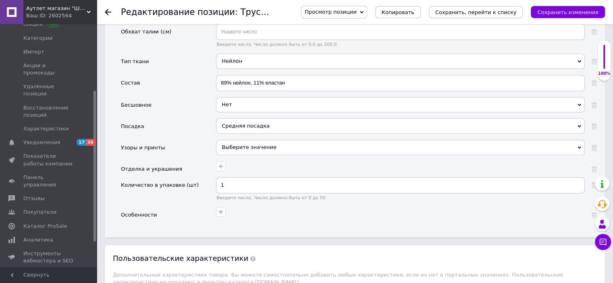
click at [512, 11] on icon "Сохранить, перейти к списку" at bounding box center [475, 12] width 81 height 6
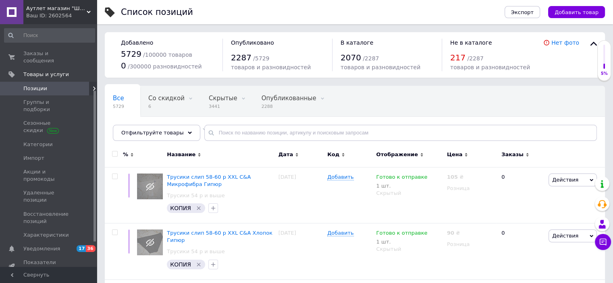
scroll to position [106, 0]
